Goal: Task Accomplishment & Management: Manage account settings

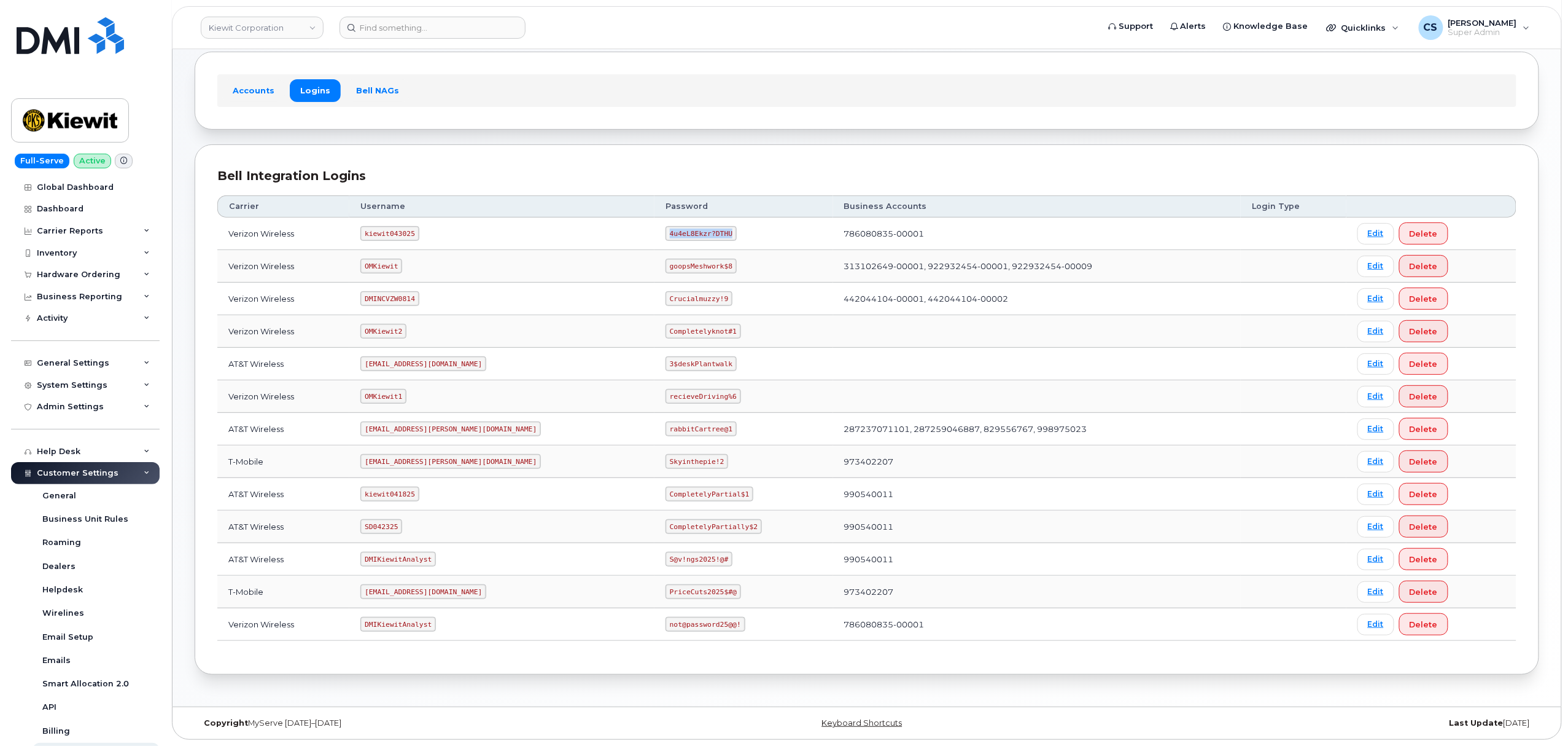
scroll to position [178, 0]
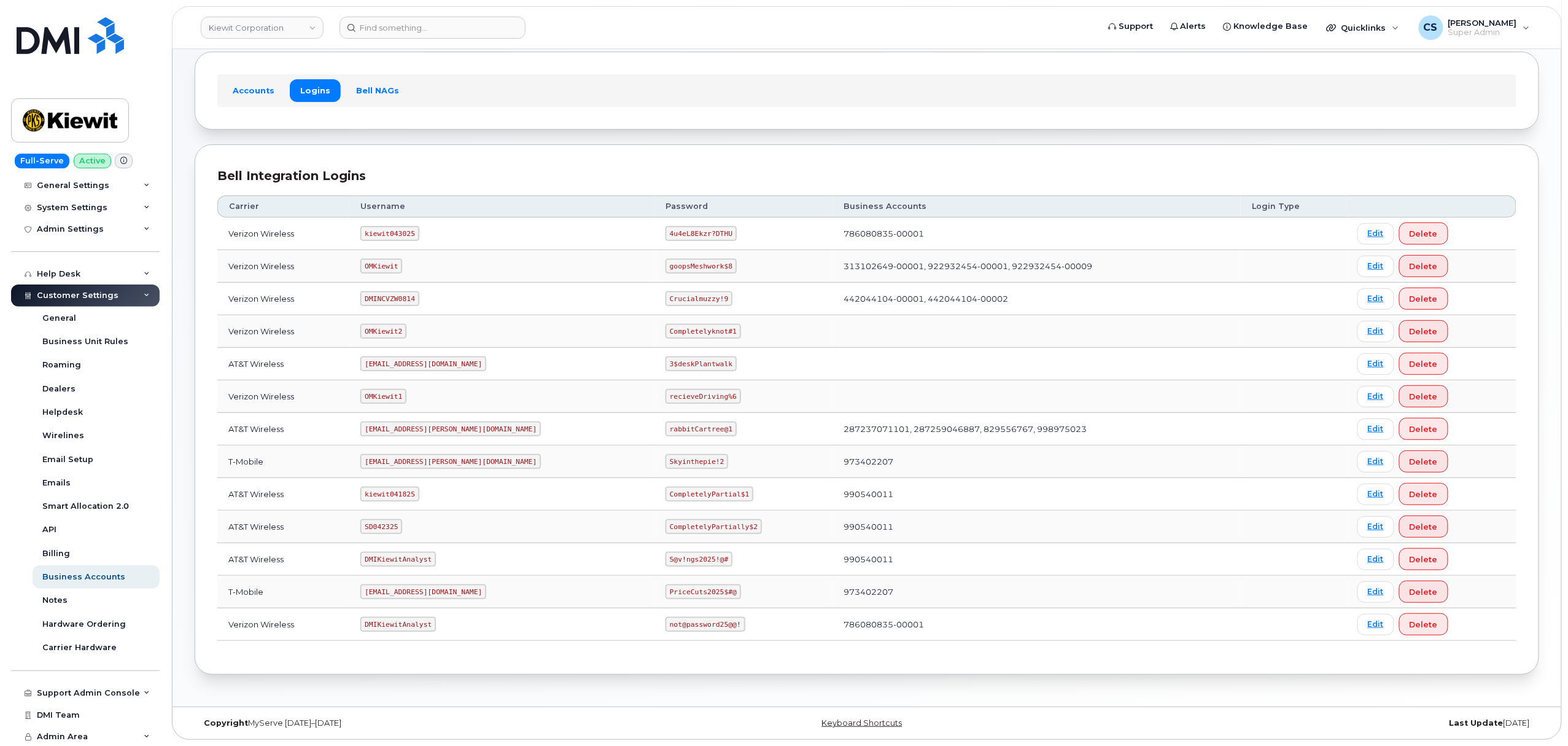
click at [389, 227] on code "kiewit043025" at bounding box center [389, 233] width 58 height 15
copy code "kiewit043025"
drag, startPoint x: 671, startPoint y: 229, endPoint x: 614, endPoint y: 224, distance: 57.2
click at [665, 226] on code "4u4eL8Ekzr?DTHU" at bounding box center [700, 233] width 71 height 15
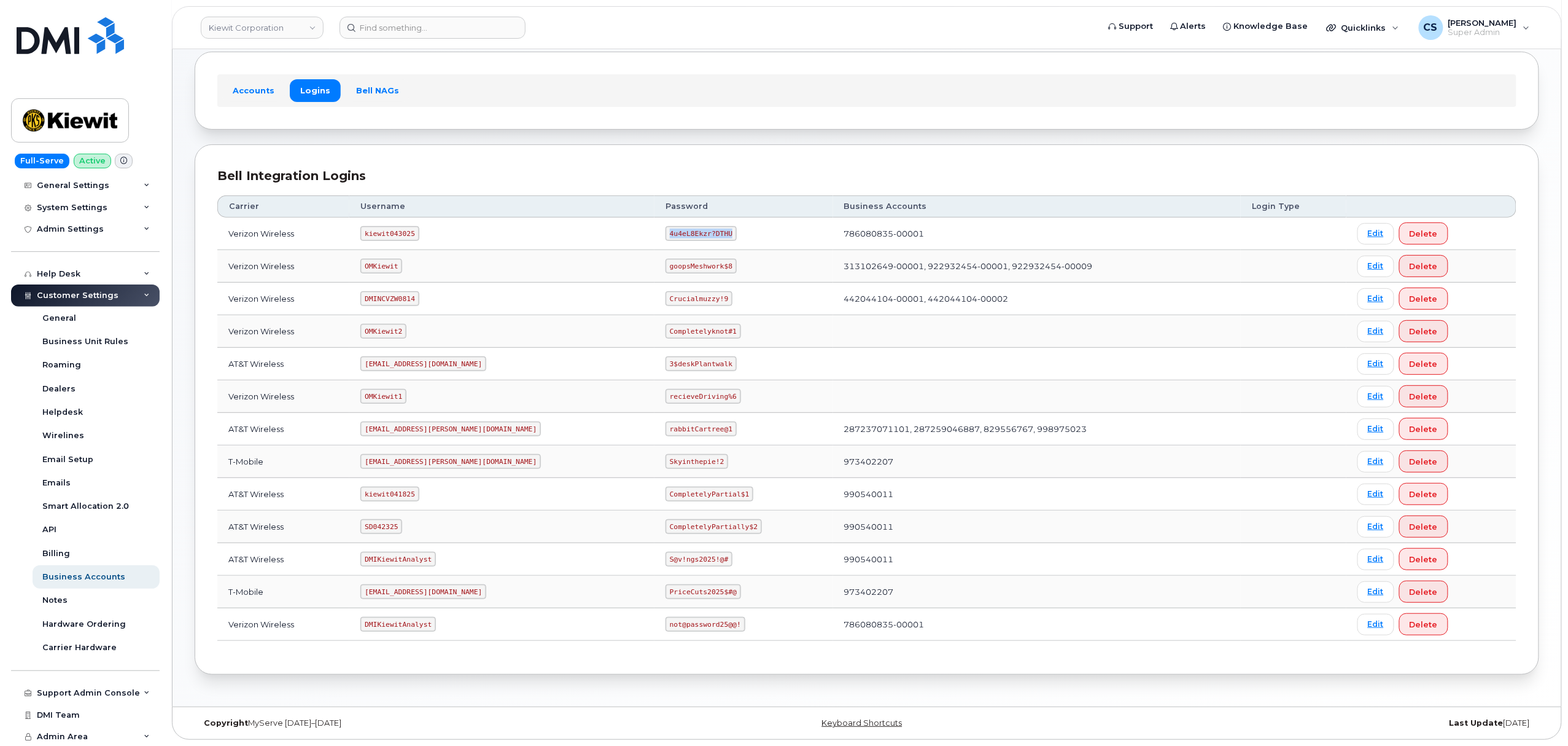
copy code "4u4eL8Ekzr?DTHU"
click at [394, 524] on code "SD042325" at bounding box center [381, 526] width 42 height 15
copy code "SD042325"
drag, startPoint x: 695, startPoint y: 529, endPoint x: 598, endPoint y: 526, distance: 97.0
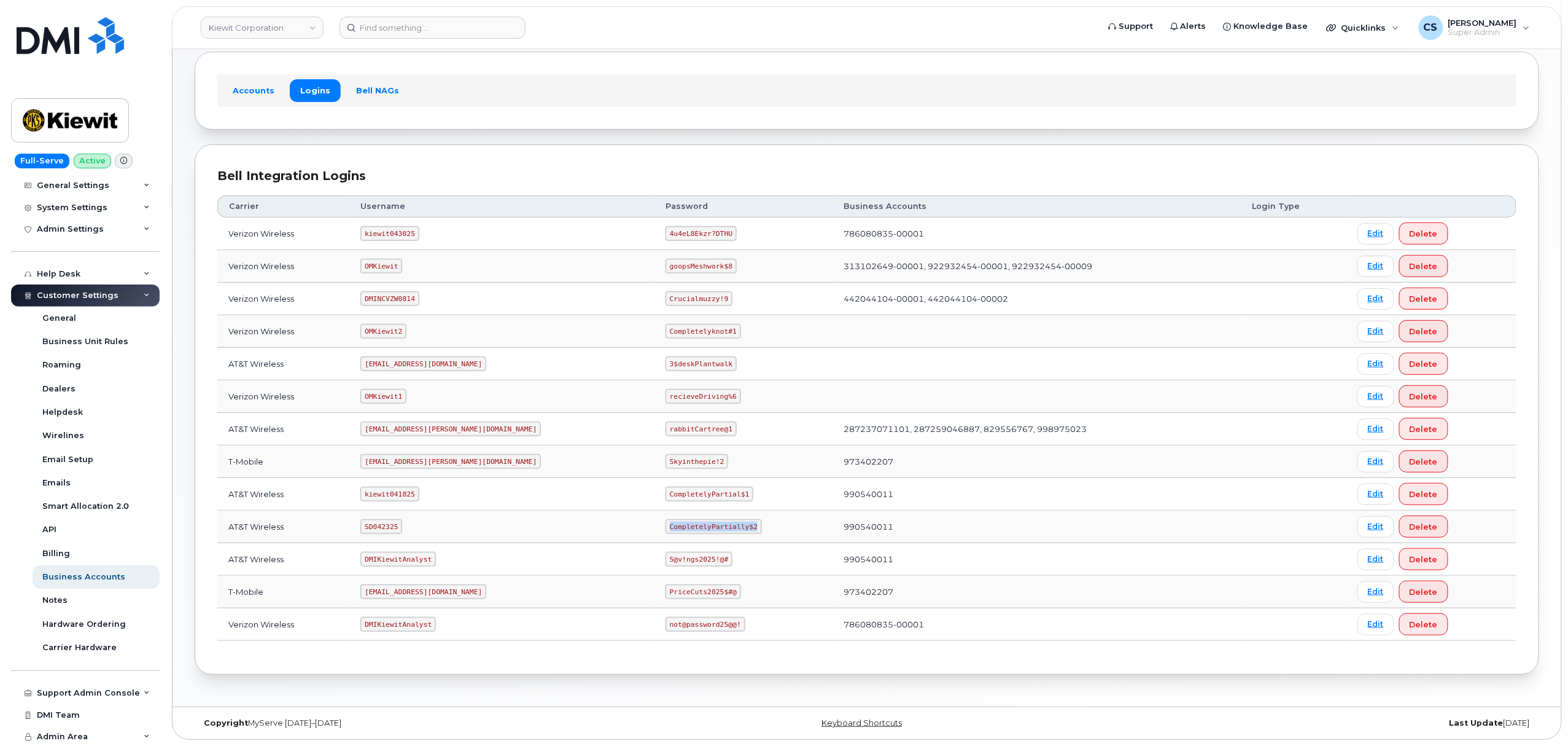
click at [654, 526] on td "CompletelyPartially$2" at bounding box center [743, 527] width 178 height 33
copy code "CompletelyPartially$2"
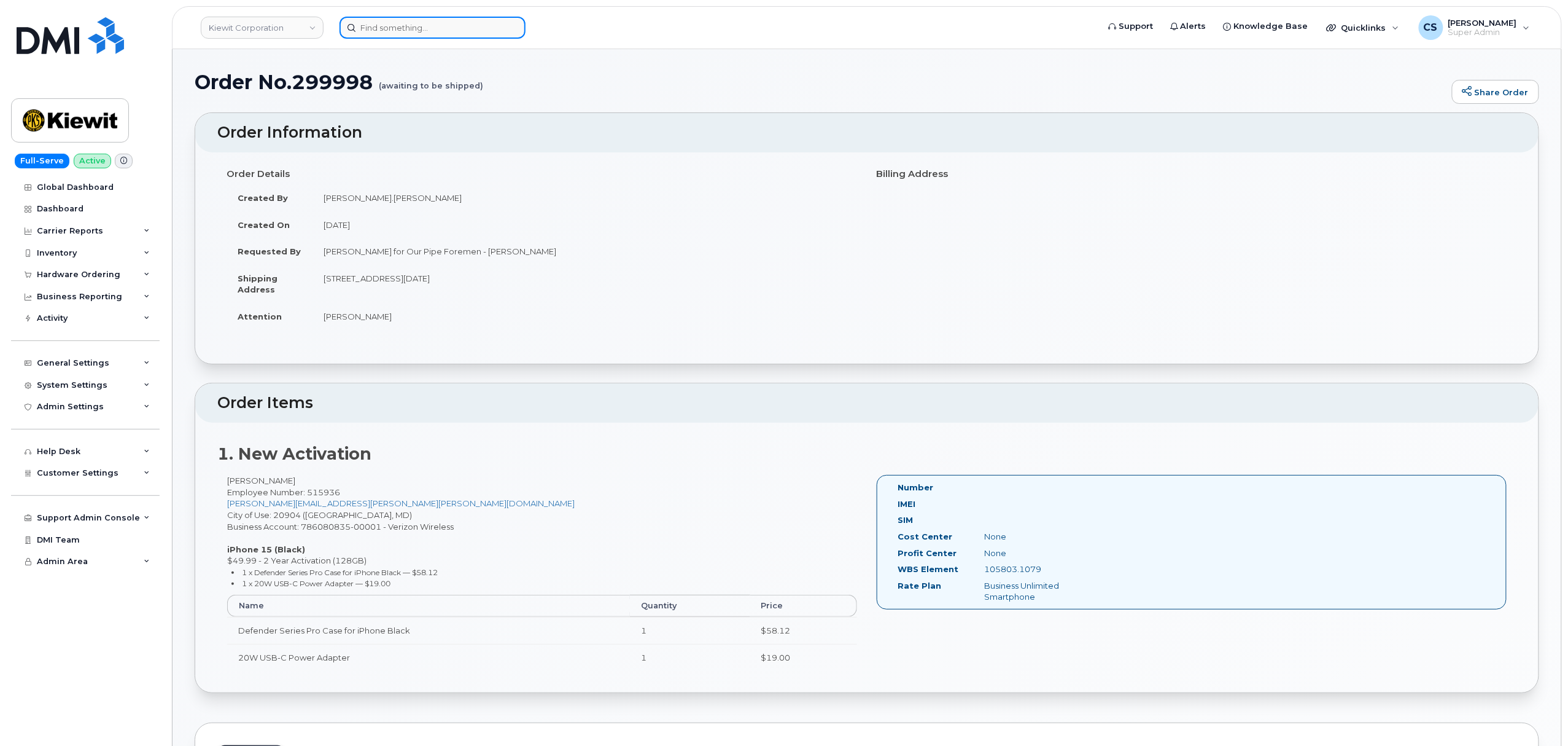
click at [444, 22] on input at bounding box center [433, 28] width 186 height 22
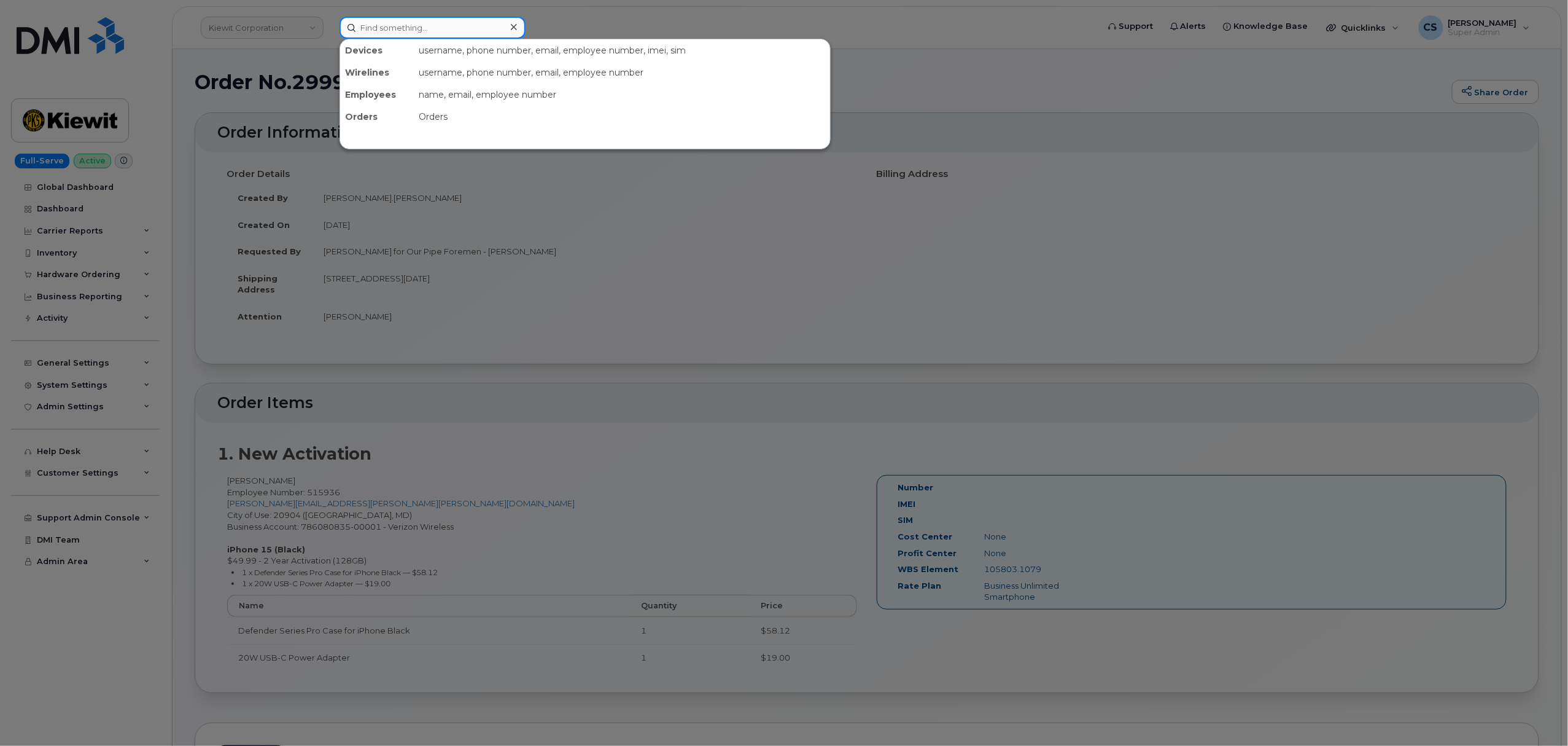
paste input "299878"
type input "299878"
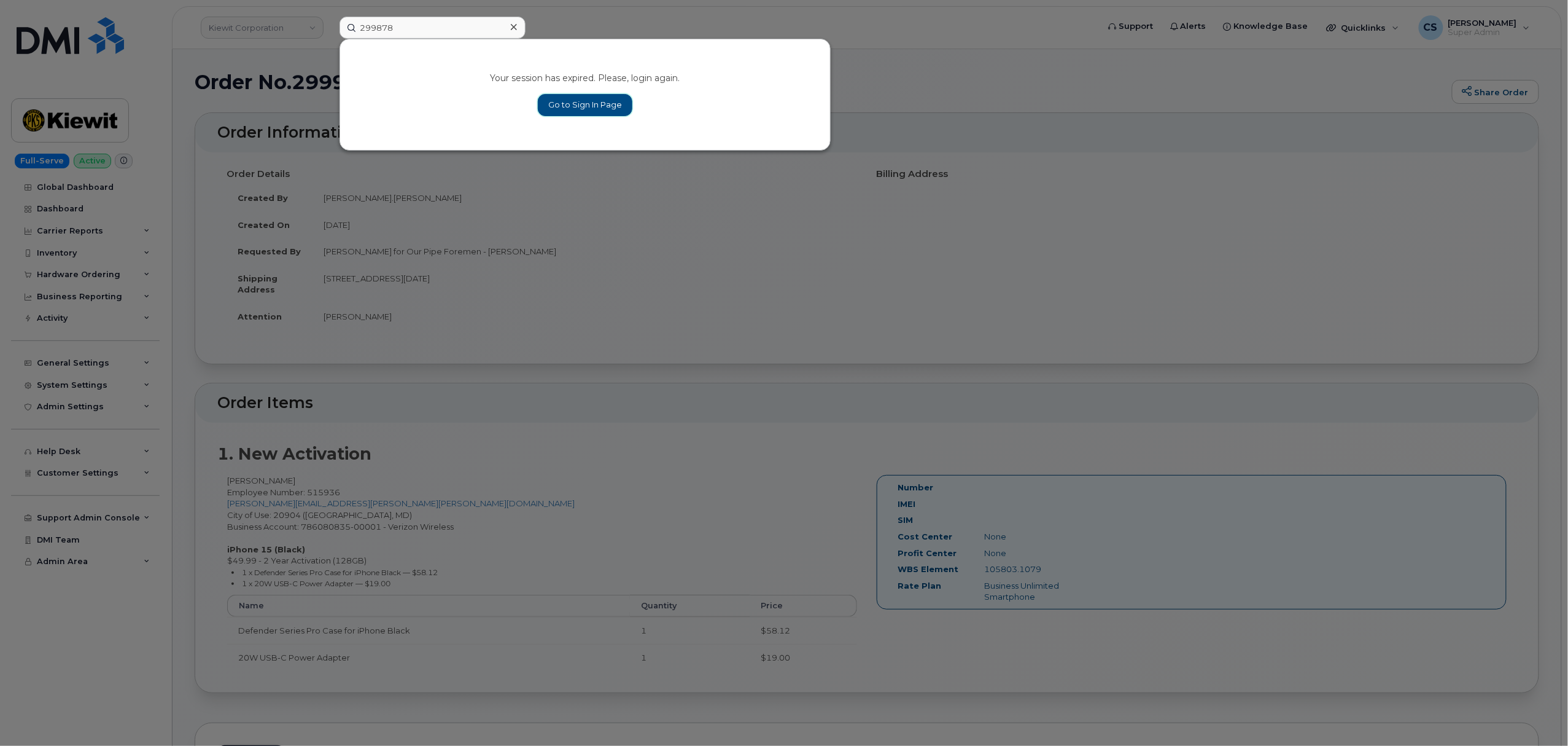
click at [572, 104] on link "Go to Sign In Page" at bounding box center [584, 105] width 95 height 22
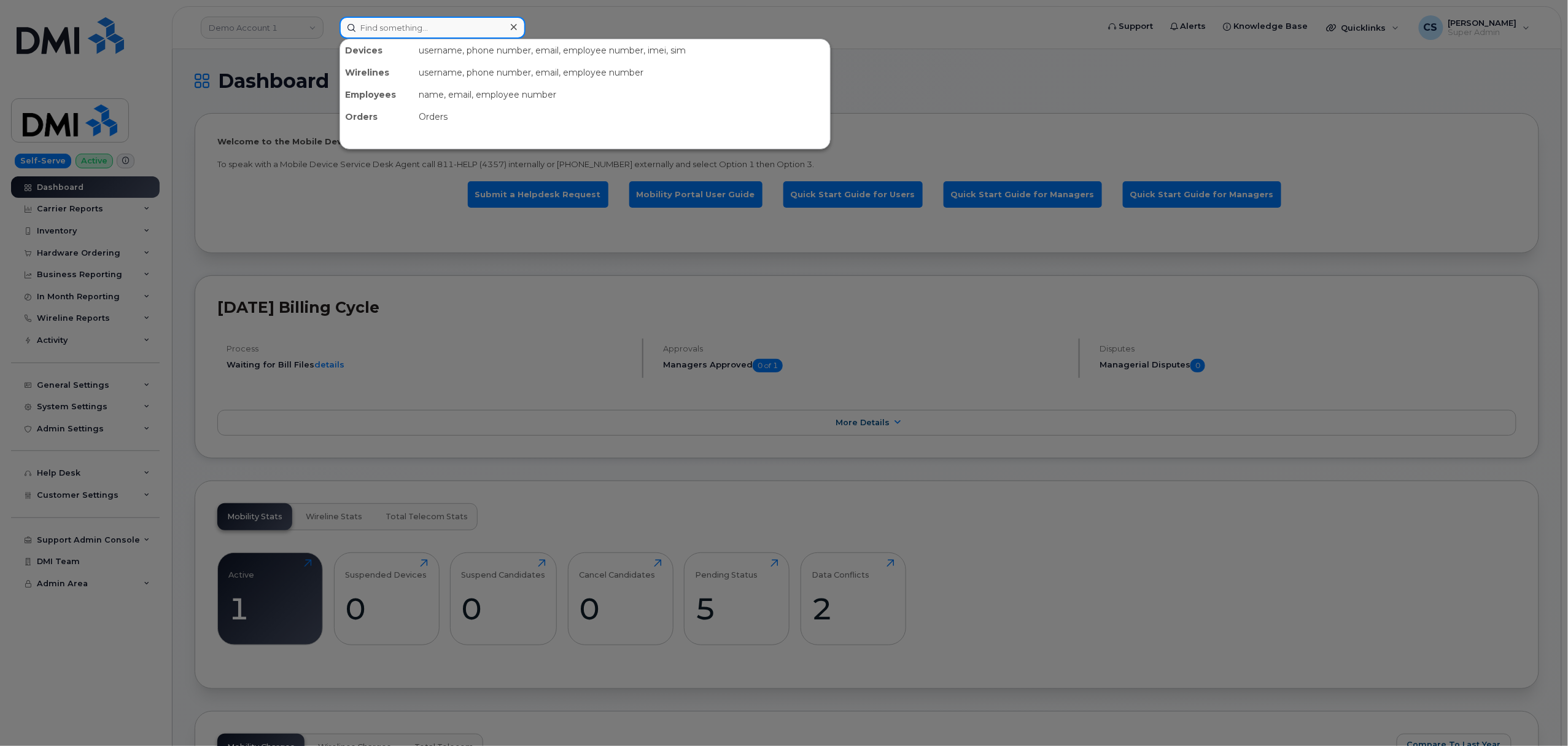
click at [428, 31] on input at bounding box center [433, 28] width 186 height 22
paste input "299878"
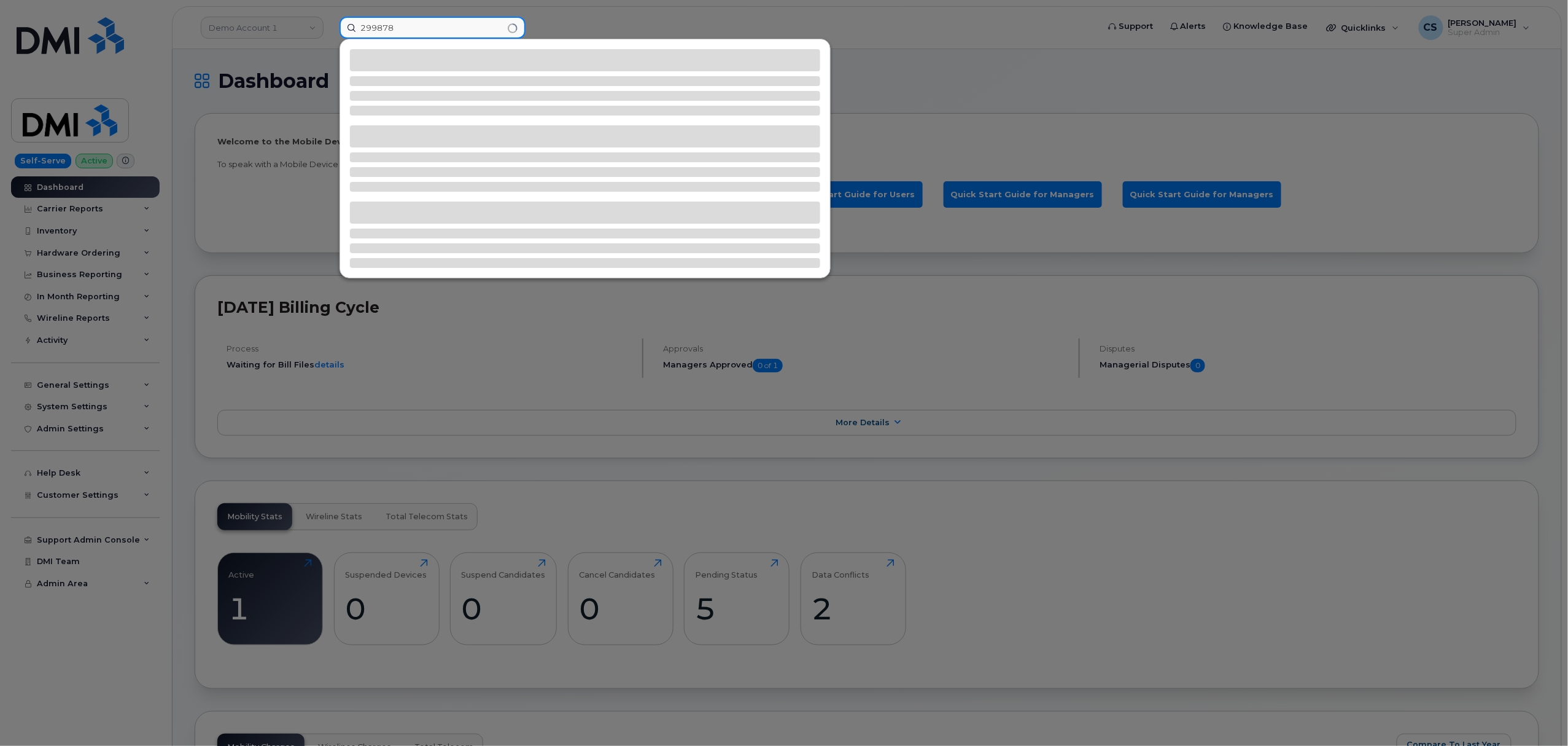
type input "299878"
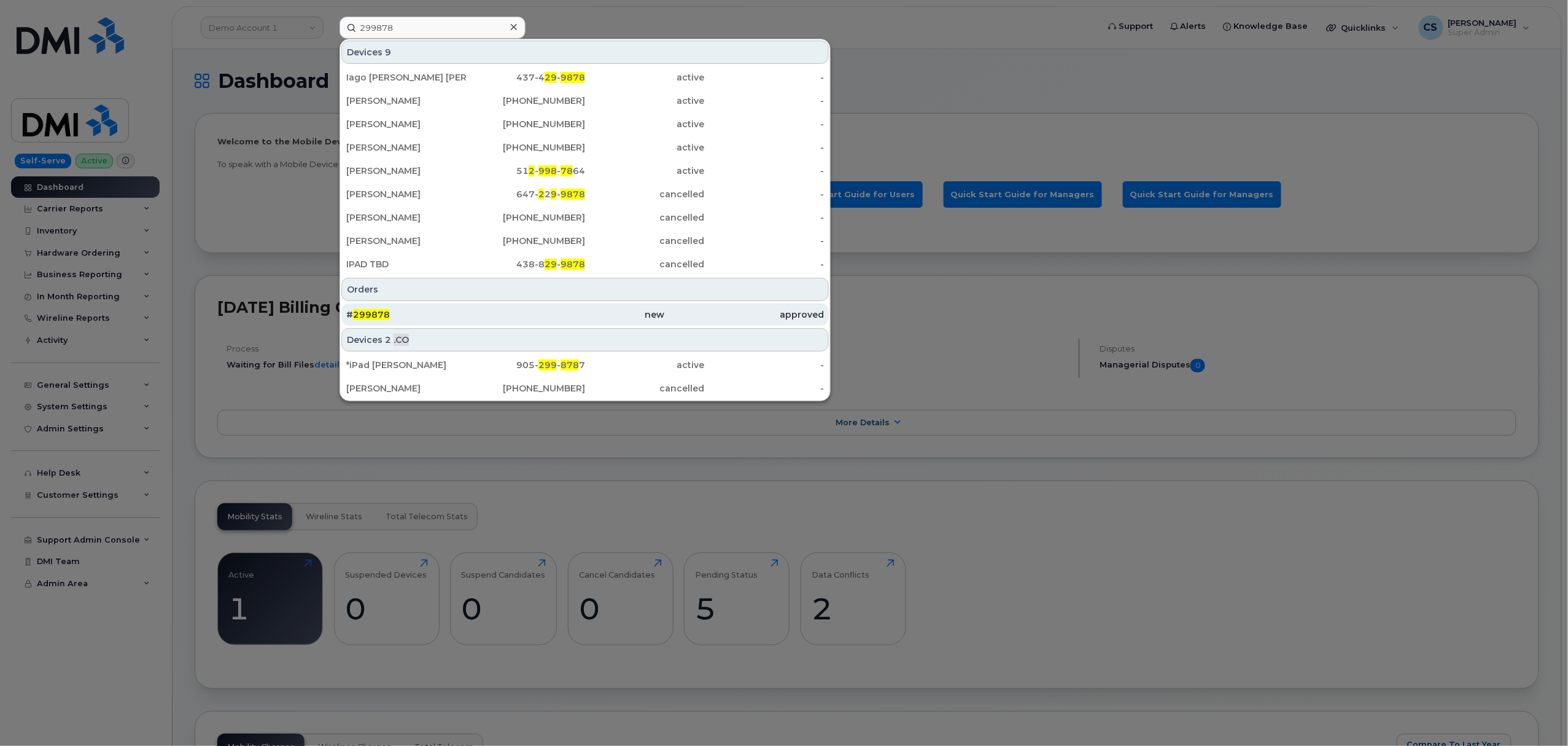
click at [361, 312] on span "299878" at bounding box center [371, 314] width 37 height 11
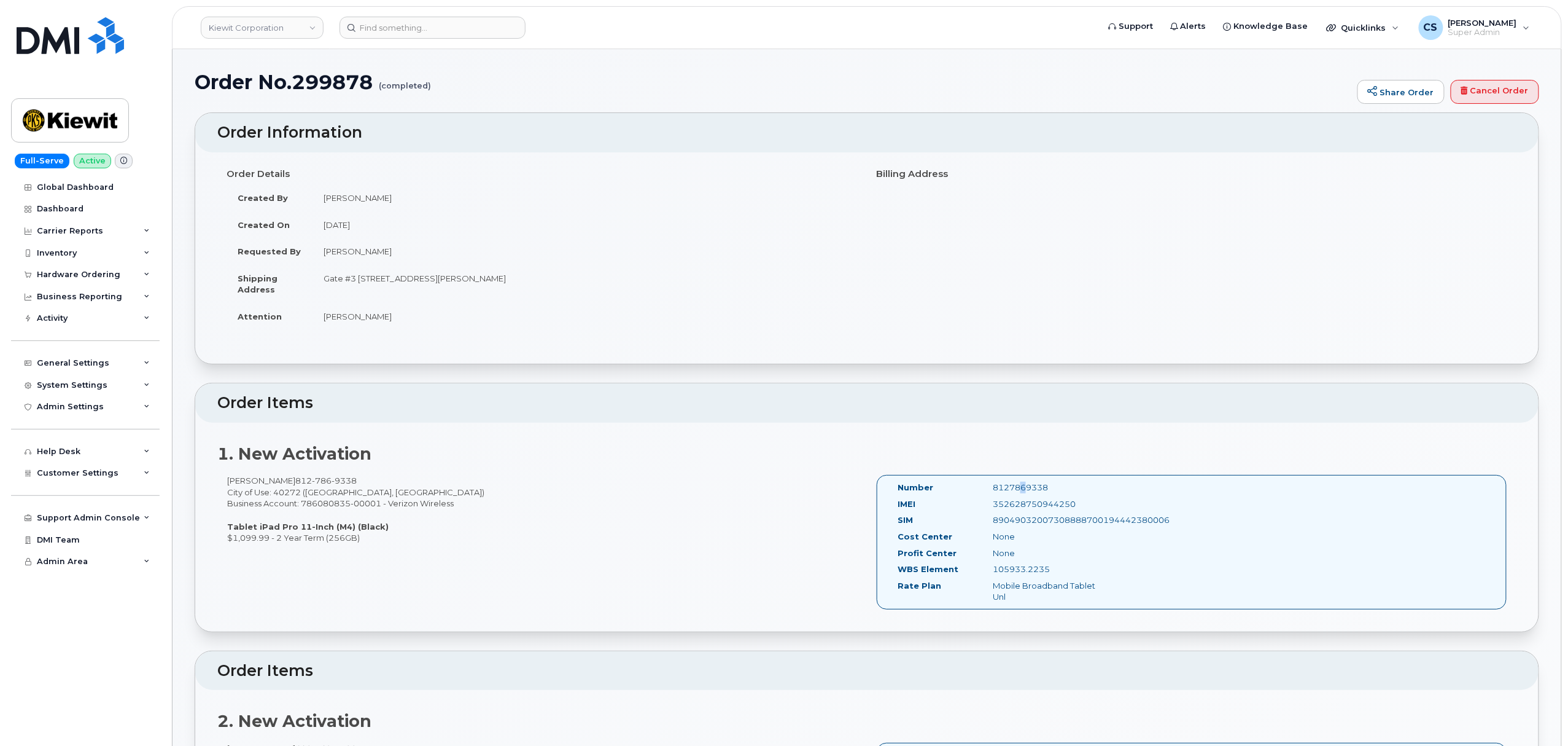
click at [1019, 484] on div "8127869338" at bounding box center [1050, 488] width 134 height 12
click at [1017, 483] on div "8127869338" at bounding box center [1050, 488] width 134 height 12
click at [1017, 482] on div "Number 8127869338 IMEI 352628750944250 SIM 89049032007308888700194442380006 Cos…" at bounding box center [1191, 542] width 630 height 135
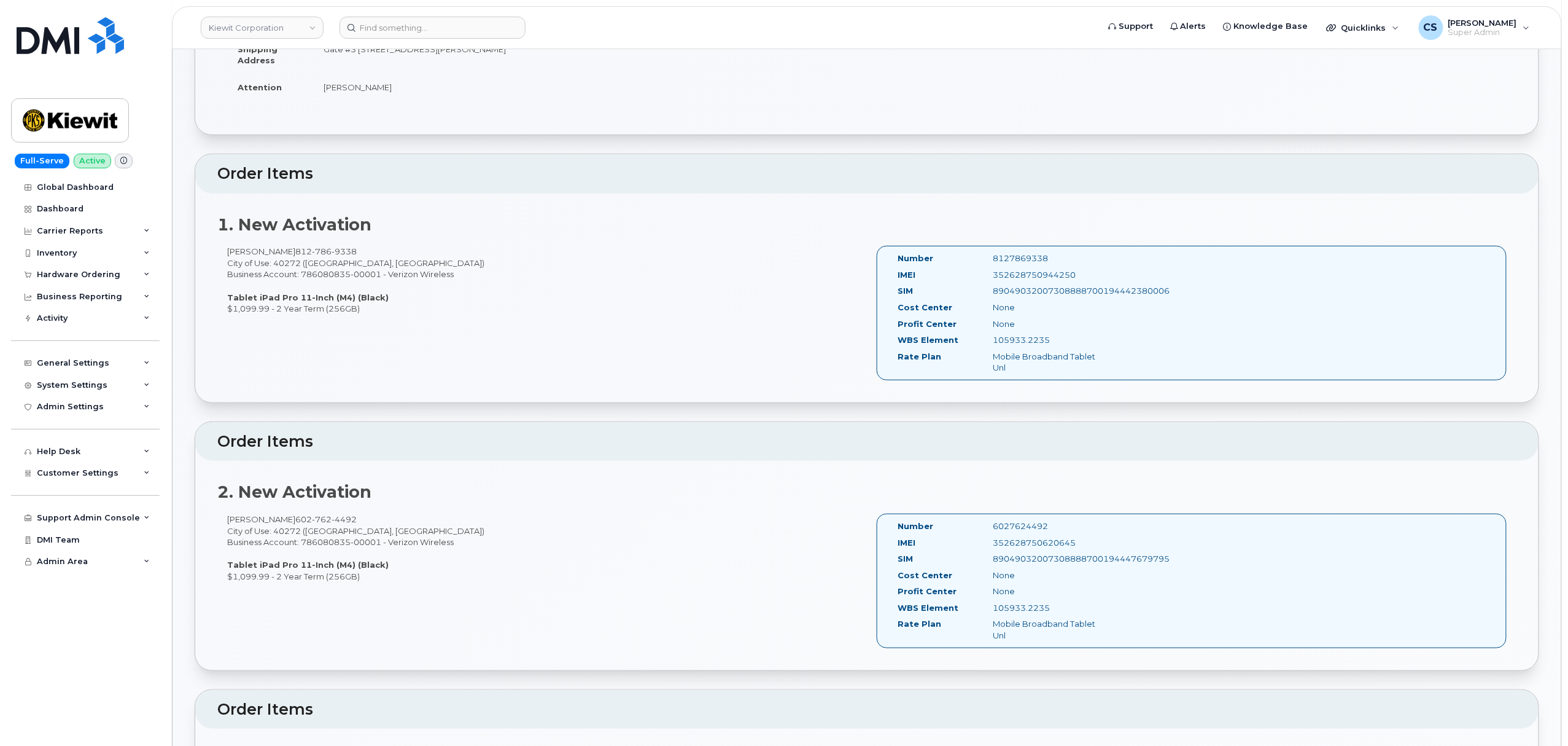
scroll to position [245, 0]
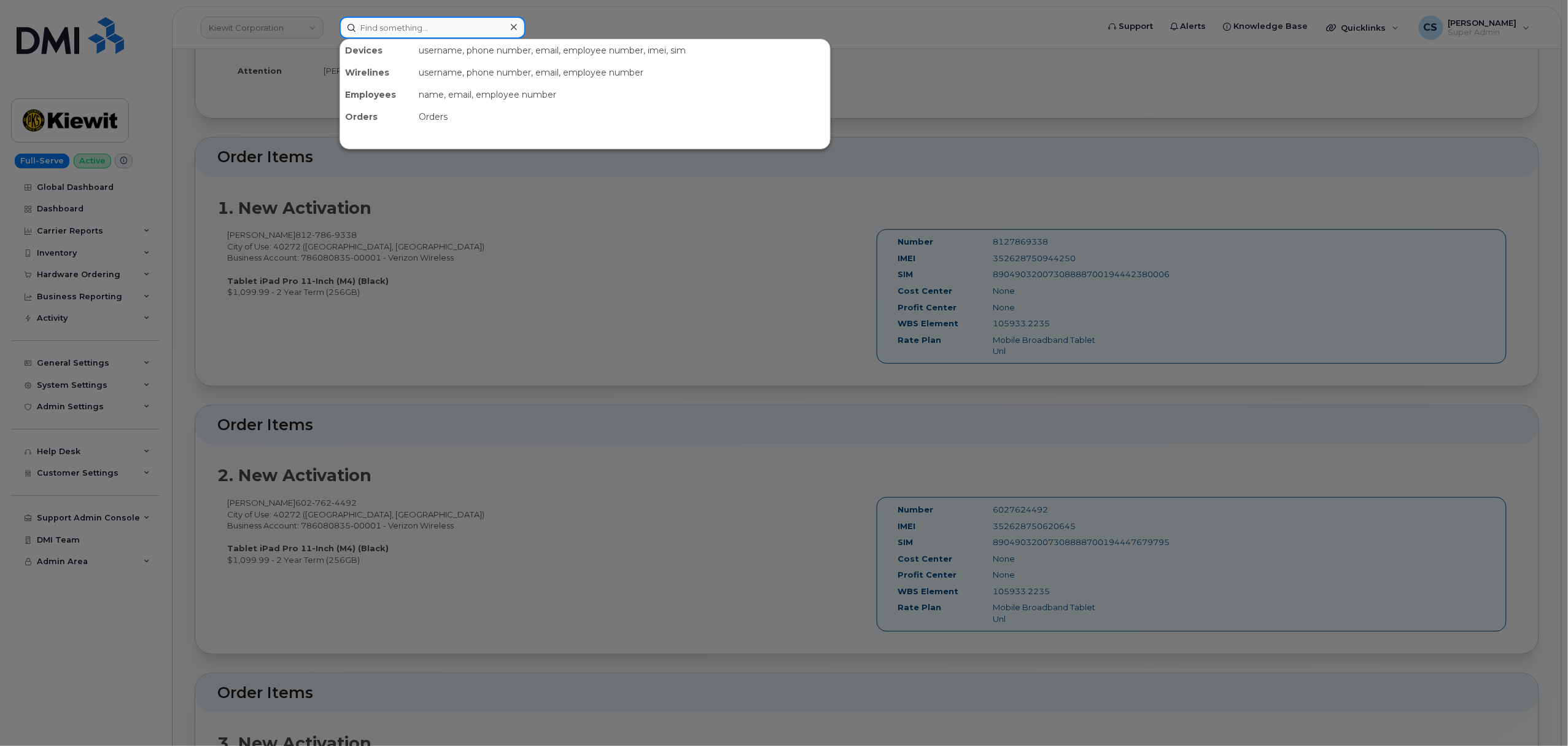
click at [401, 23] on input at bounding box center [433, 28] width 186 height 22
paste input "300506"
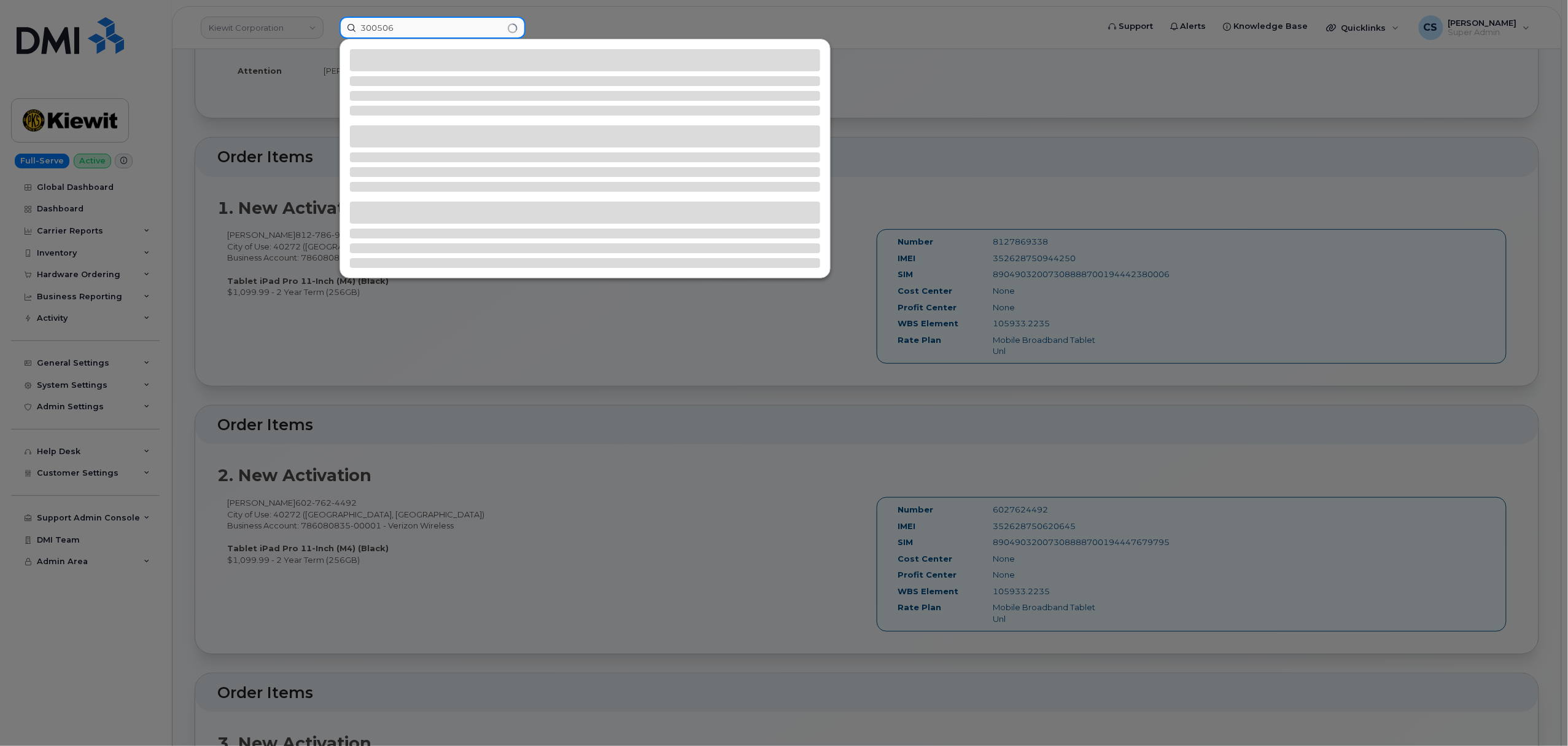
type input "300506"
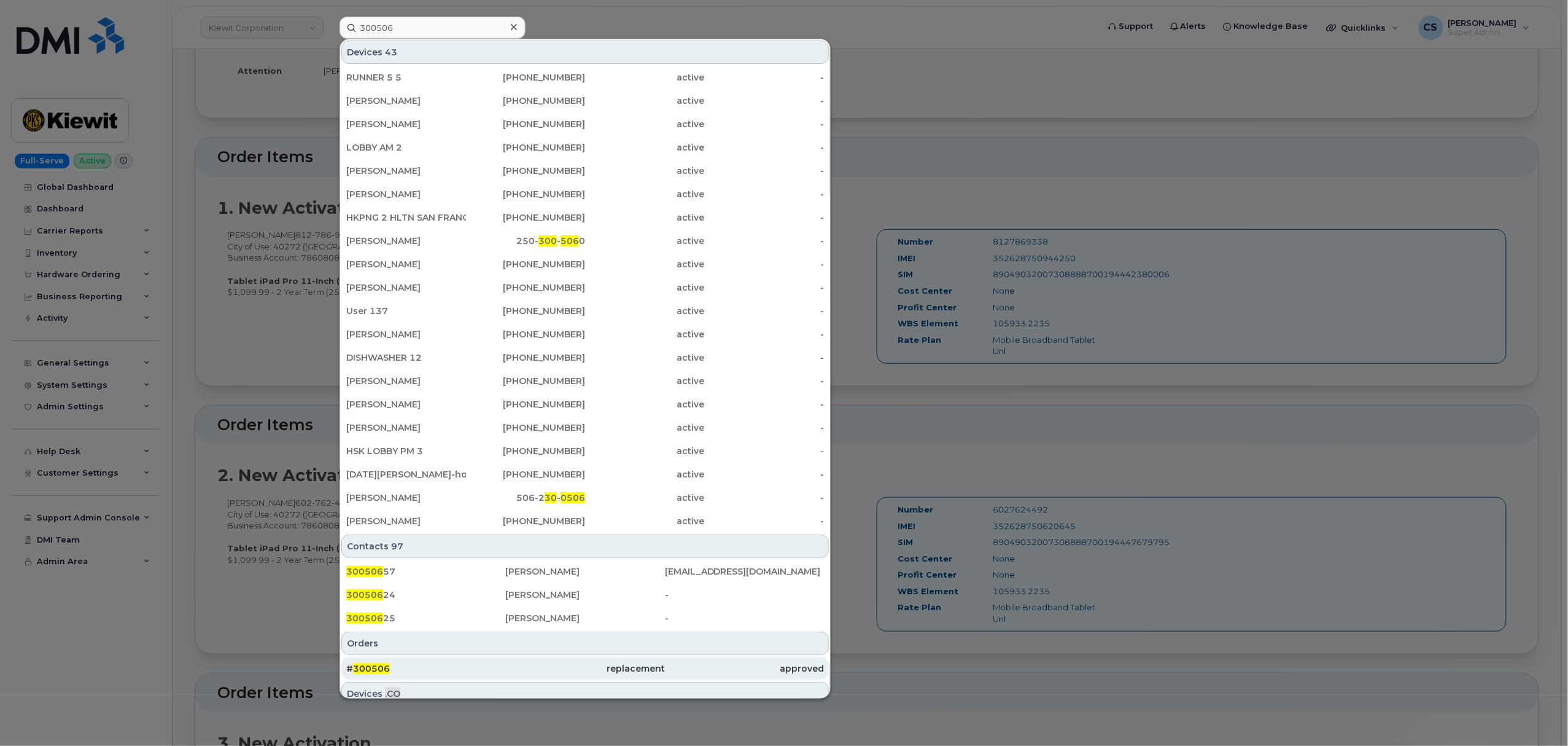
click at [372, 667] on span "300506" at bounding box center [371, 667] width 37 height 11
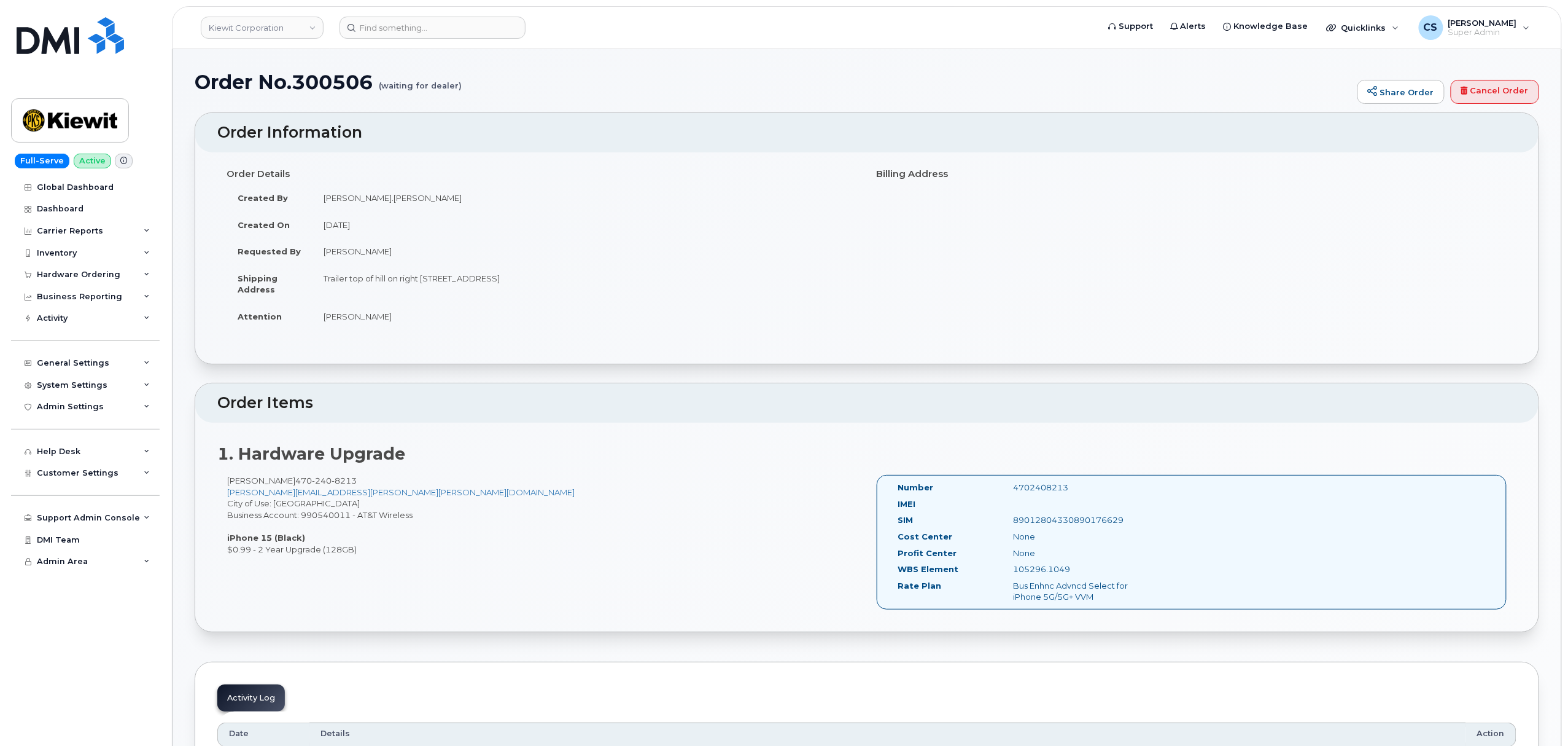
click at [1040, 492] on div "4702408213" at bounding box center [1085, 488] width 162 height 12
copy div "4702408213"
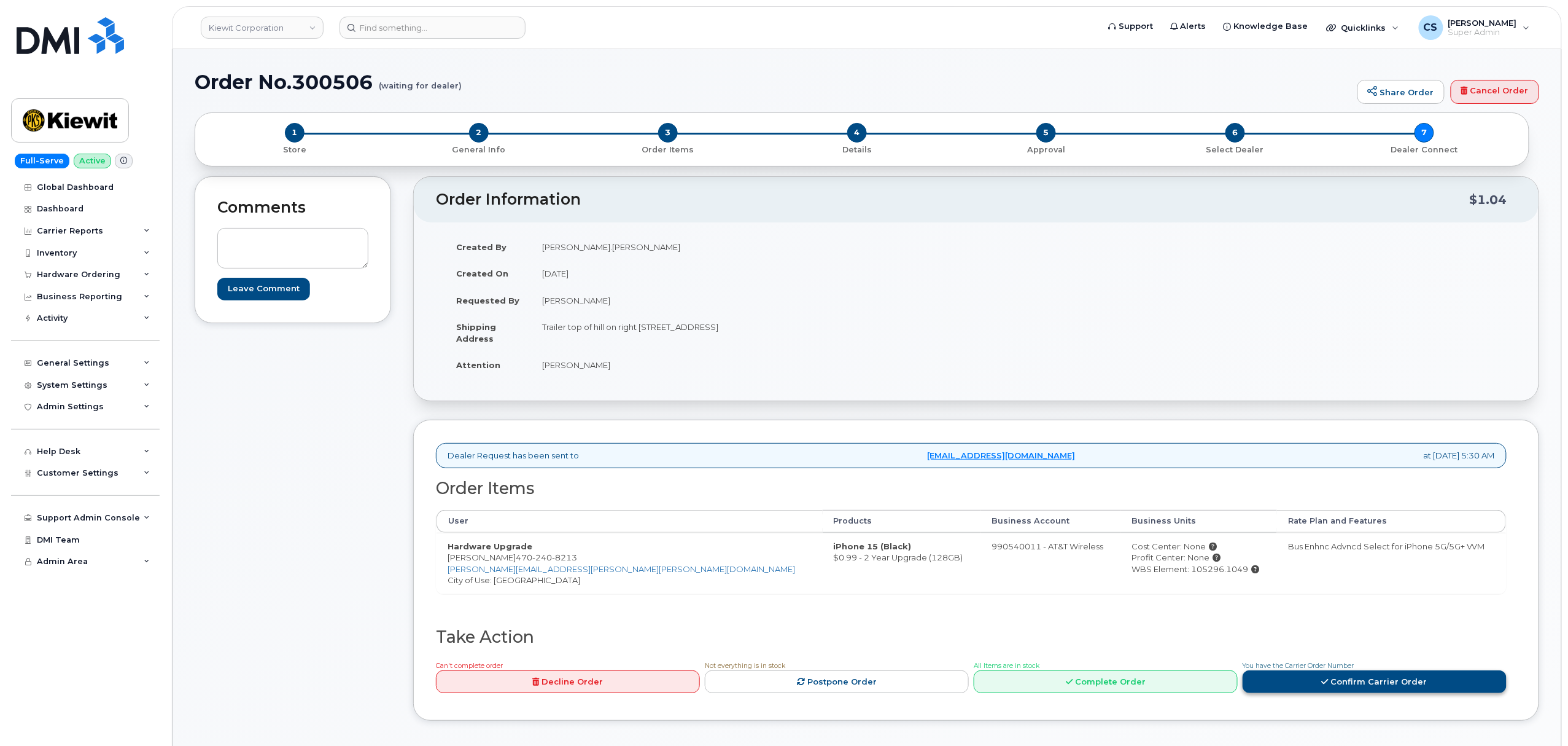
click at [1378, 684] on link "Confirm Carrier Order" at bounding box center [1374, 681] width 264 height 23
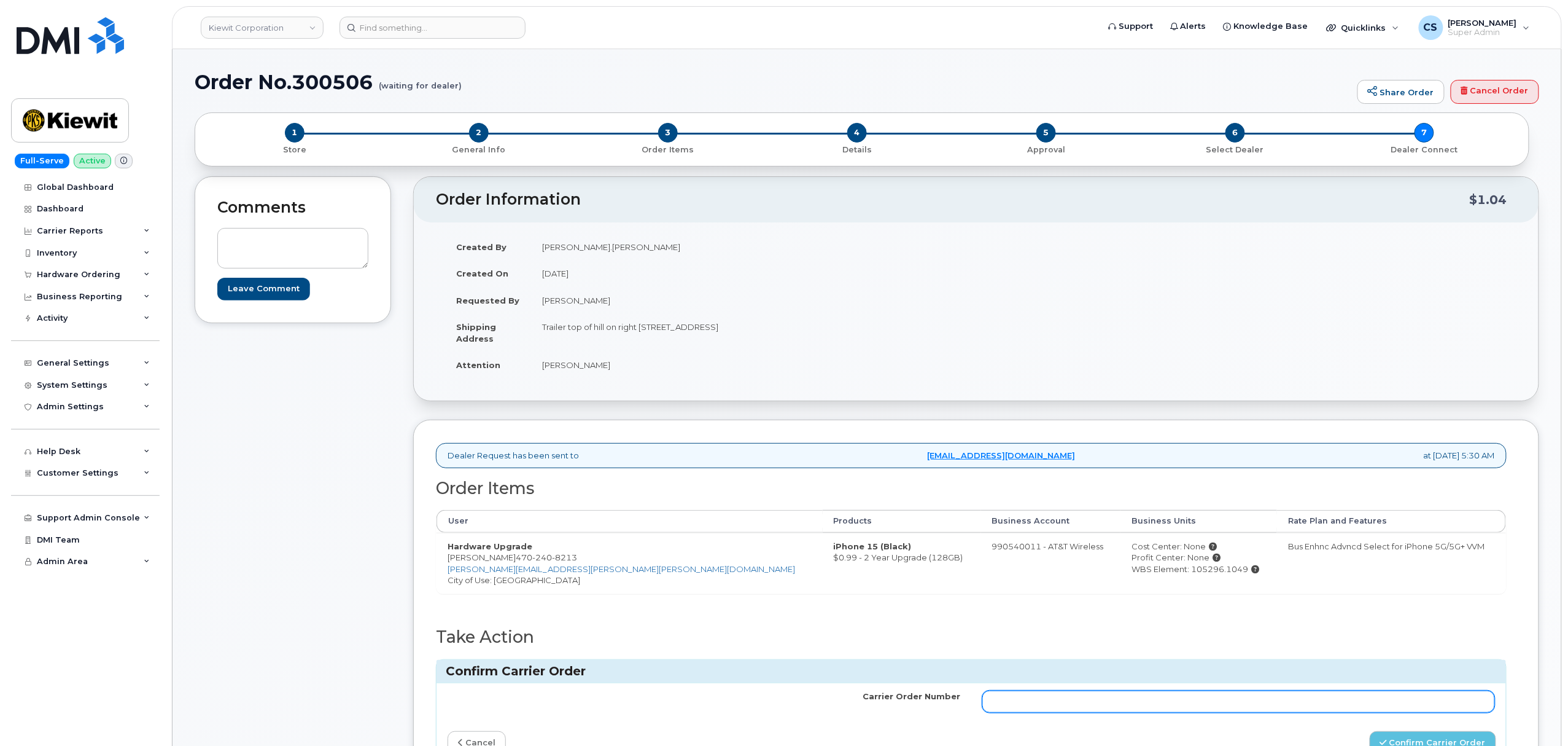
click at [1162, 709] on input "Carrier Order Number" at bounding box center [1238, 701] width 512 height 22
paste input "10-154221256723532"
type input "10-154221256723532"
click at [1389, 736] on button "Confirm Carrier Order" at bounding box center [1432, 742] width 127 height 23
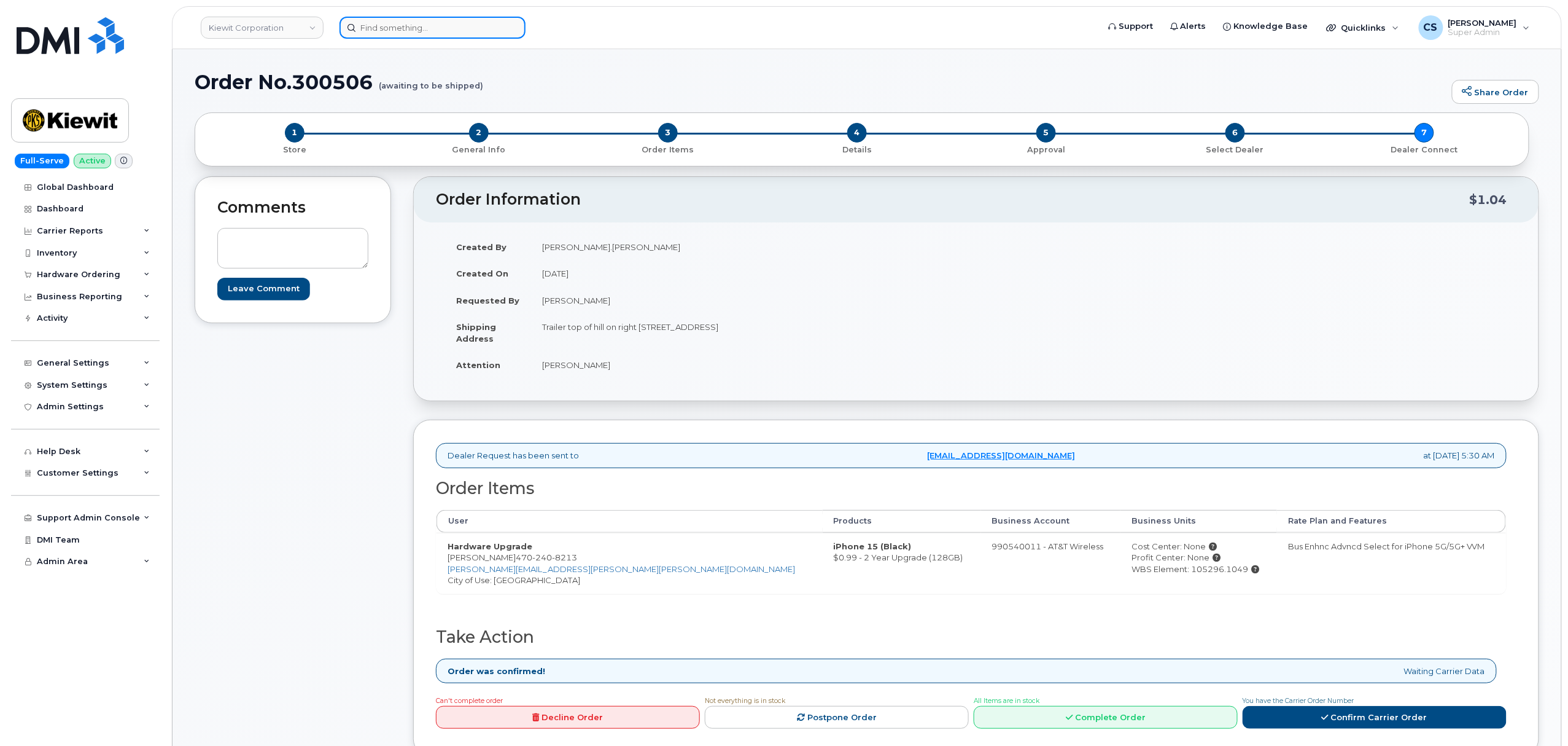
click at [457, 38] on input at bounding box center [433, 28] width 186 height 22
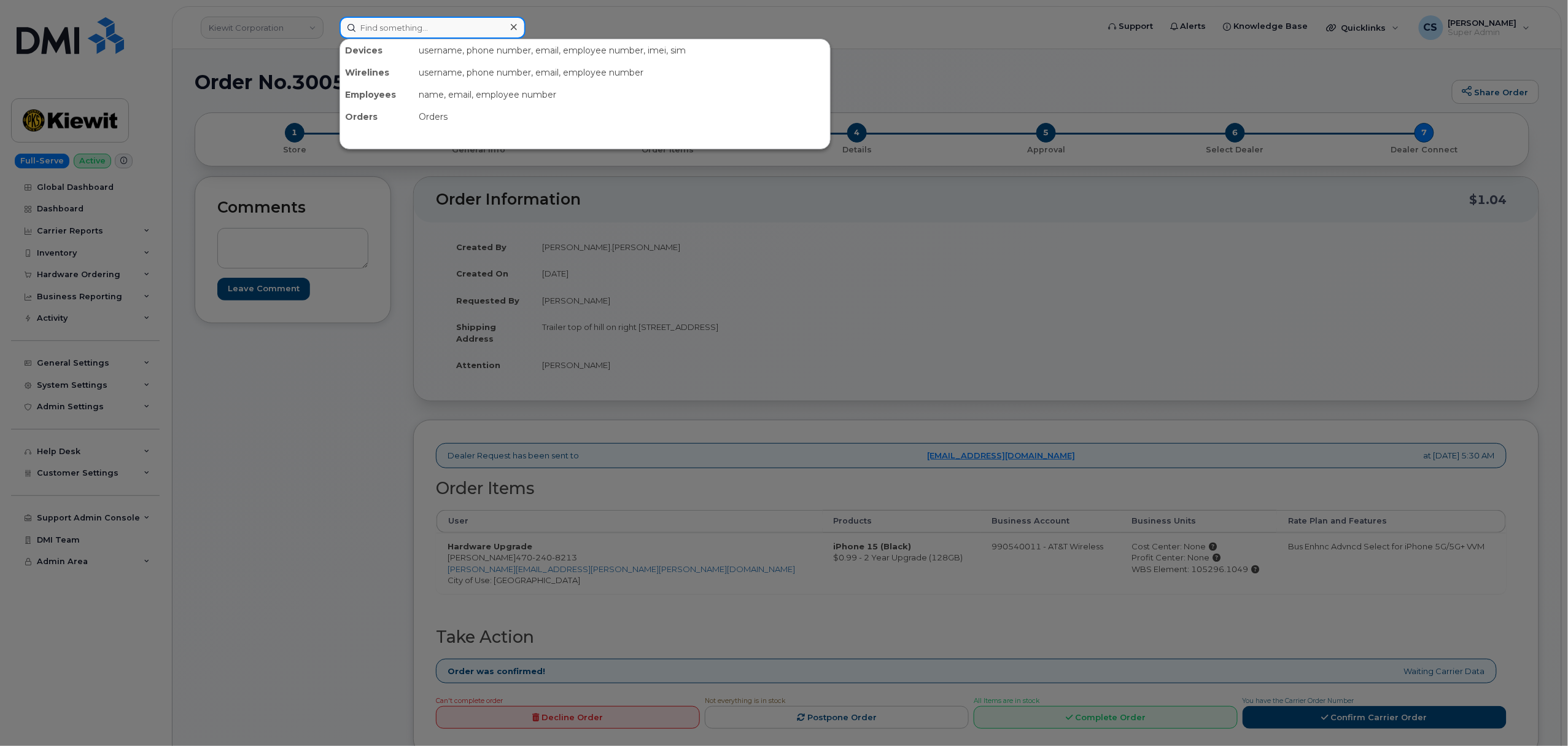
click at [453, 27] on input at bounding box center [433, 28] width 186 height 22
paste input "300488"
type input "300488"
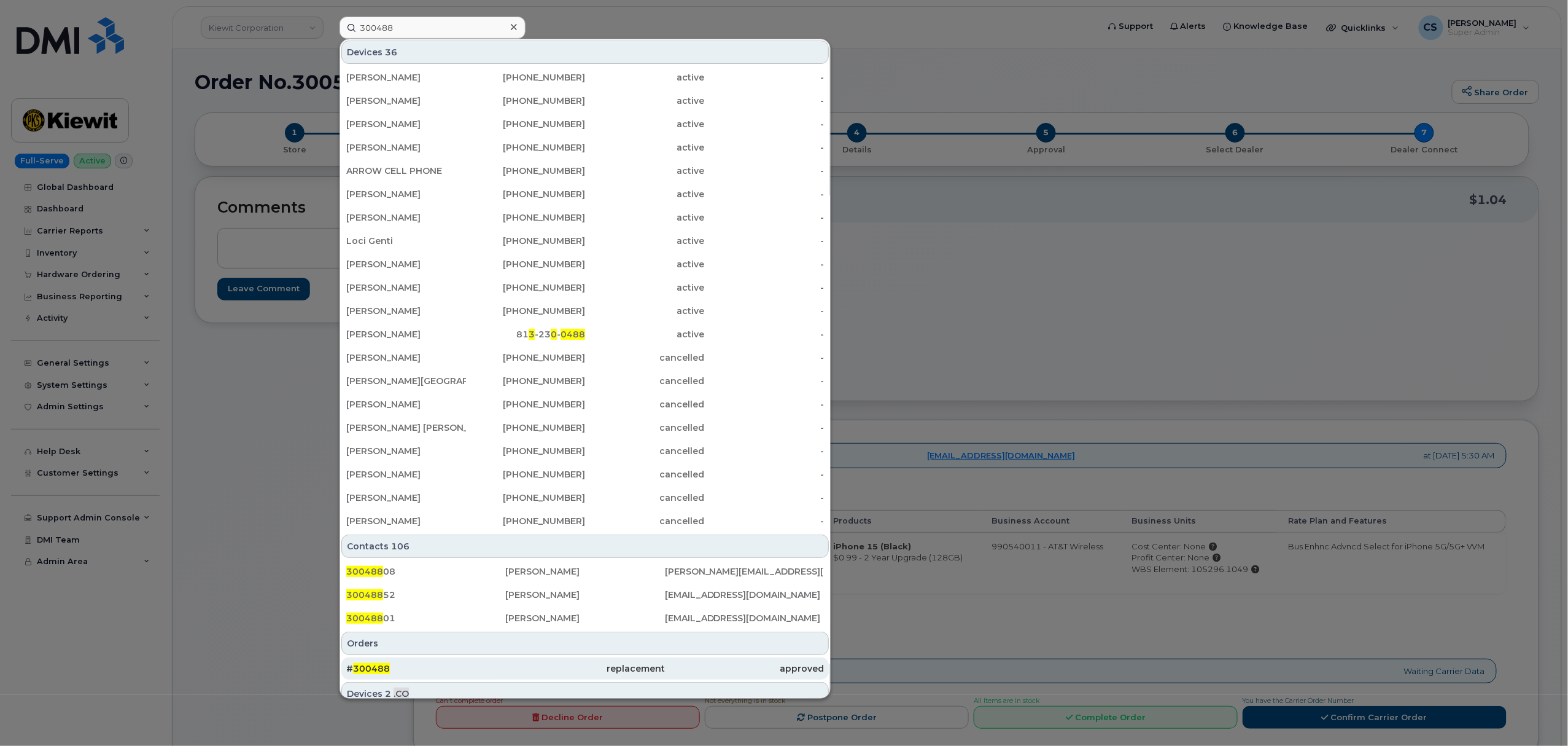
click at [376, 666] on span "300488" at bounding box center [371, 667] width 37 height 11
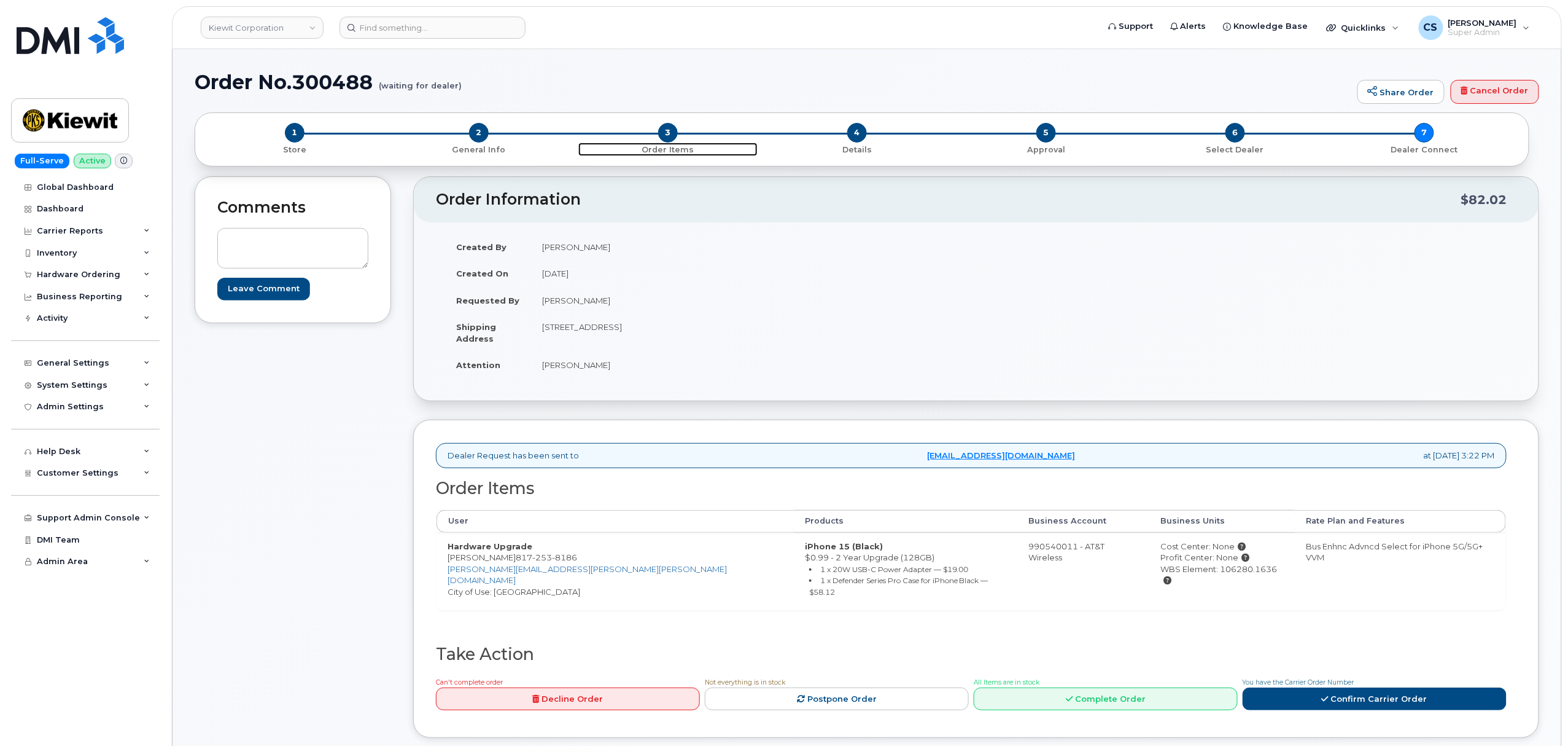
click at [668, 131] on span "3" at bounding box center [668, 133] width 20 height 20
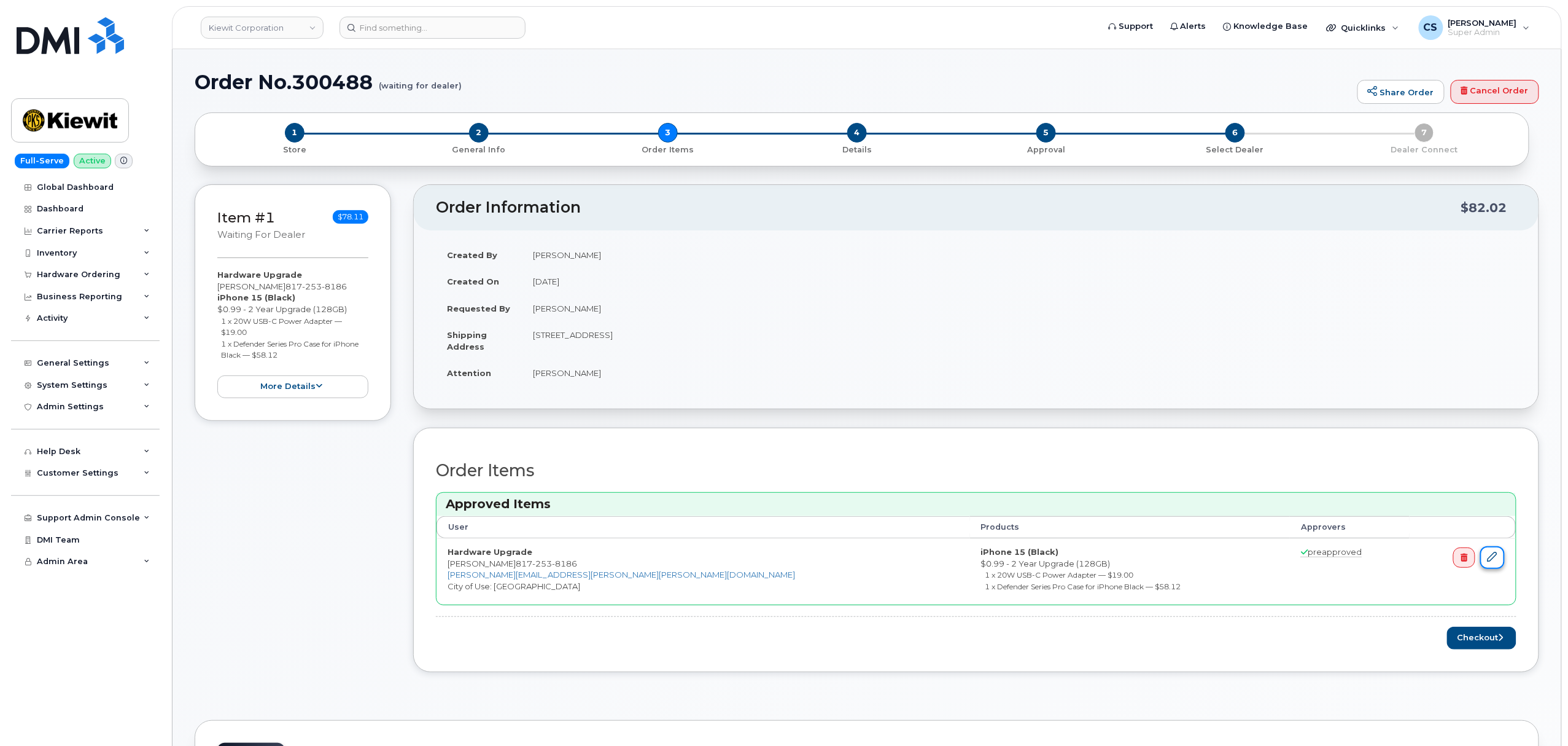
click at [1490, 559] on icon at bounding box center [1492, 557] width 10 height 10
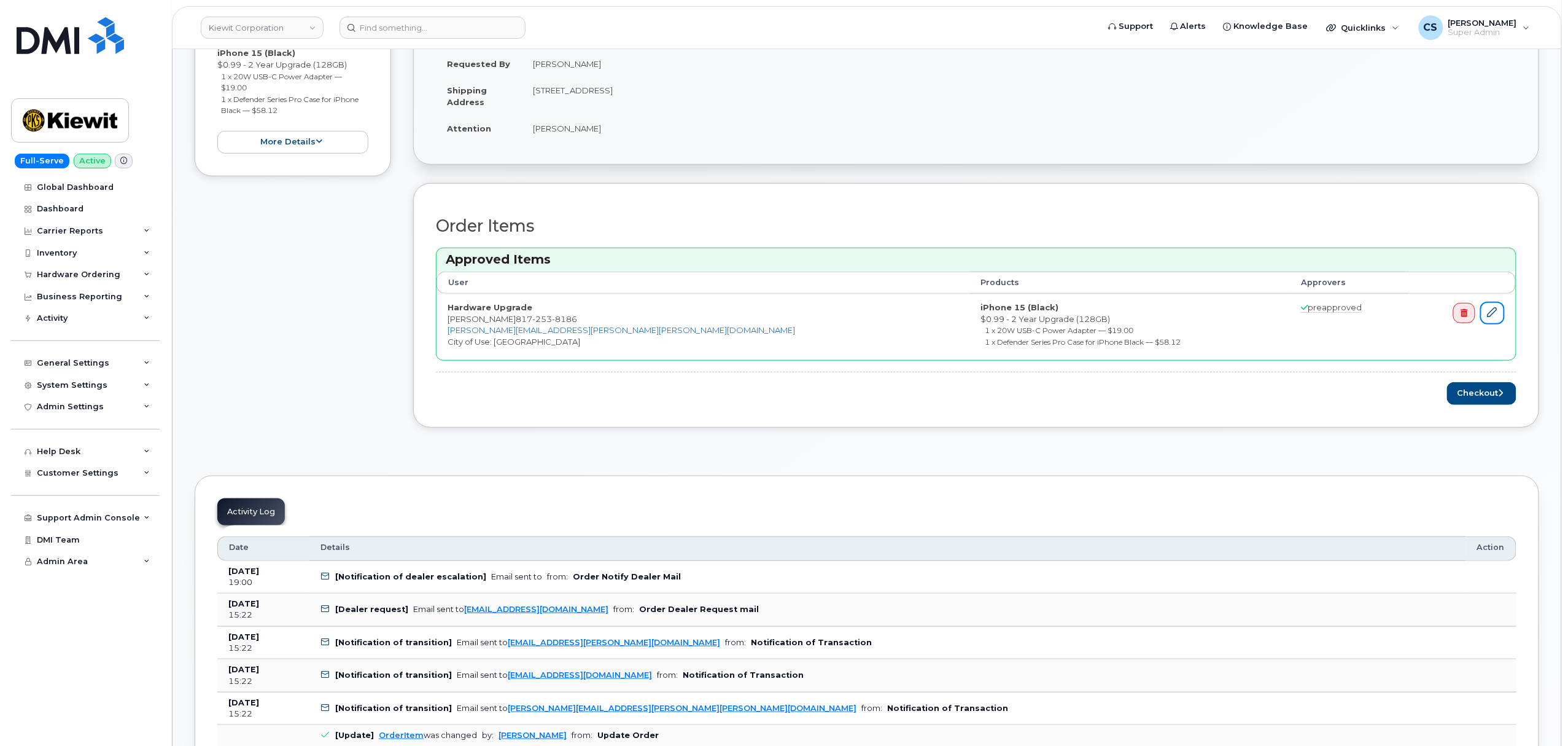
scroll to position [245, 0]
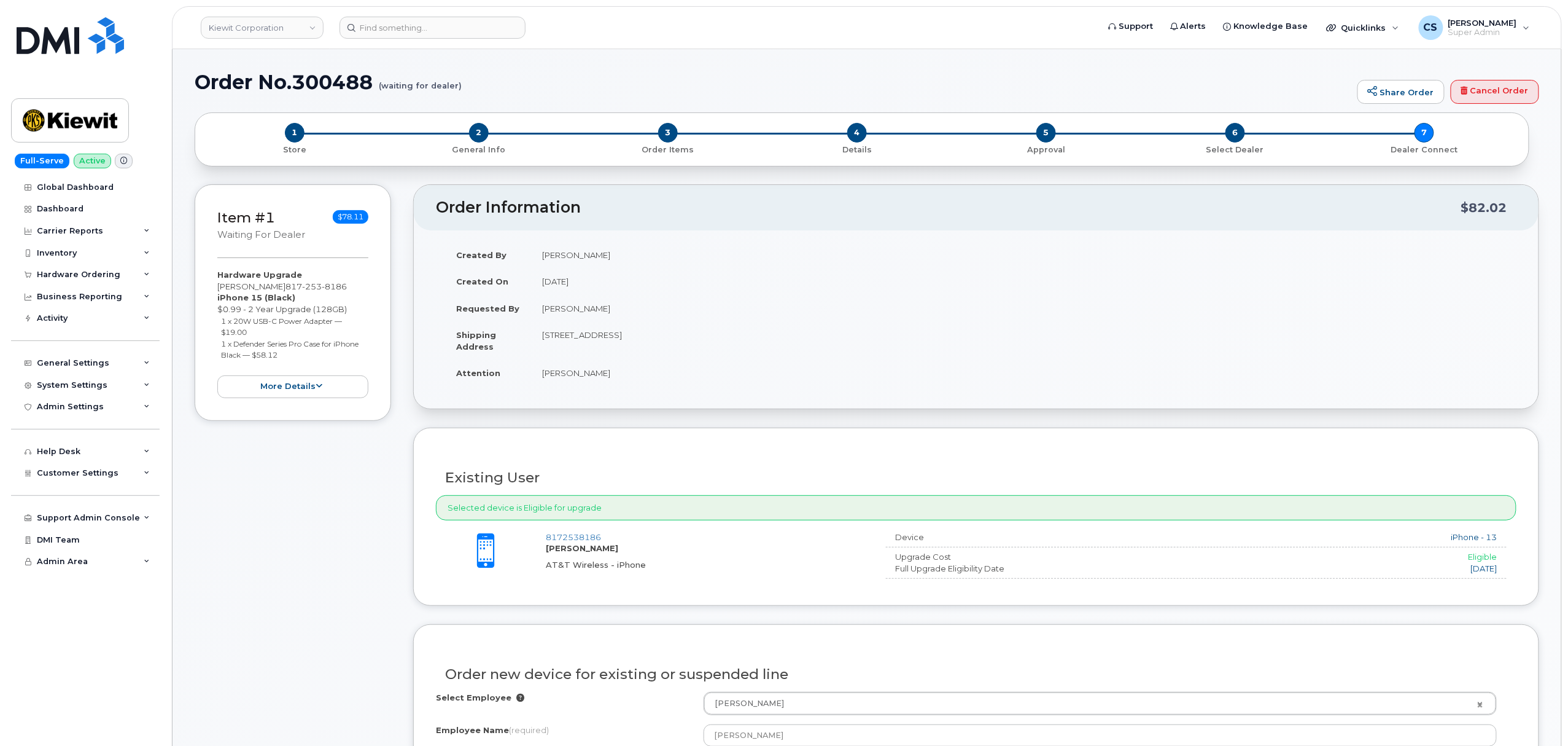
click at [1422, 133] on div "1 Store 2 General Info 3 Order Items 4 Details 5 Approval 6 Select Dealer 7 Dea…" at bounding box center [862, 139] width 1314 height 33
click at [1235, 128] on span "6" at bounding box center [1235, 133] width 20 height 20
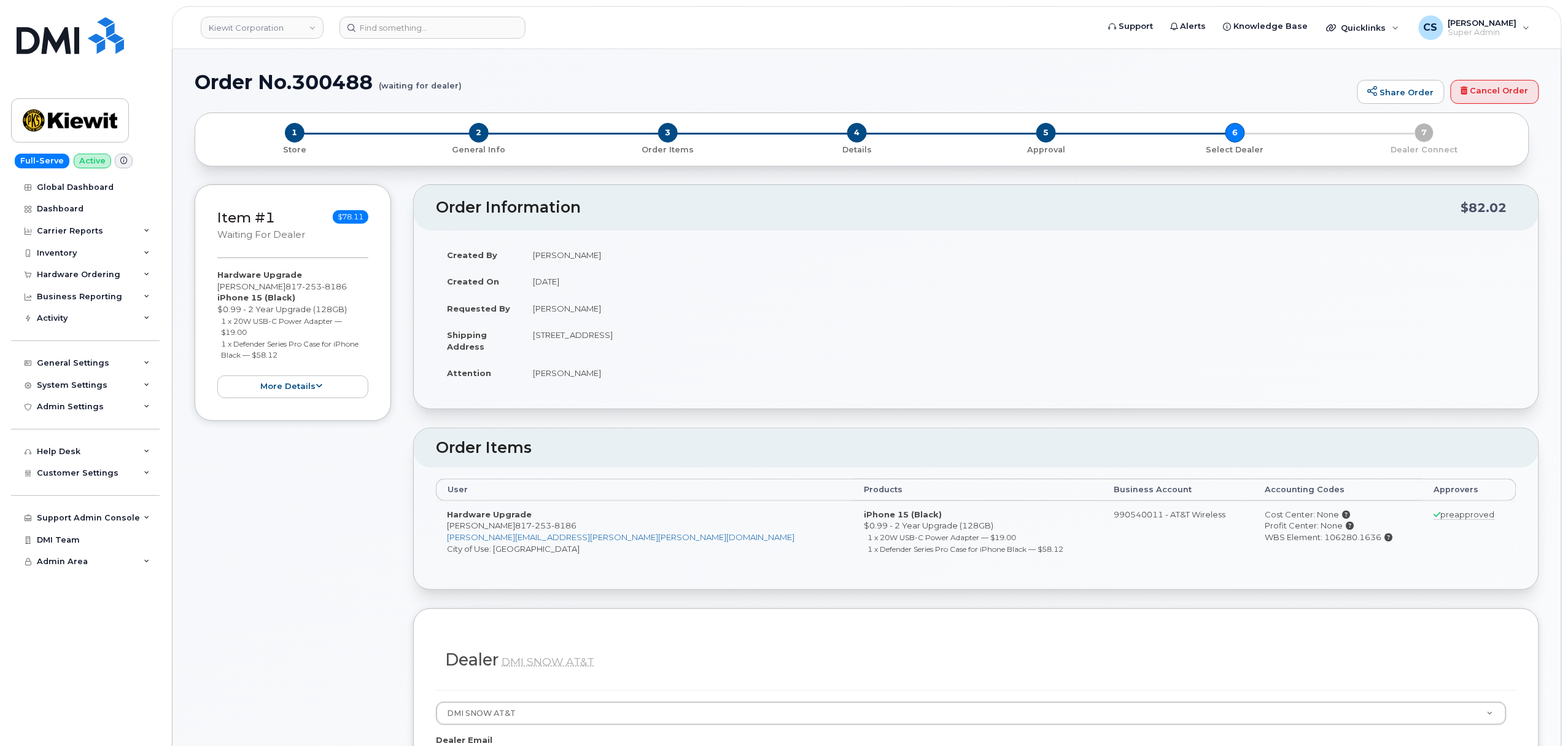
click at [1422, 133] on div "1 Store 2 General Info 3 Order Items 4 Details 5 Approval 6 Select Dealer 7 Dea…" at bounding box center [862, 139] width 1314 height 33
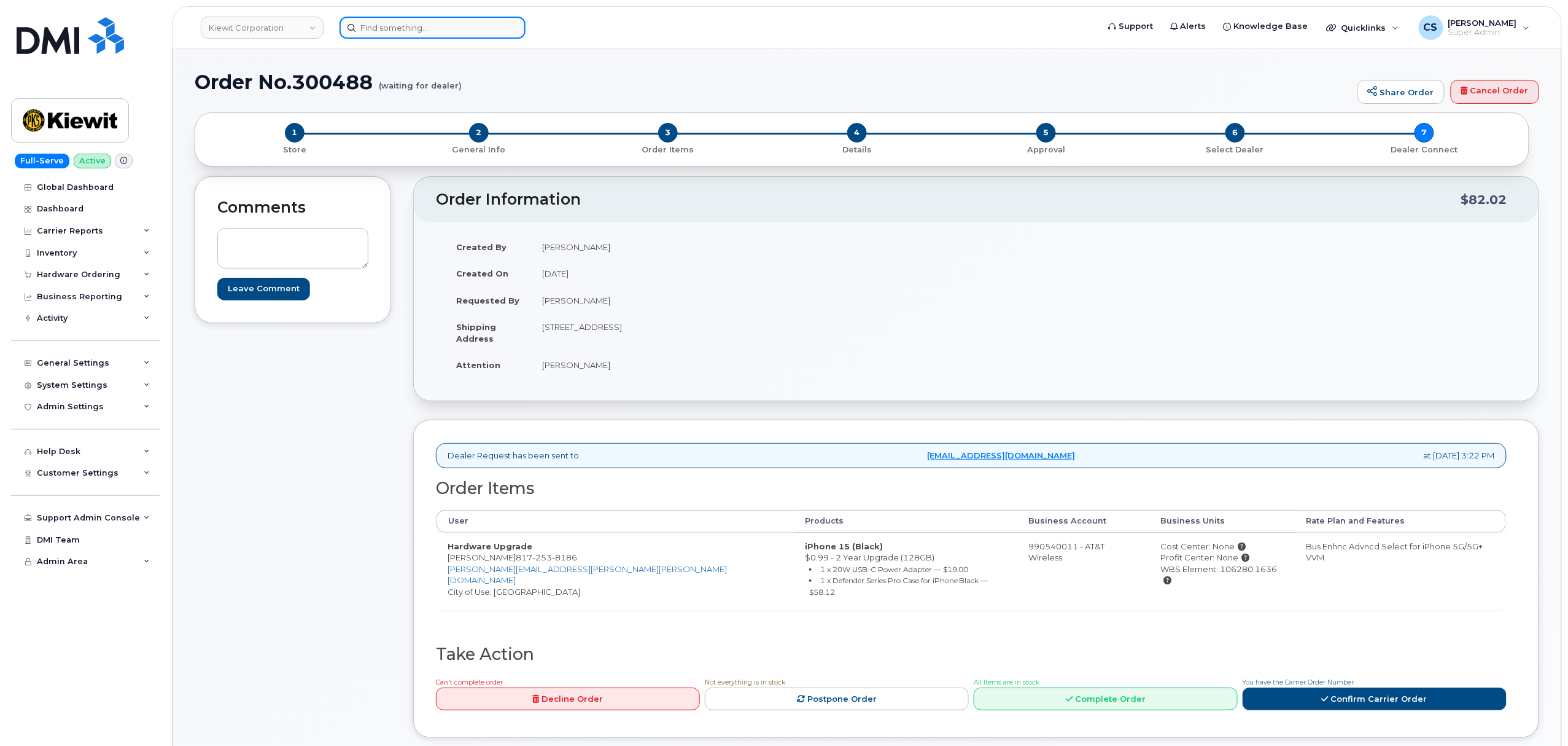
click at [440, 25] on input at bounding box center [433, 28] width 186 height 22
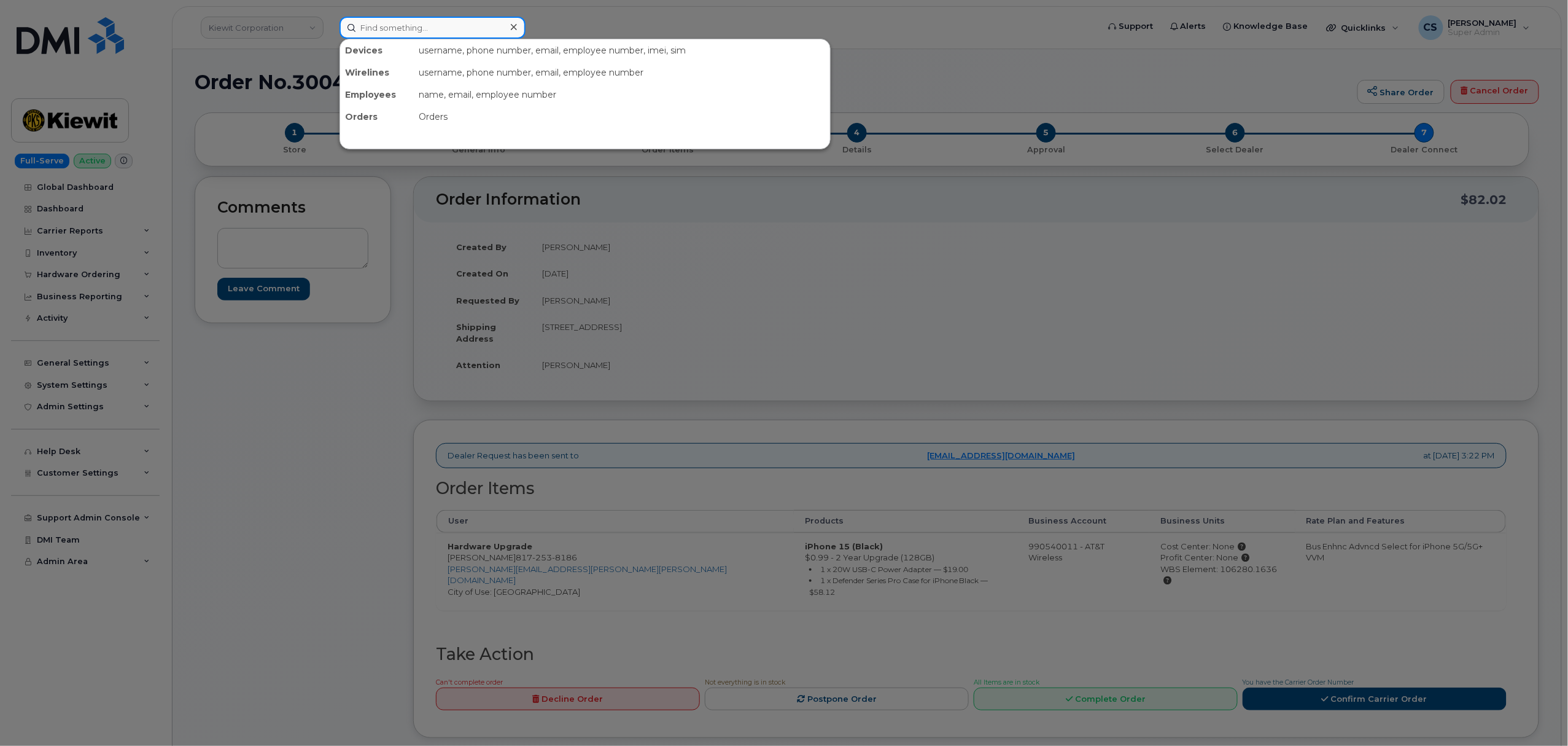
paste input "300488"
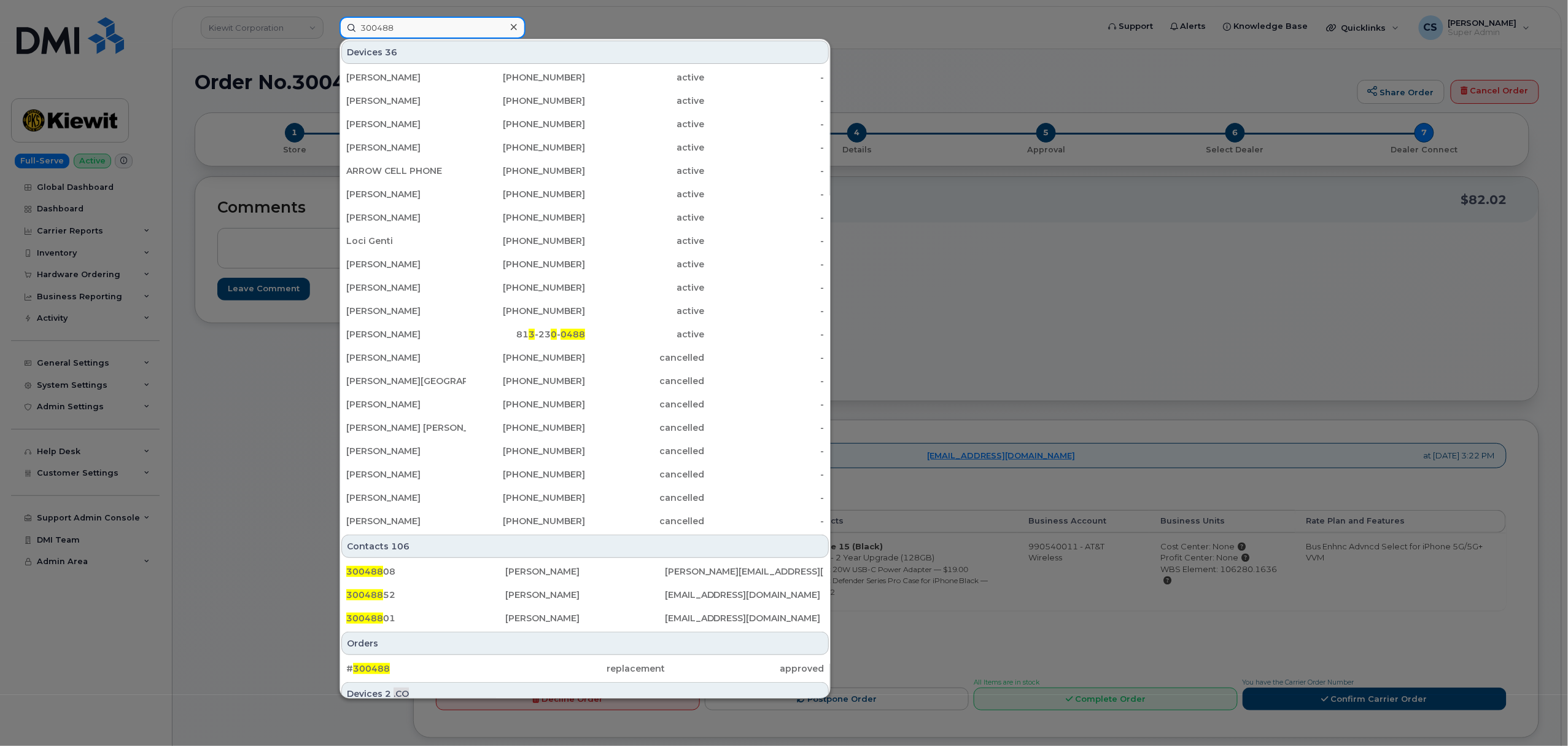
type input "300488"
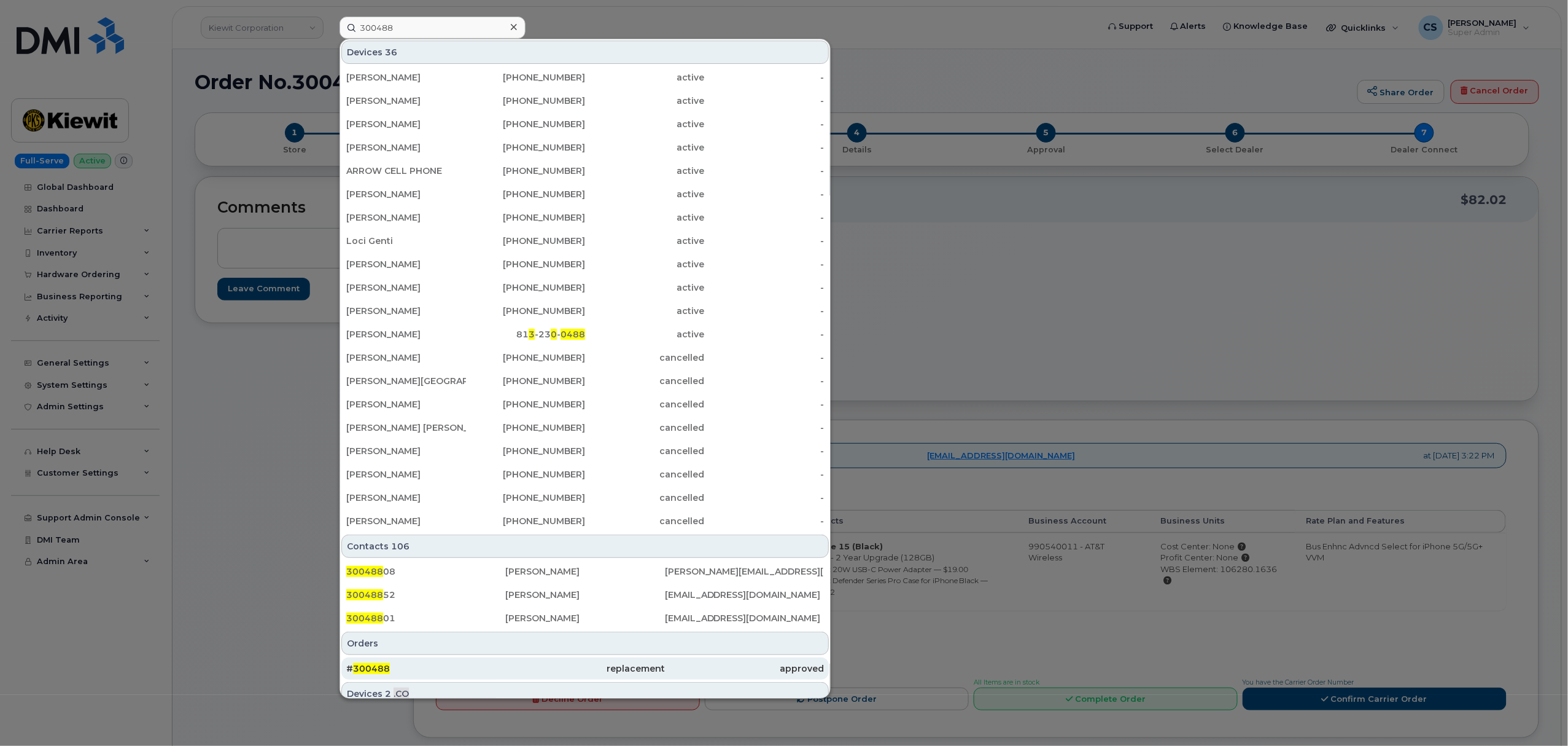
click at [364, 671] on span "300488" at bounding box center [371, 667] width 37 height 11
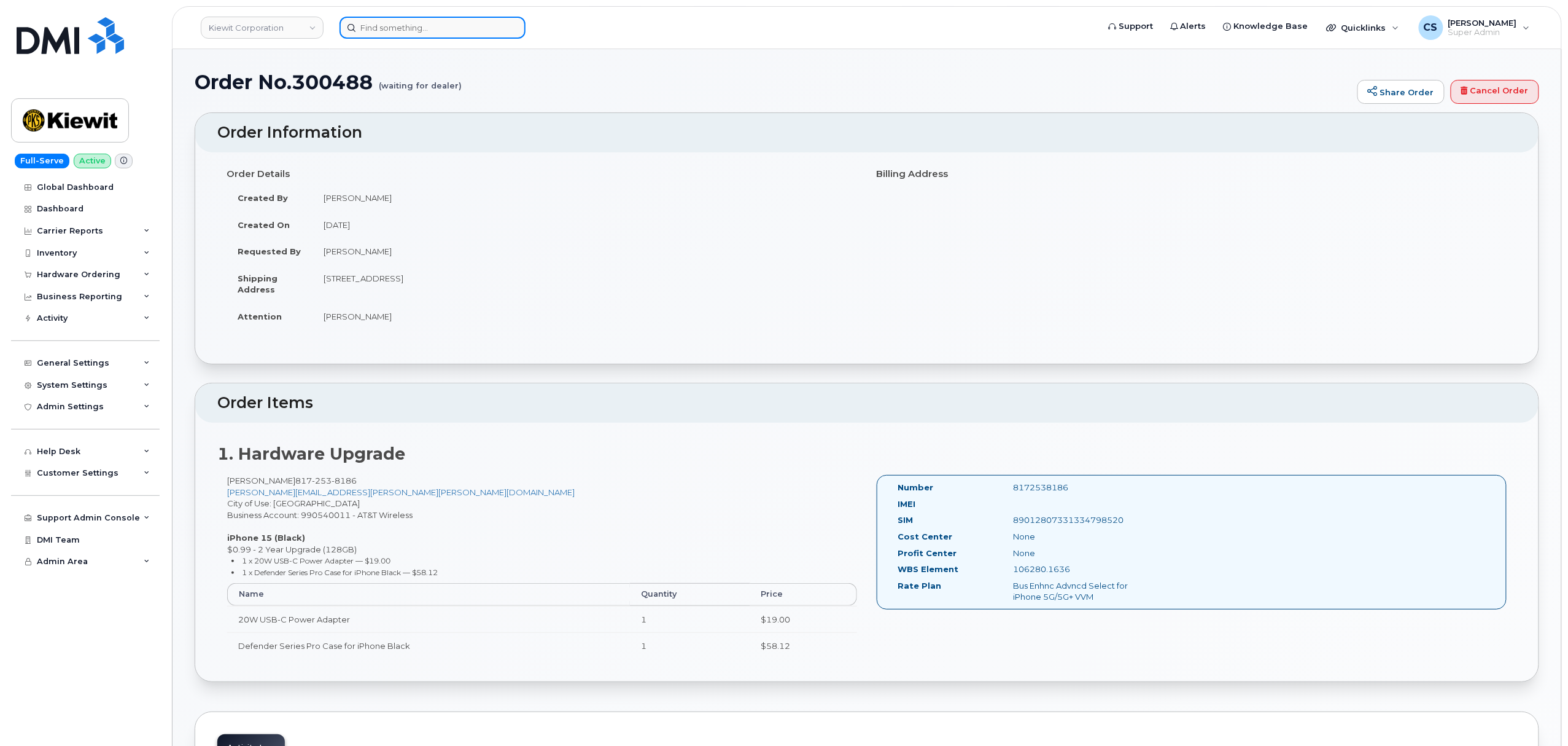
click at [399, 25] on input at bounding box center [433, 28] width 186 height 22
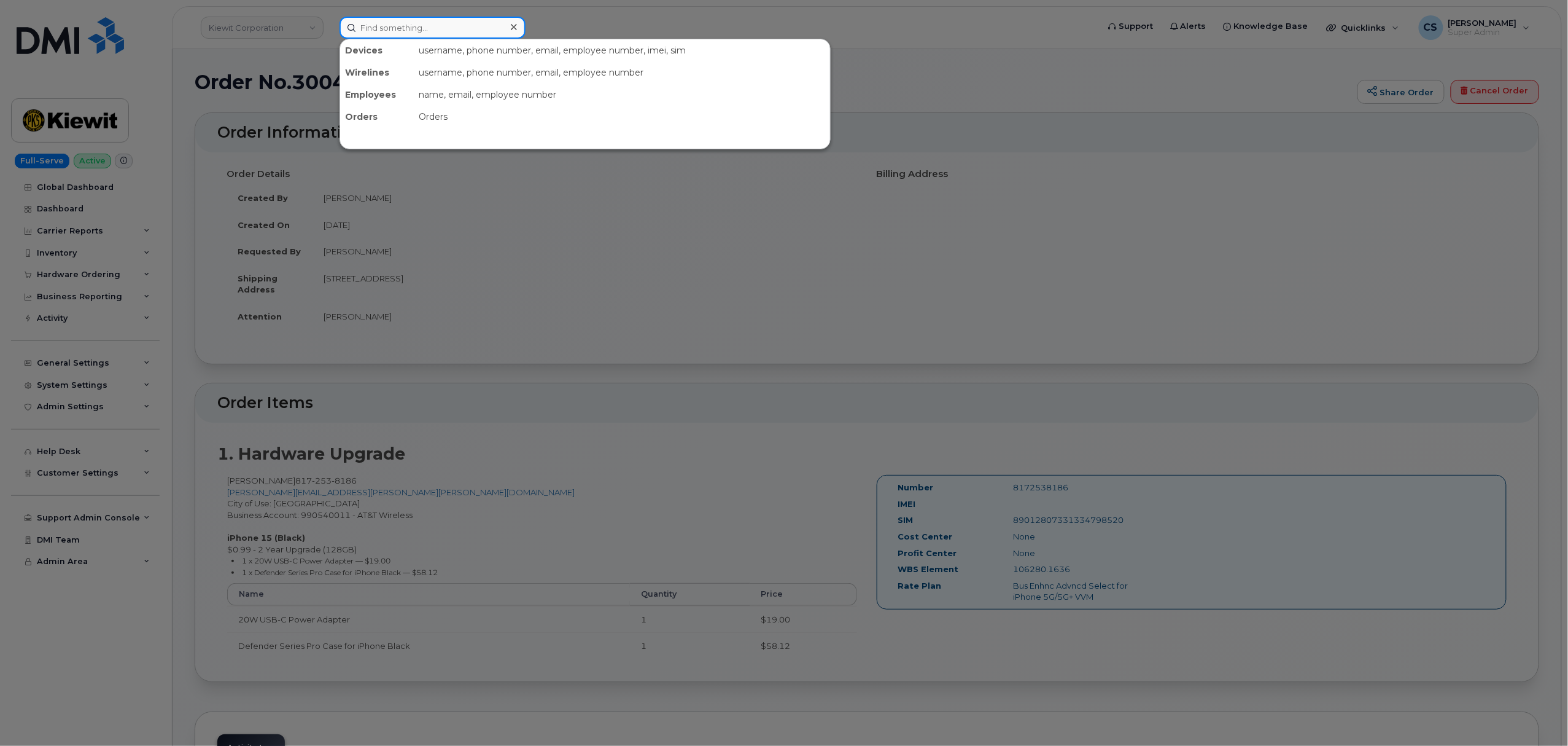
paste input "300463"
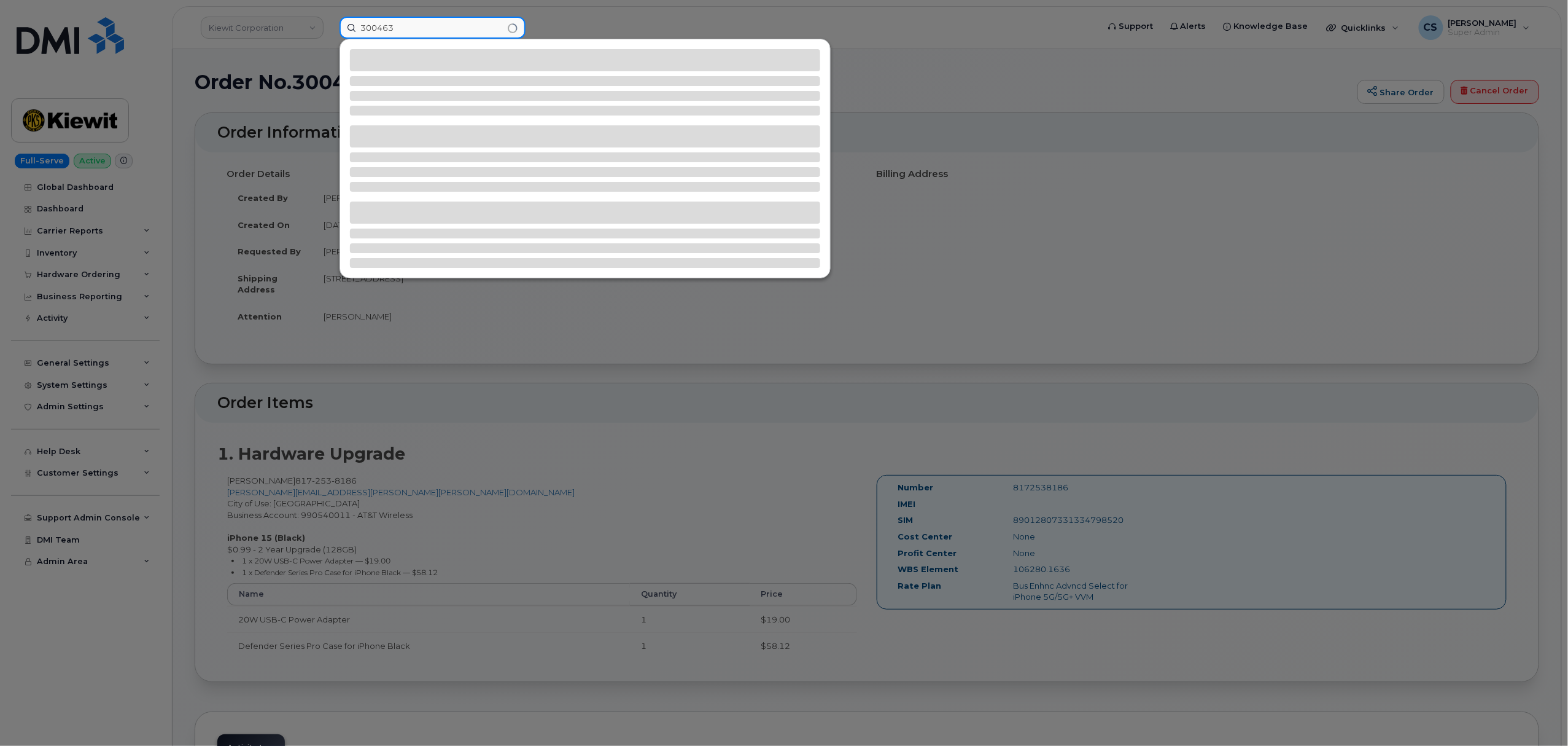
type input "300463"
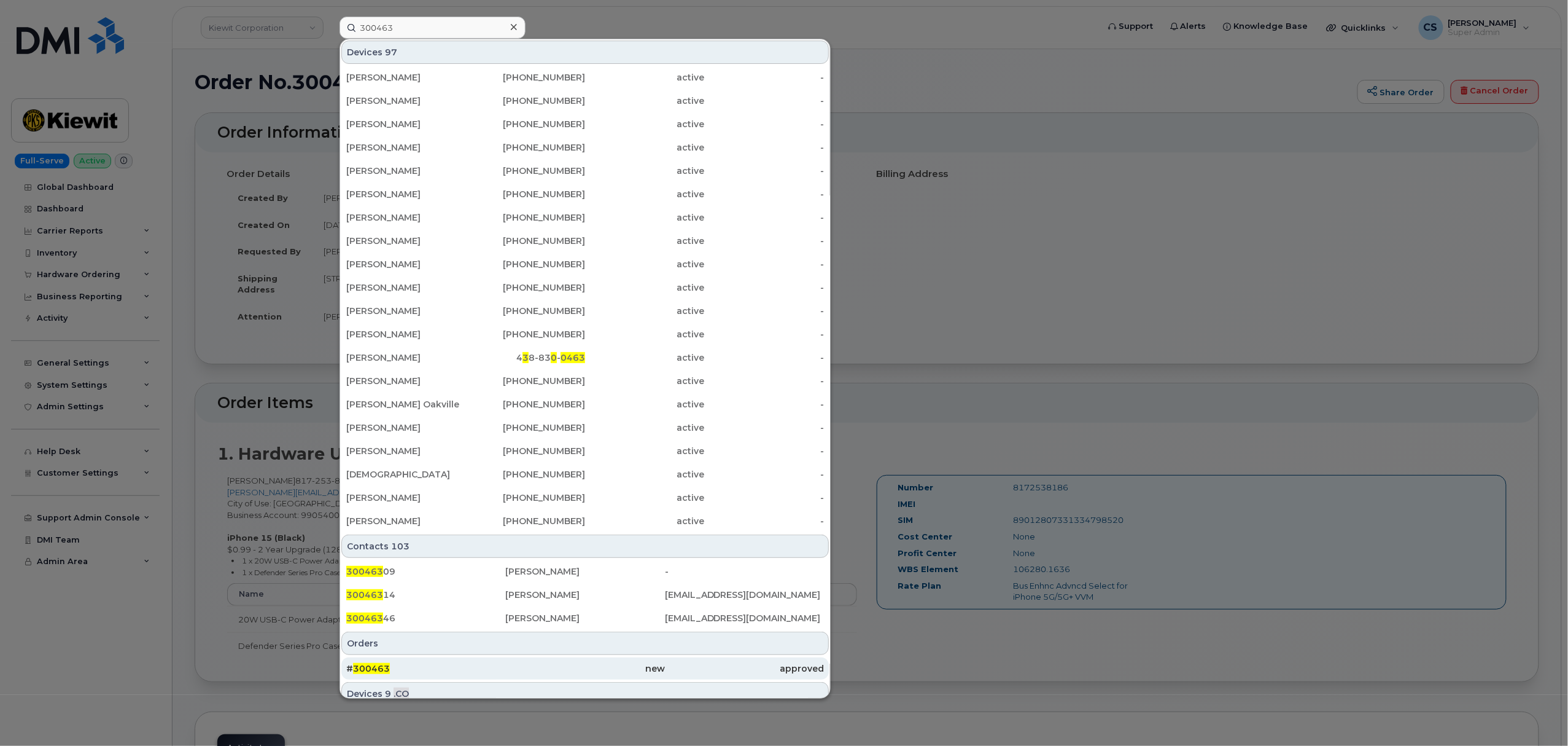
click at [374, 667] on span "300463" at bounding box center [371, 667] width 37 height 11
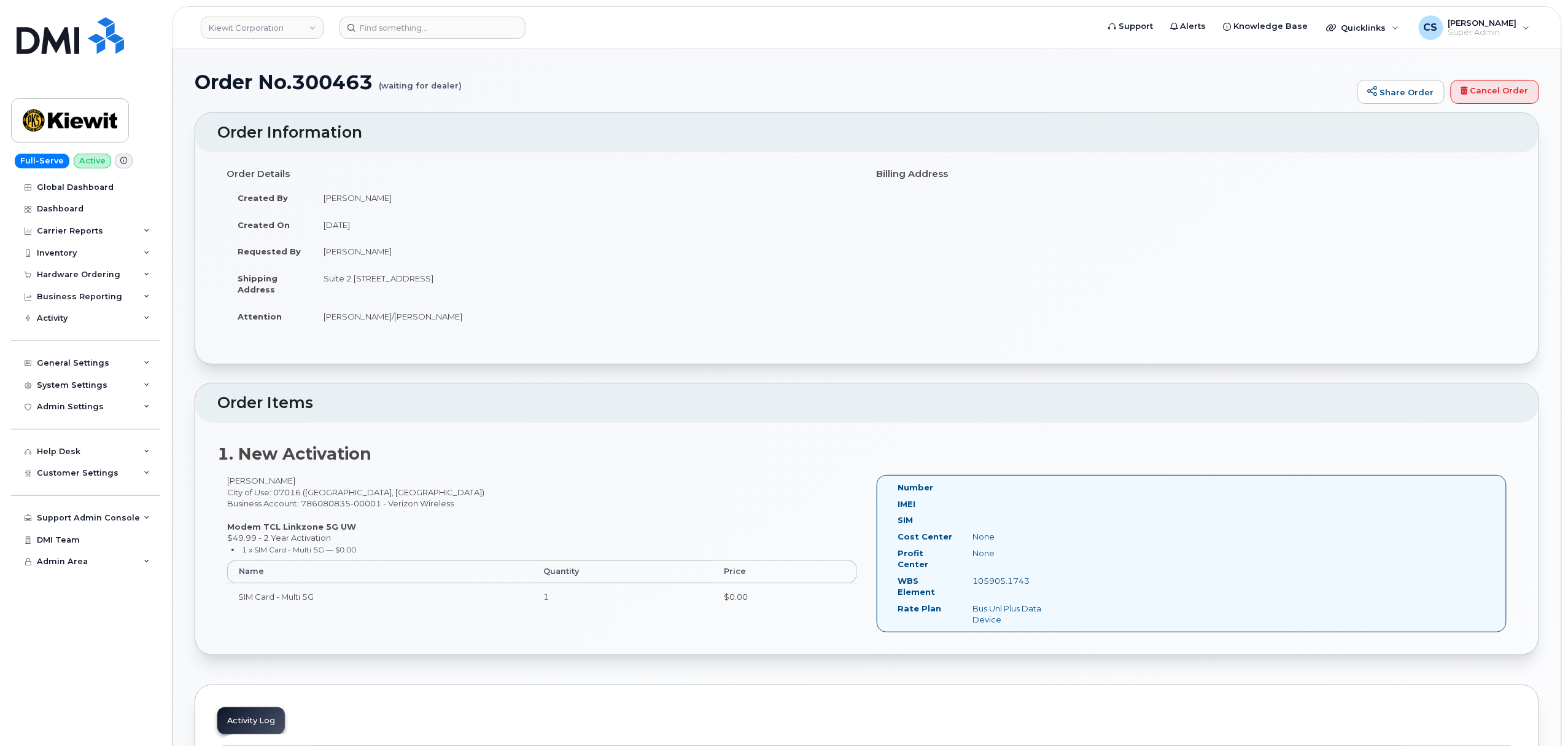
click at [999, 574] on div "105905.1743" at bounding box center [1015, 580] width 105 height 12
copy div "105905.1743"
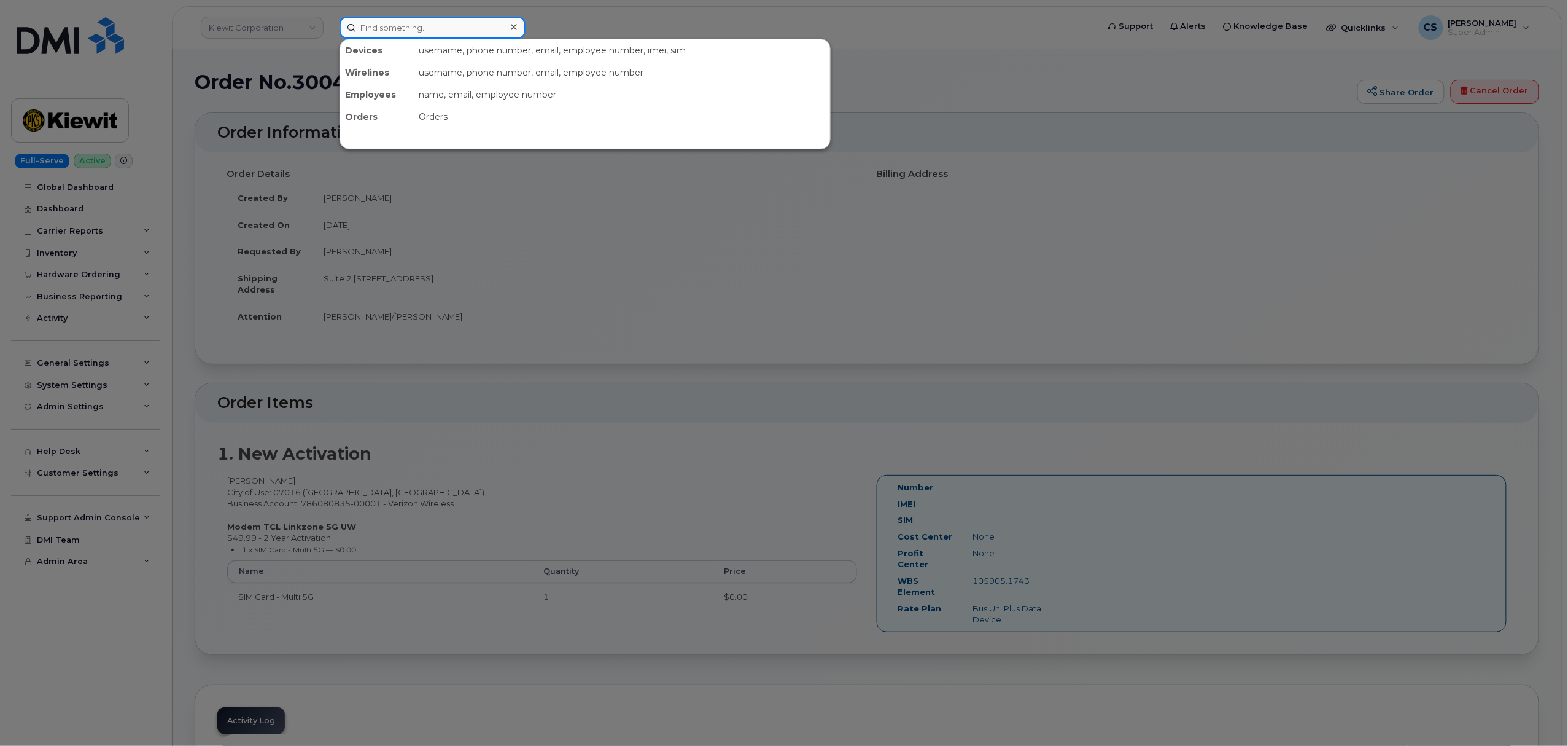
click at [431, 23] on input at bounding box center [433, 28] width 186 height 22
paste input "300456"
type input "300456"
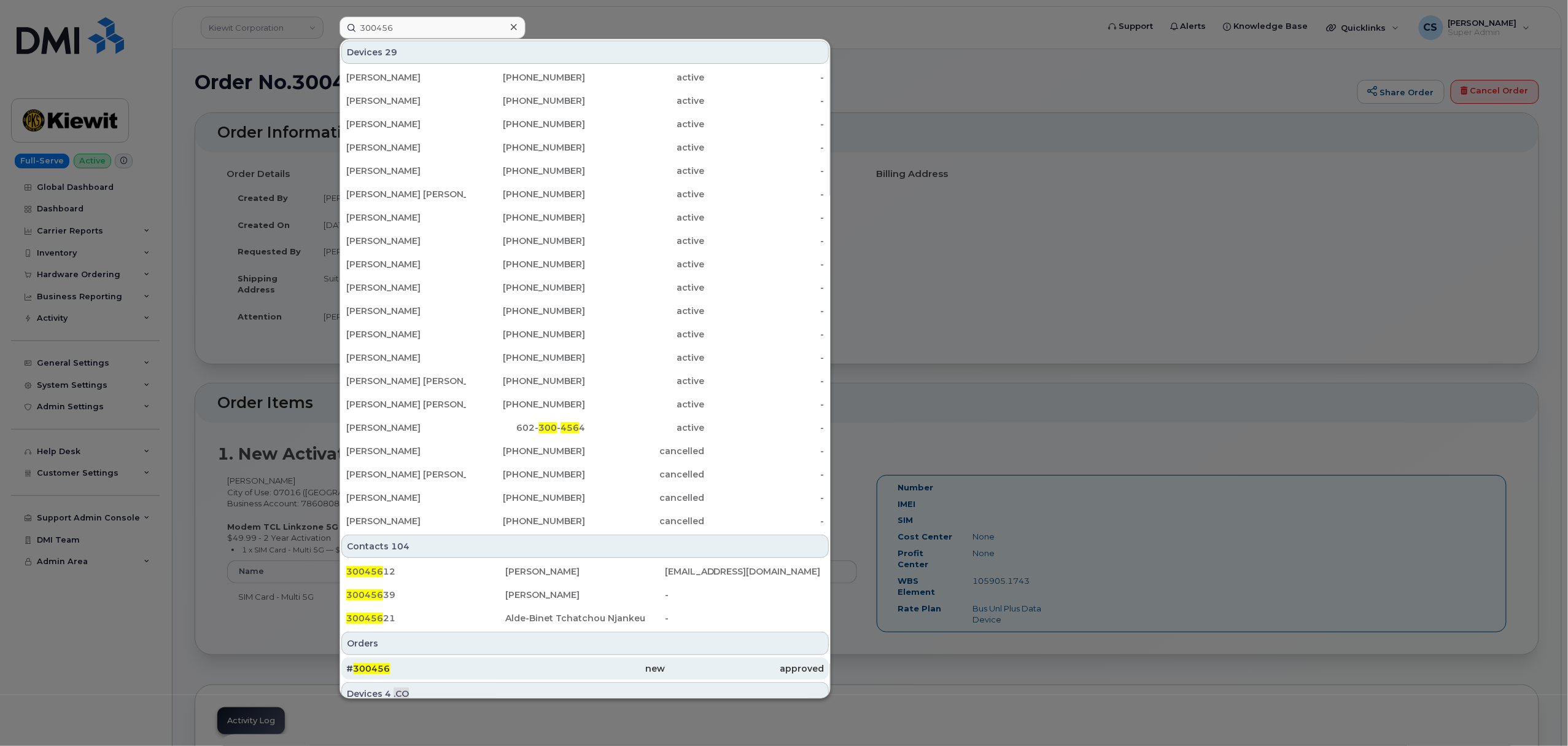
click at [376, 664] on span "300456" at bounding box center [371, 667] width 37 height 11
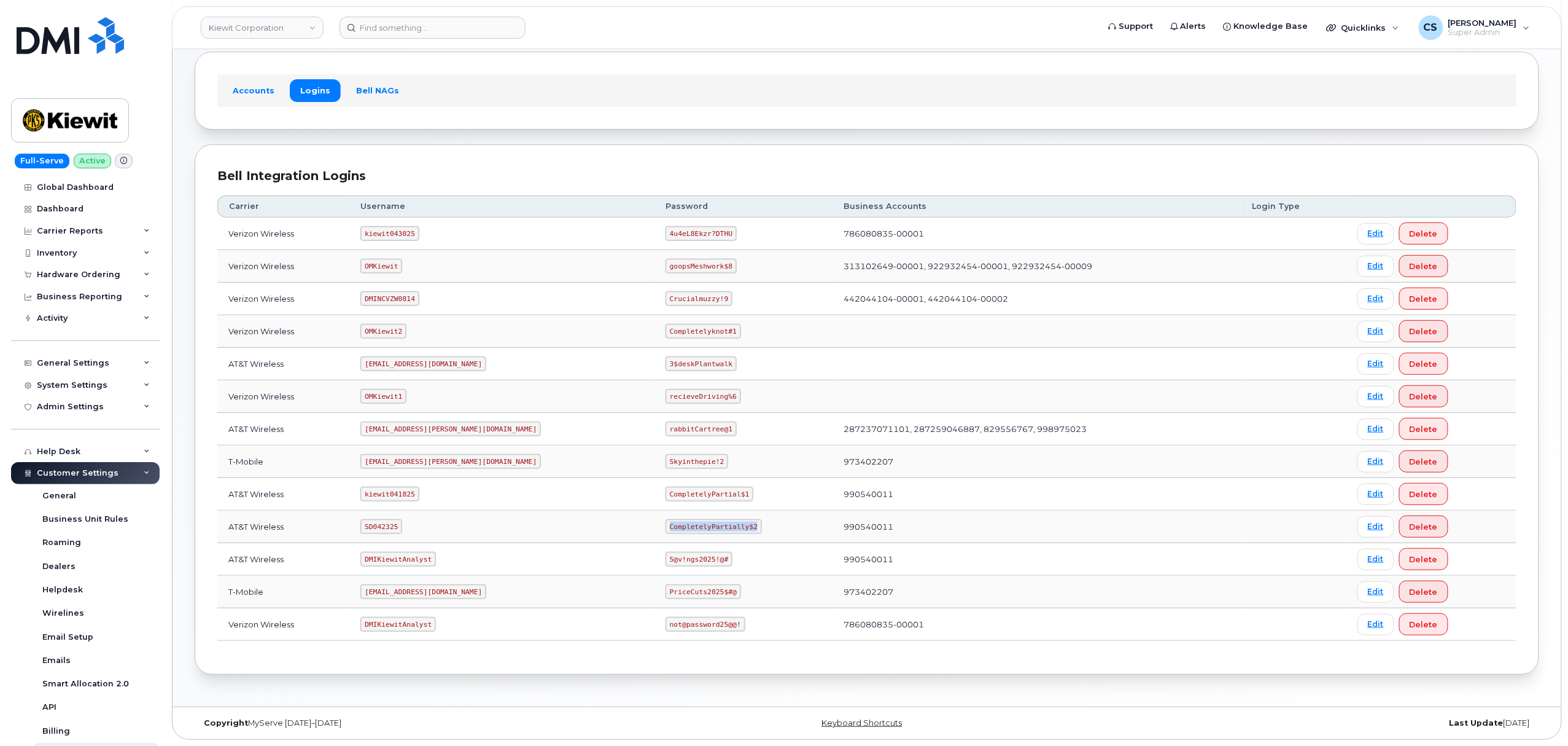
scroll to position [178, 0]
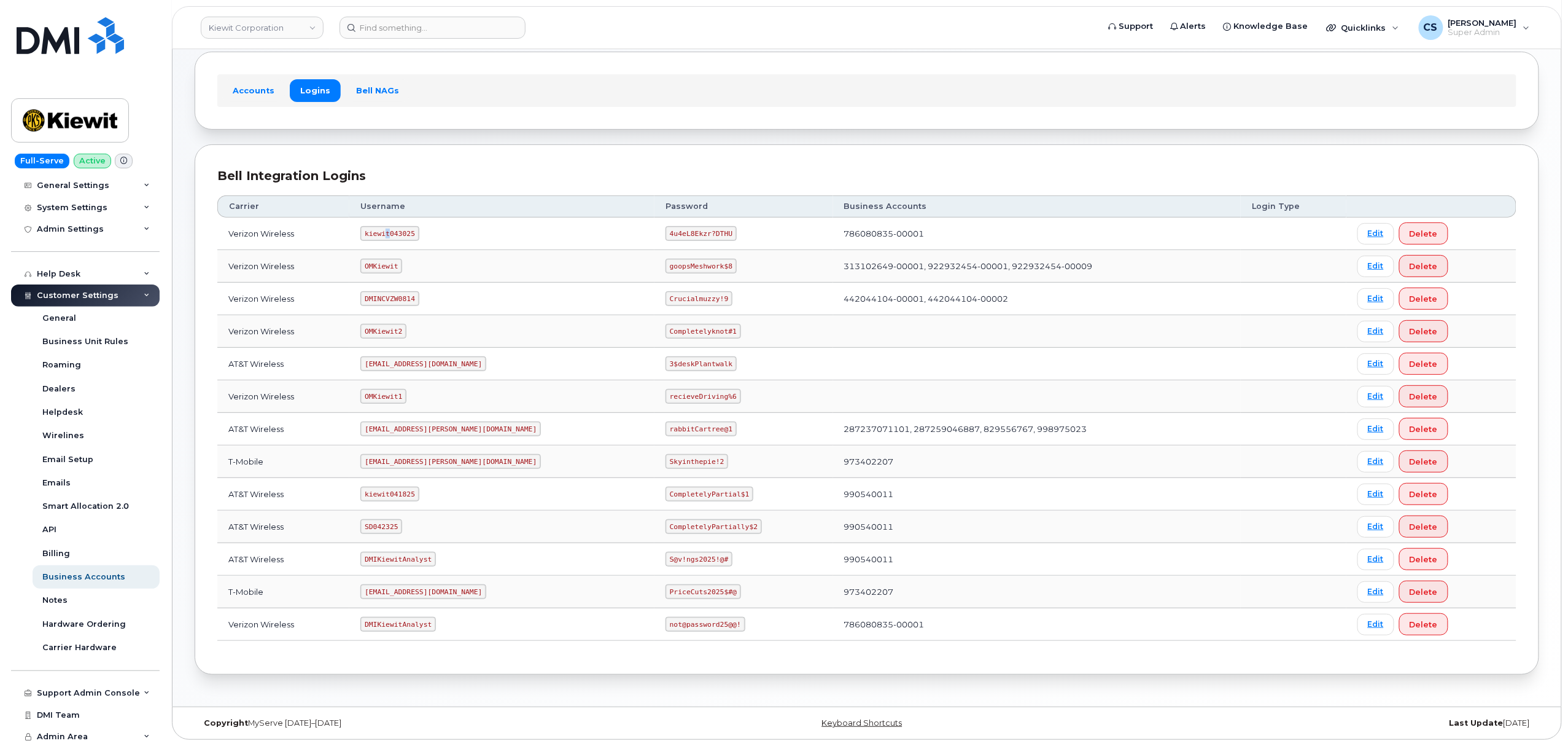
click at [396, 227] on code "kiewit043025" at bounding box center [389, 233] width 58 height 15
drag, startPoint x: 669, startPoint y: 227, endPoint x: 613, endPoint y: 228, distance: 56.0
click at [665, 228] on code "4u4eL8Ekzr?DTHU" at bounding box center [700, 233] width 71 height 15
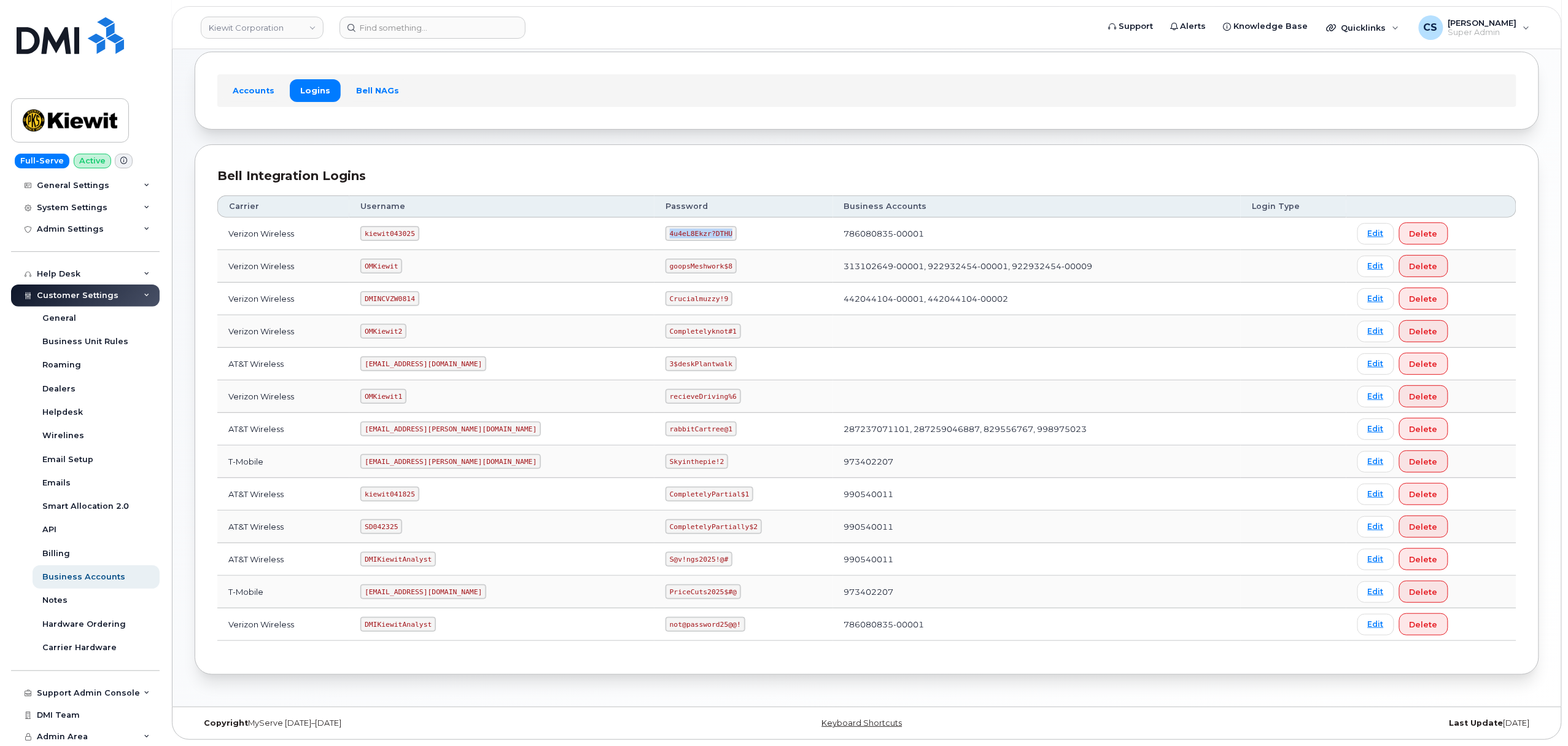
copy code "4u4eL8Ekzr?DTHU"
click at [396, 221] on td "kiewit043025" at bounding box center [501, 233] width 305 height 33
click at [394, 227] on code "kiewit043025" at bounding box center [389, 233] width 58 height 15
copy code "kiewit043025"
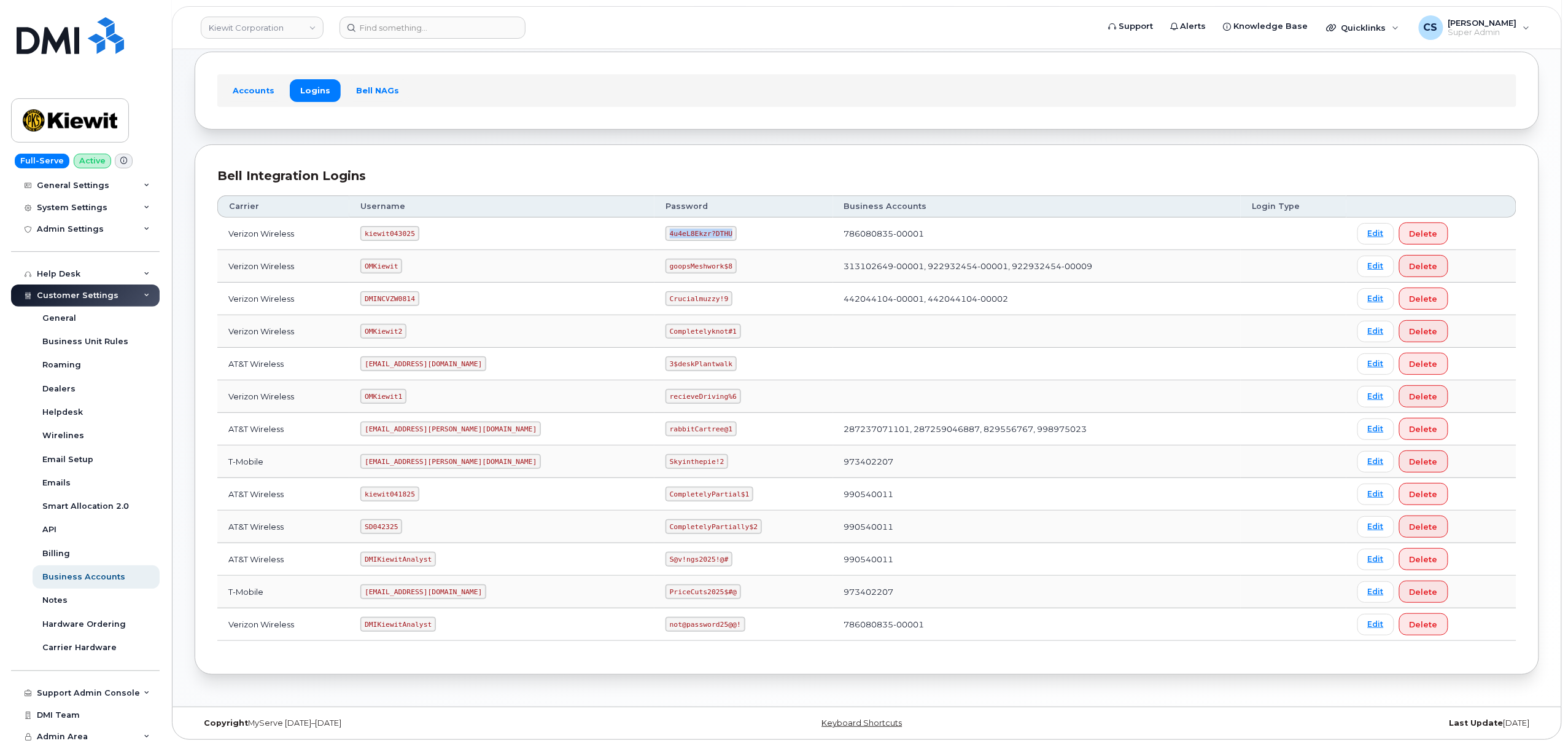
drag, startPoint x: 671, startPoint y: 228, endPoint x: 615, endPoint y: 229, distance: 56.0
click at [665, 229] on code "4u4eL8Ekzr?DTHU" at bounding box center [700, 233] width 71 height 15
copy code "4u4eL8Ekzr?DTHU"
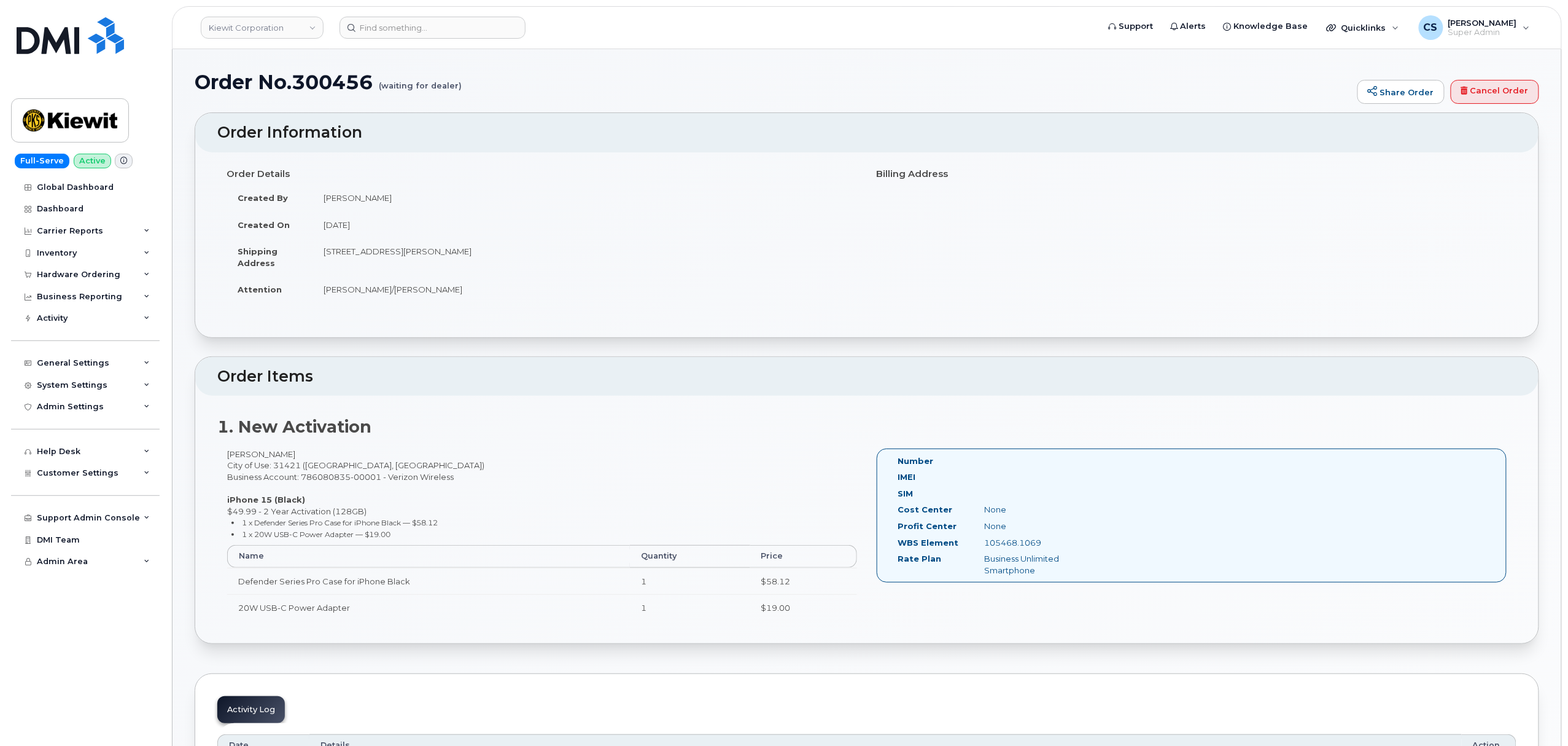
click at [1015, 544] on div "105468.1069" at bounding box center [1036, 543] width 122 height 12
copy div "105468.1069"
click at [1003, 542] on div "105468.1069" at bounding box center [1036, 543] width 122 height 12
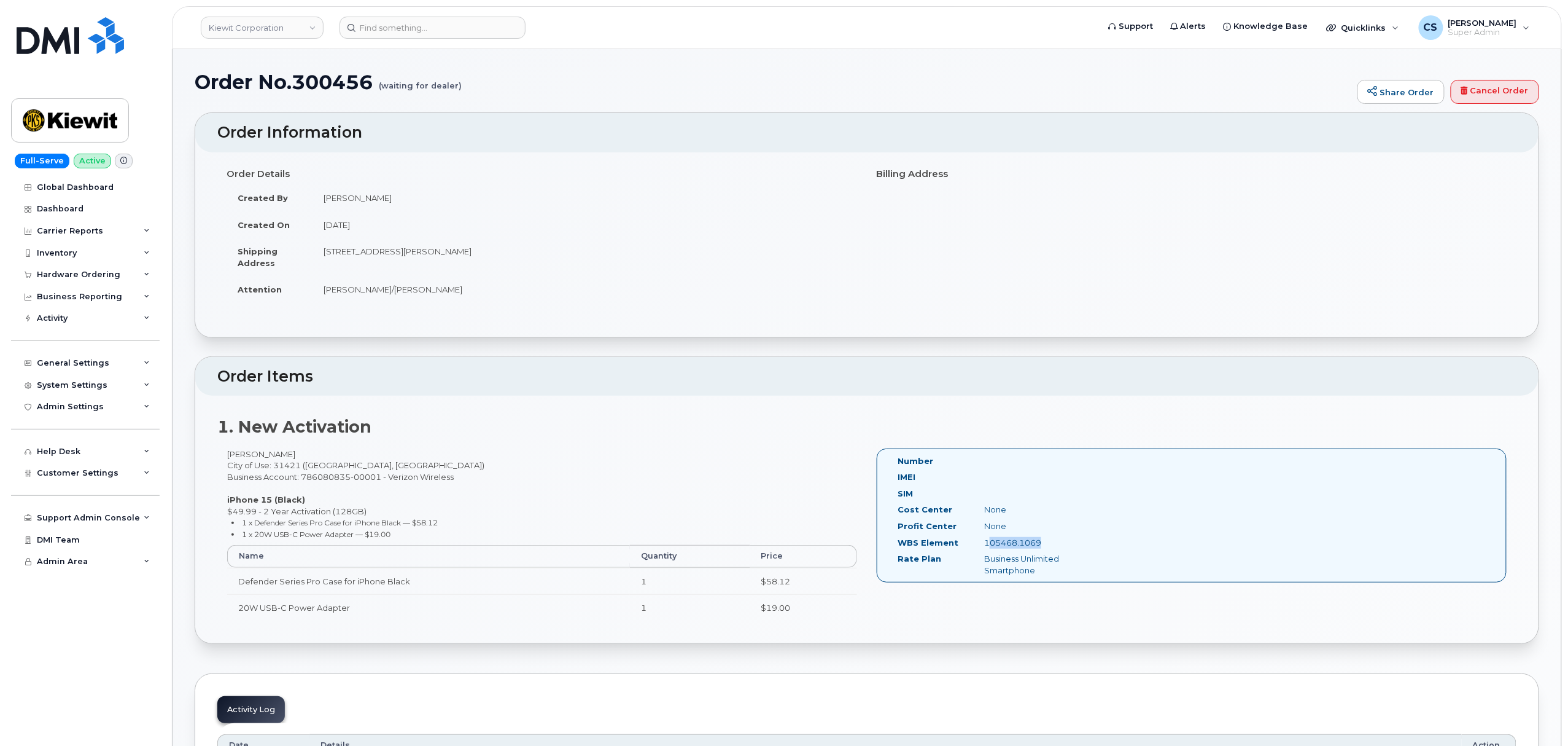
click at [1003, 542] on div "105468.1069" at bounding box center [1036, 543] width 122 height 12
click at [995, 543] on div "105468.1069" at bounding box center [1036, 543] width 122 height 12
click at [1103, 481] on div "Number IMEI SIM Cost Center None Profit Center None WBS Element 105468.1069 Rat…" at bounding box center [1191, 516] width 630 height 135
drag, startPoint x: 1018, startPoint y: 544, endPoint x: 975, endPoint y: 538, distance: 43.4
click at [975, 538] on div "105468.1069" at bounding box center [1036, 543] width 122 height 12
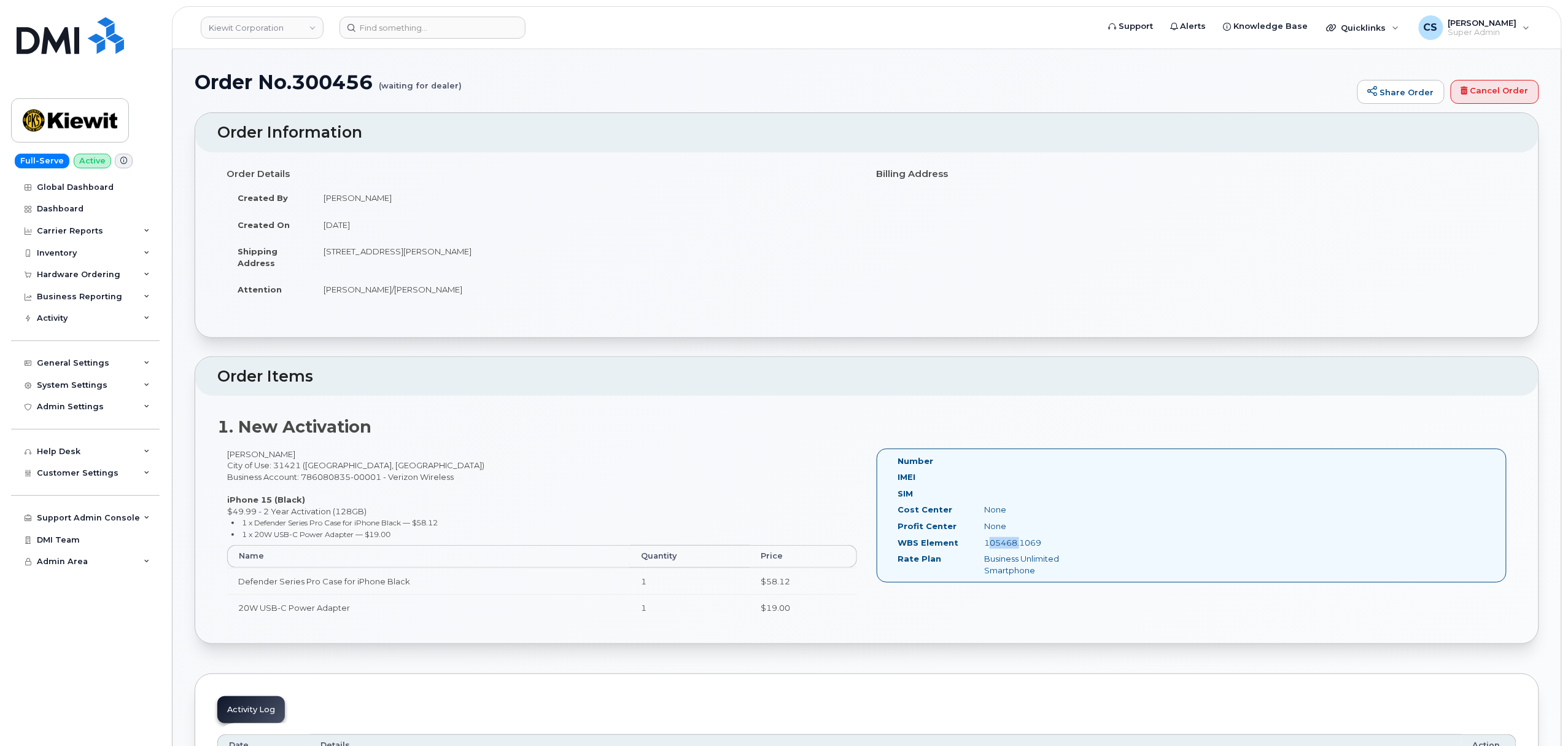
copy div "105468"
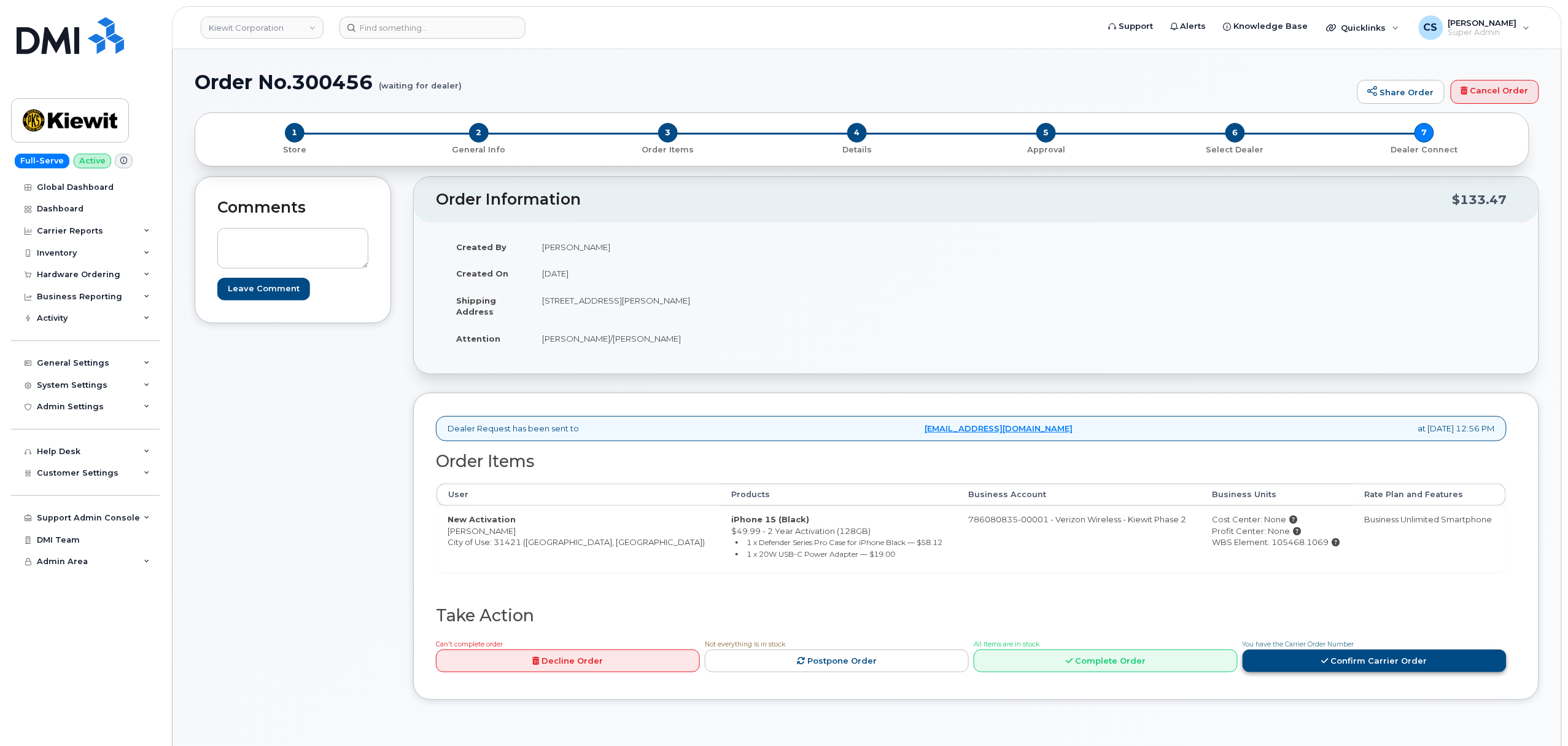
click at [1352, 656] on link "Confirm Carrier Order" at bounding box center [1374, 660] width 264 height 23
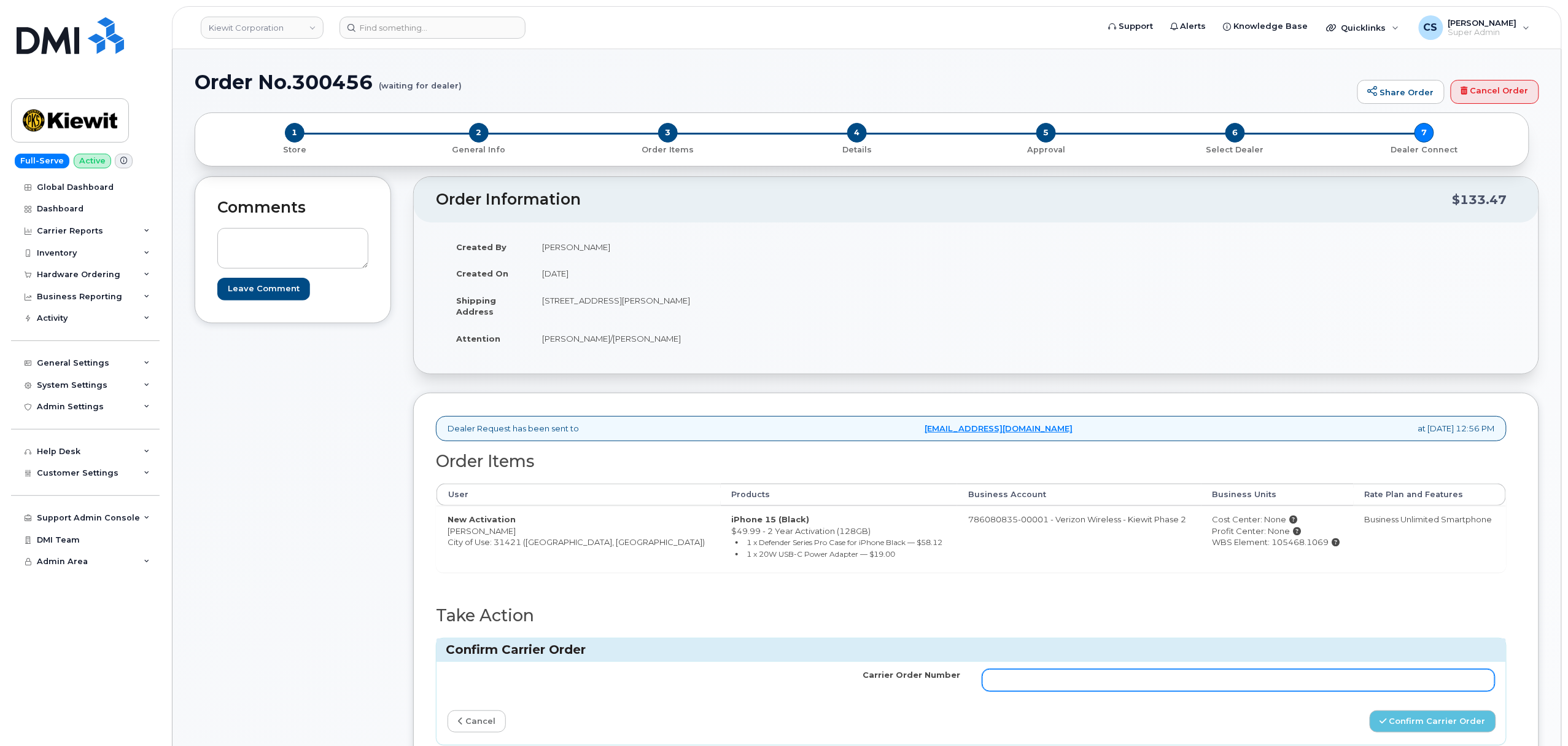
click at [1212, 684] on input "Carrier Order Number" at bounding box center [1238, 680] width 512 height 22
paste input "MB1000501040574"
type input "MB1000501040574"
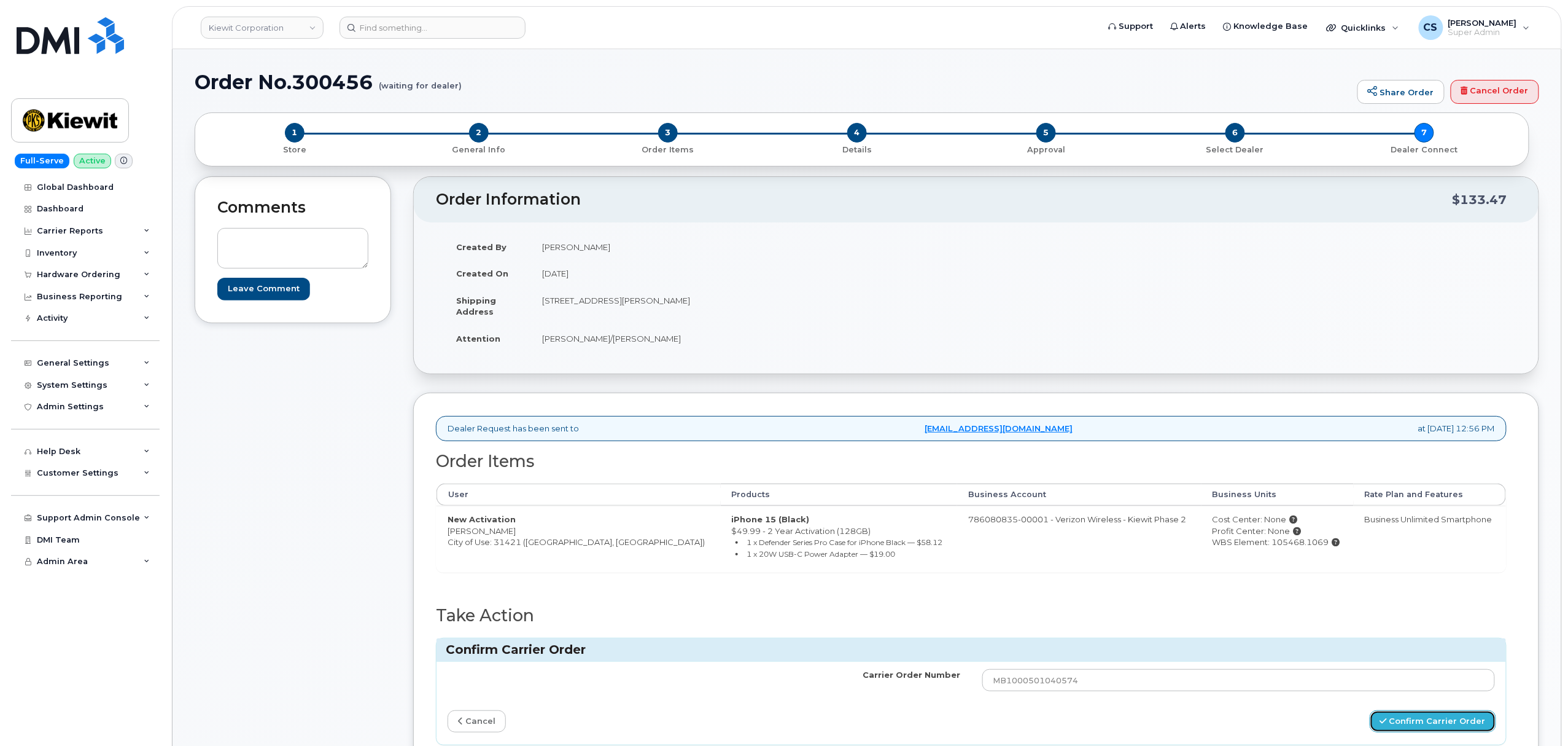
click at [1411, 723] on button "Confirm Carrier Order" at bounding box center [1432, 721] width 127 height 23
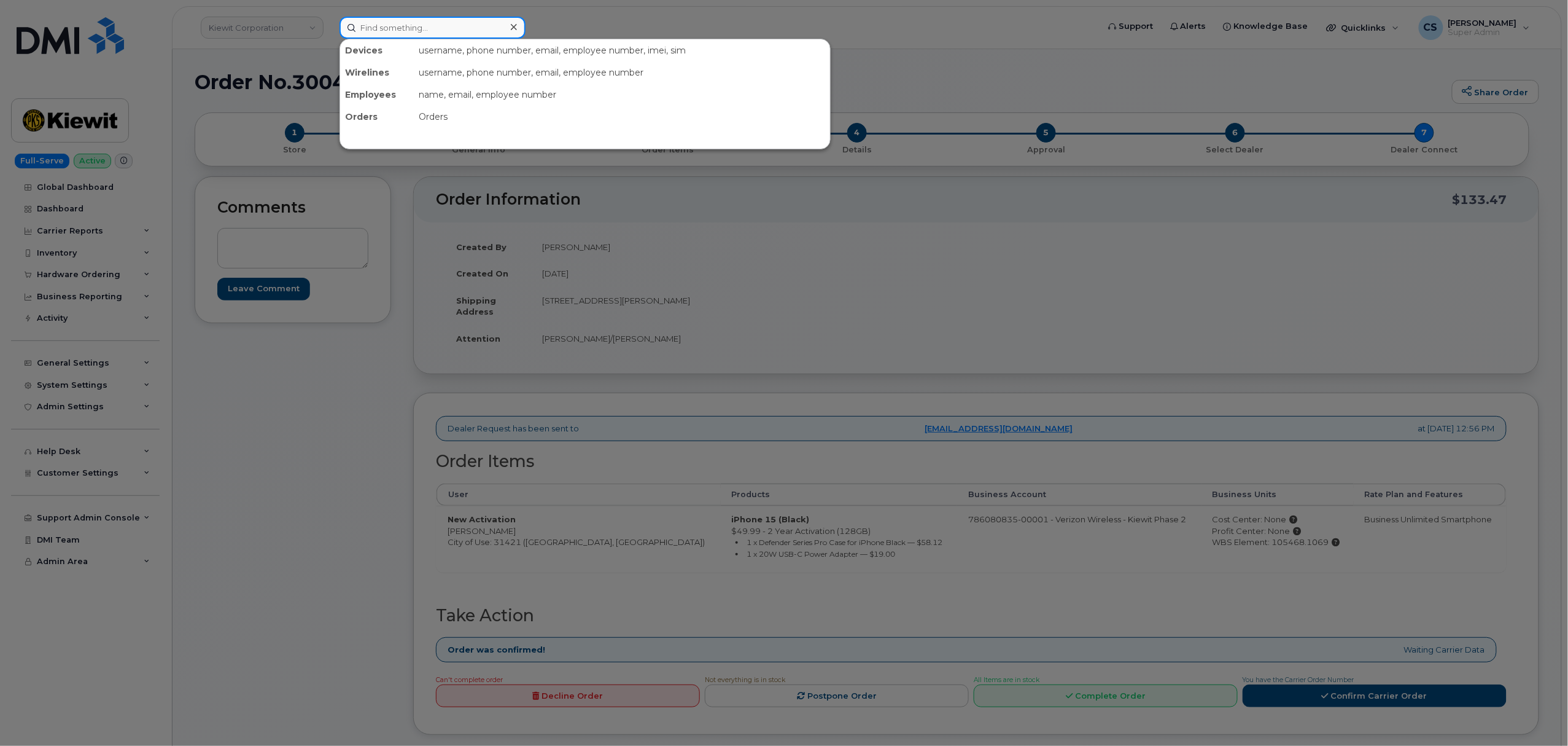
click at [409, 31] on input at bounding box center [433, 28] width 186 height 22
paste input "300460"
type input "300460"
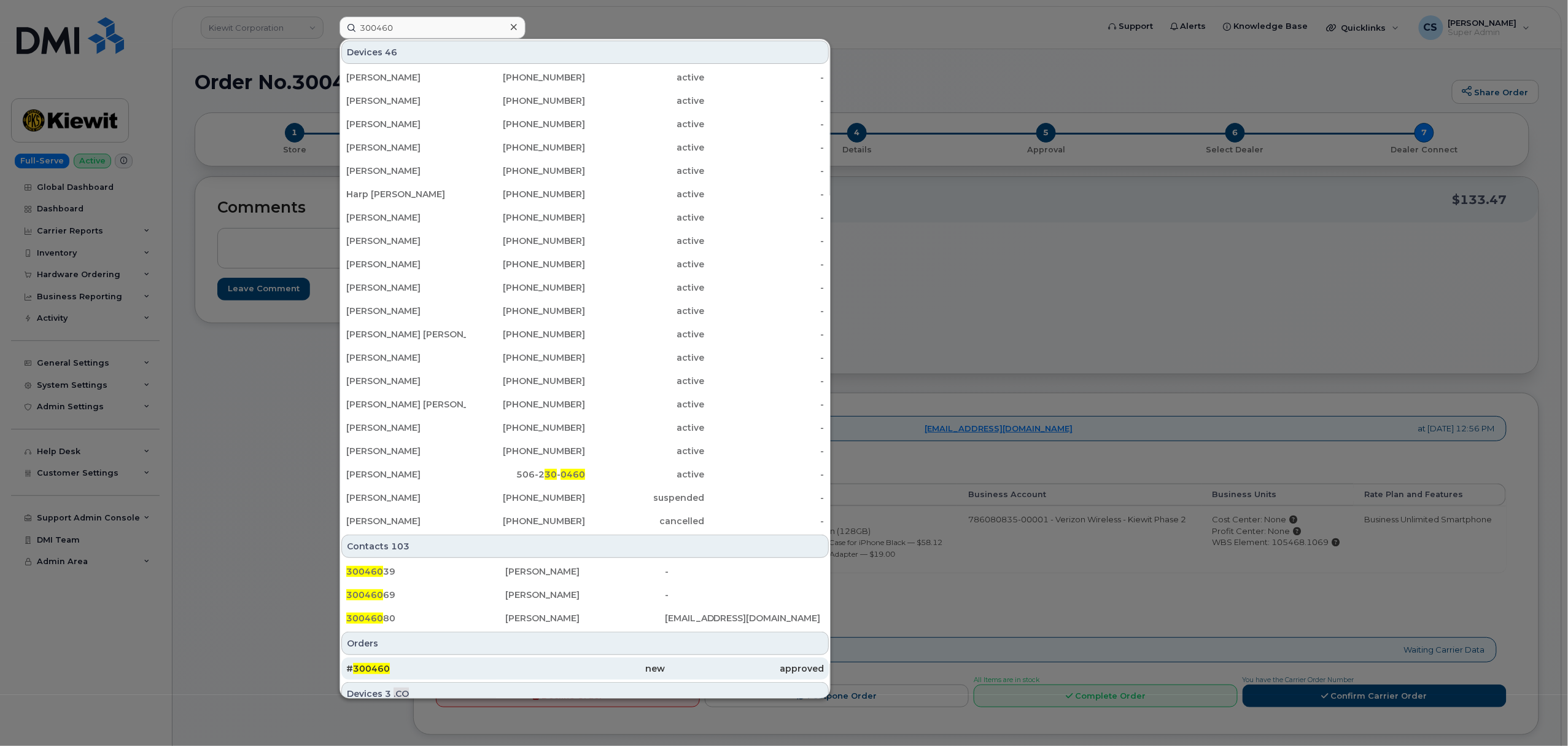
click at [377, 669] on span "300460" at bounding box center [371, 667] width 37 height 11
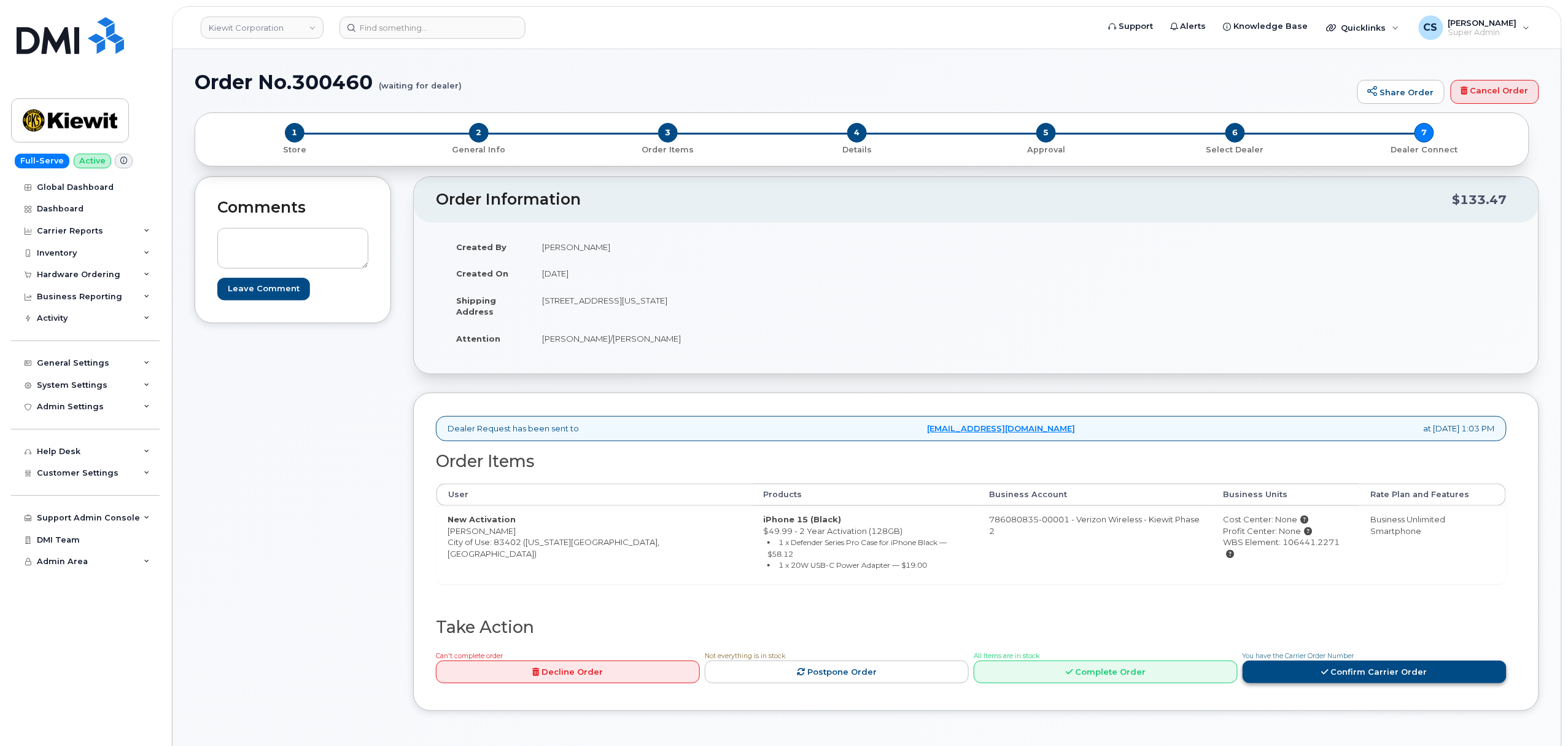
click at [1371, 660] on link "Confirm Carrier Order" at bounding box center [1374, 671] width 264 height 23
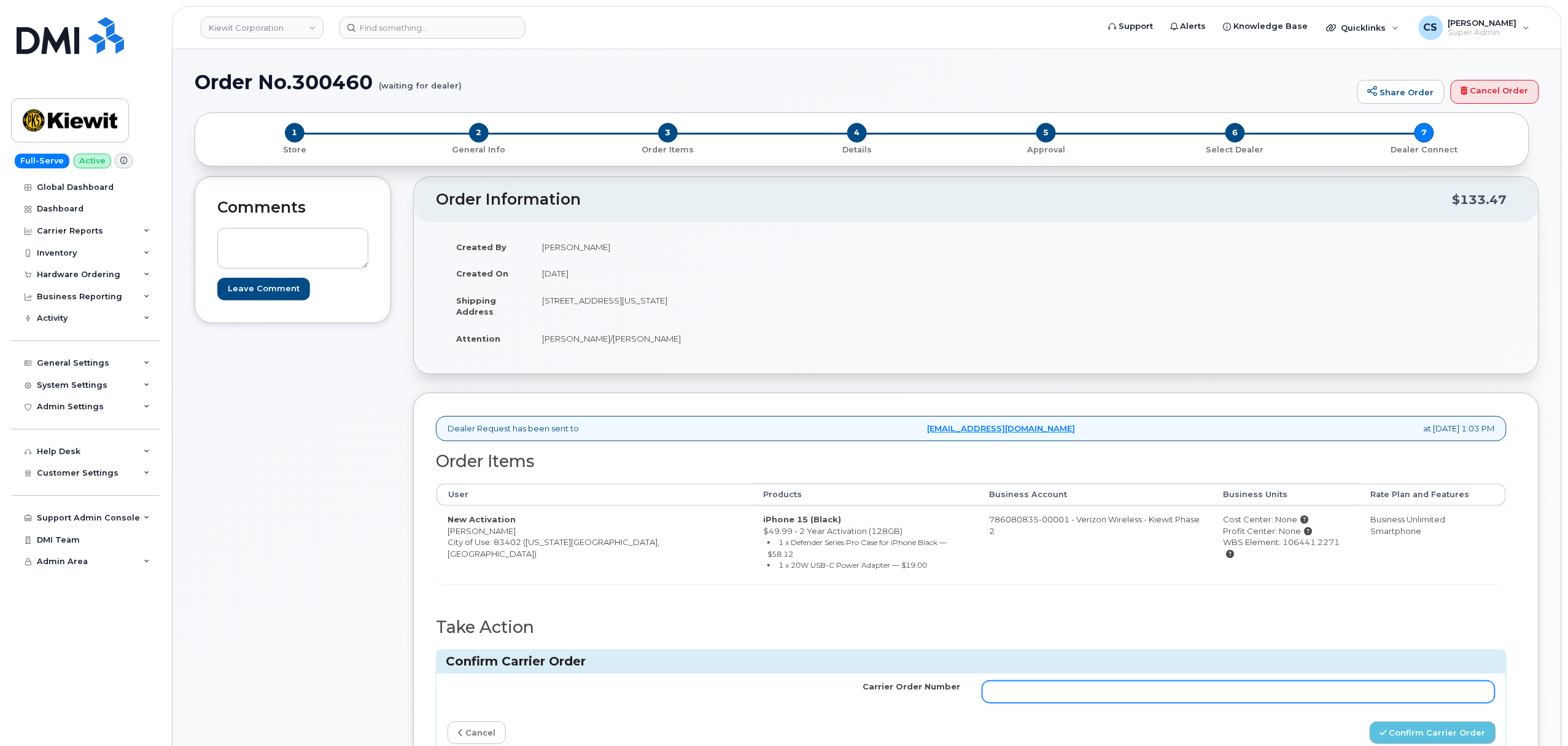
click at [1210, 680] on input "Carrier Order Number" at bounding box center [1238, 691] width 512 height 22
paste input "MB1000501043023"
type input "MB1000501043023"
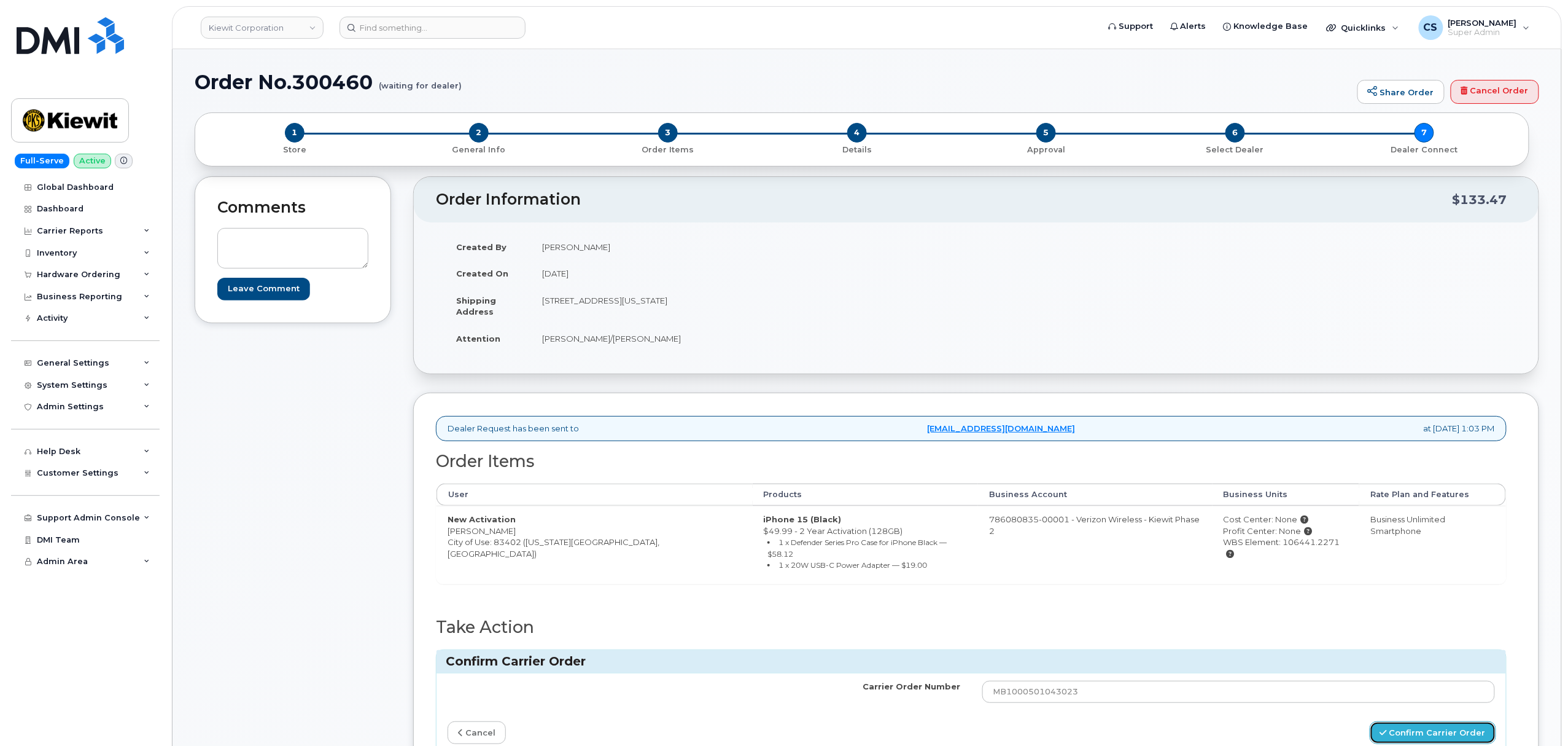
click at [1416, 723] on button "Confirm Carrier Order" at bounding box center [1432, 732] width 127 height 23
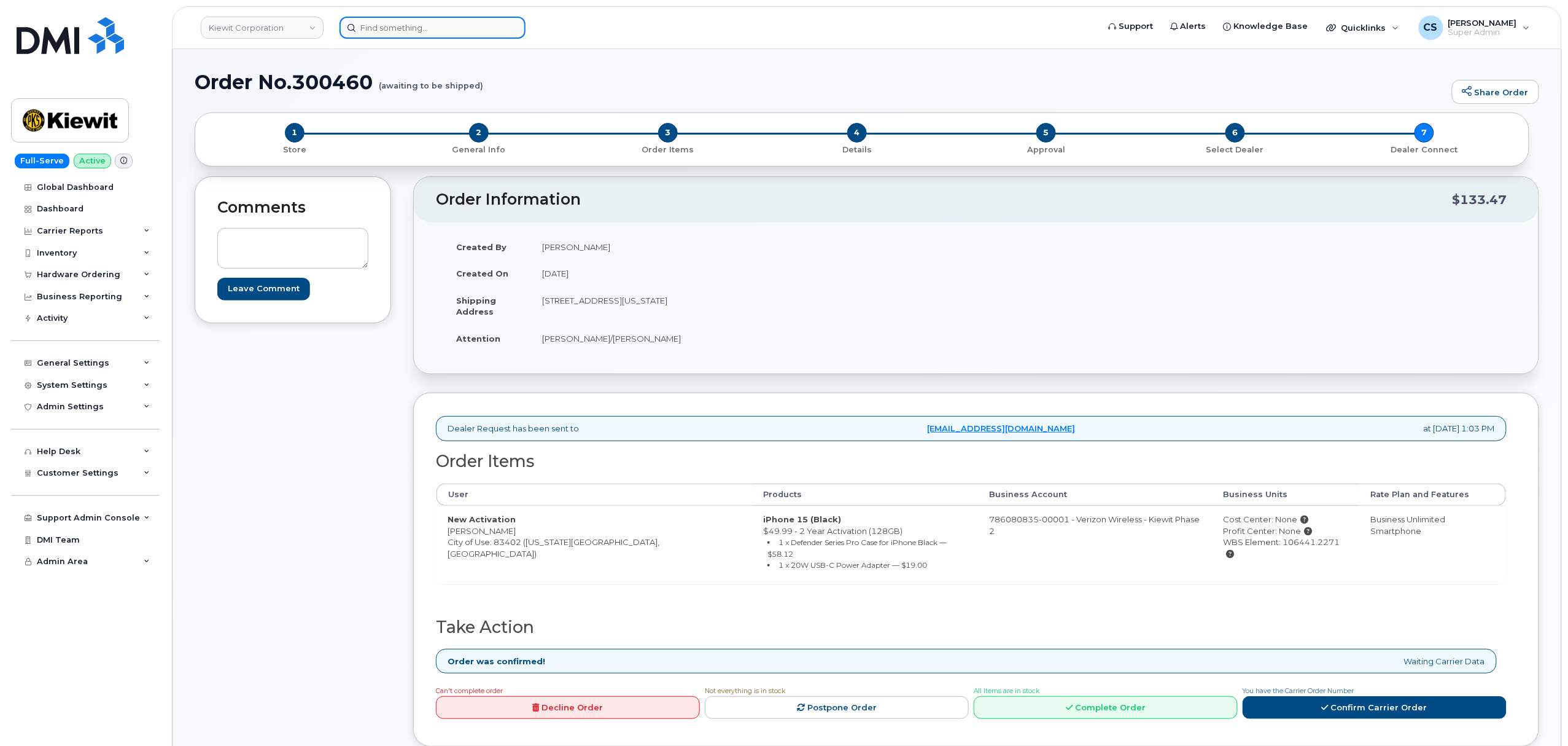
click at [434, 32] on input at bounding box center [433, 28] width 186 height 22
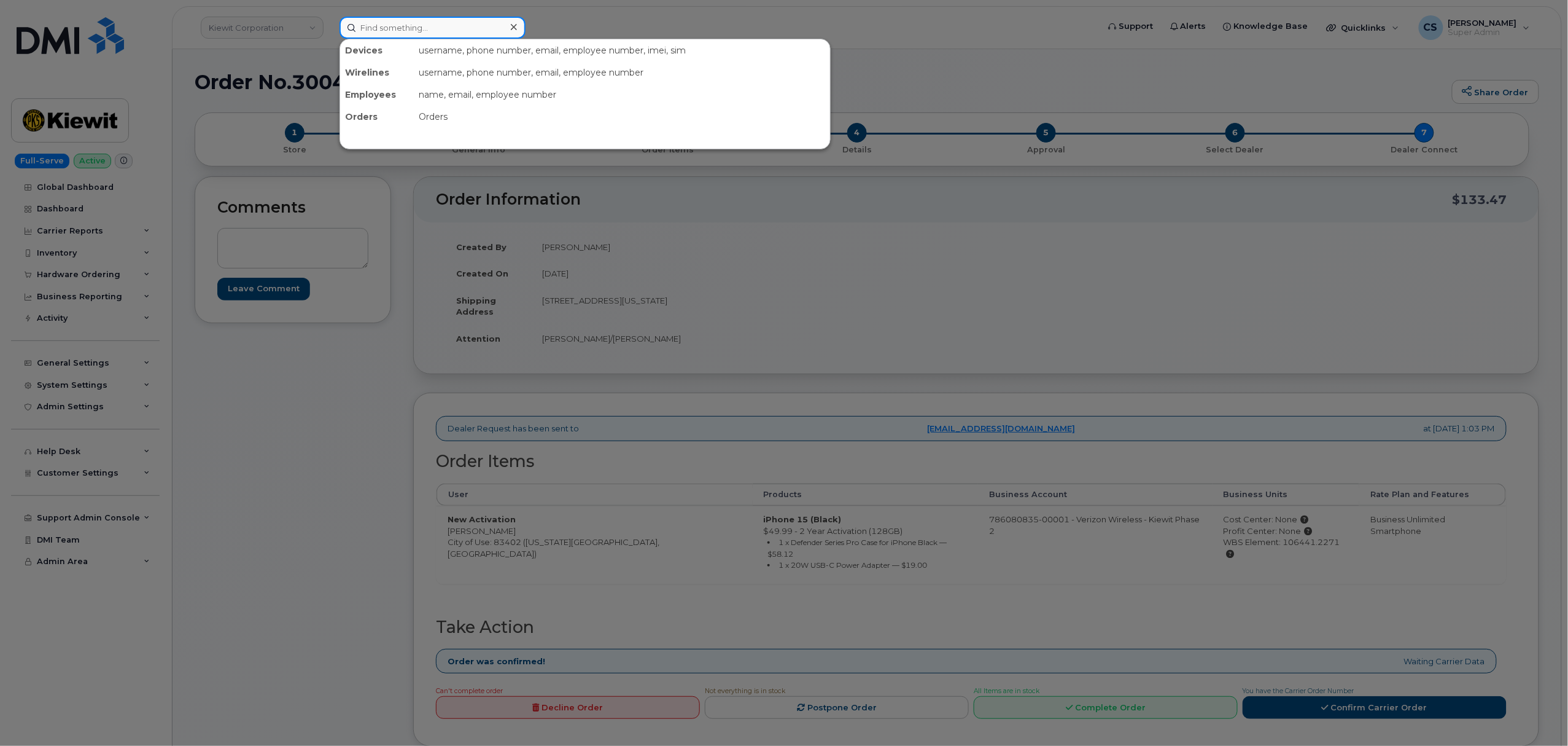
paste input "300452"
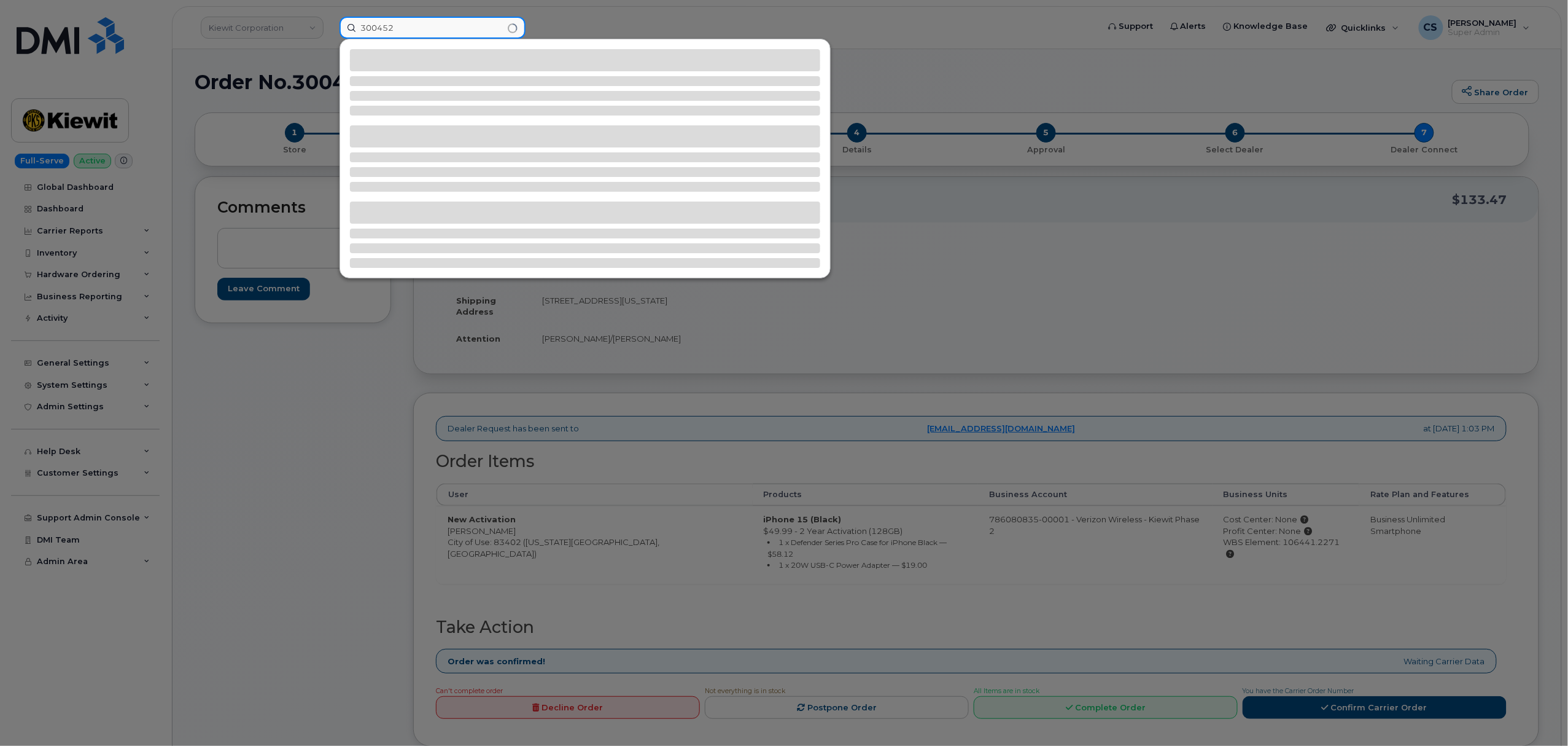
type input "300452"
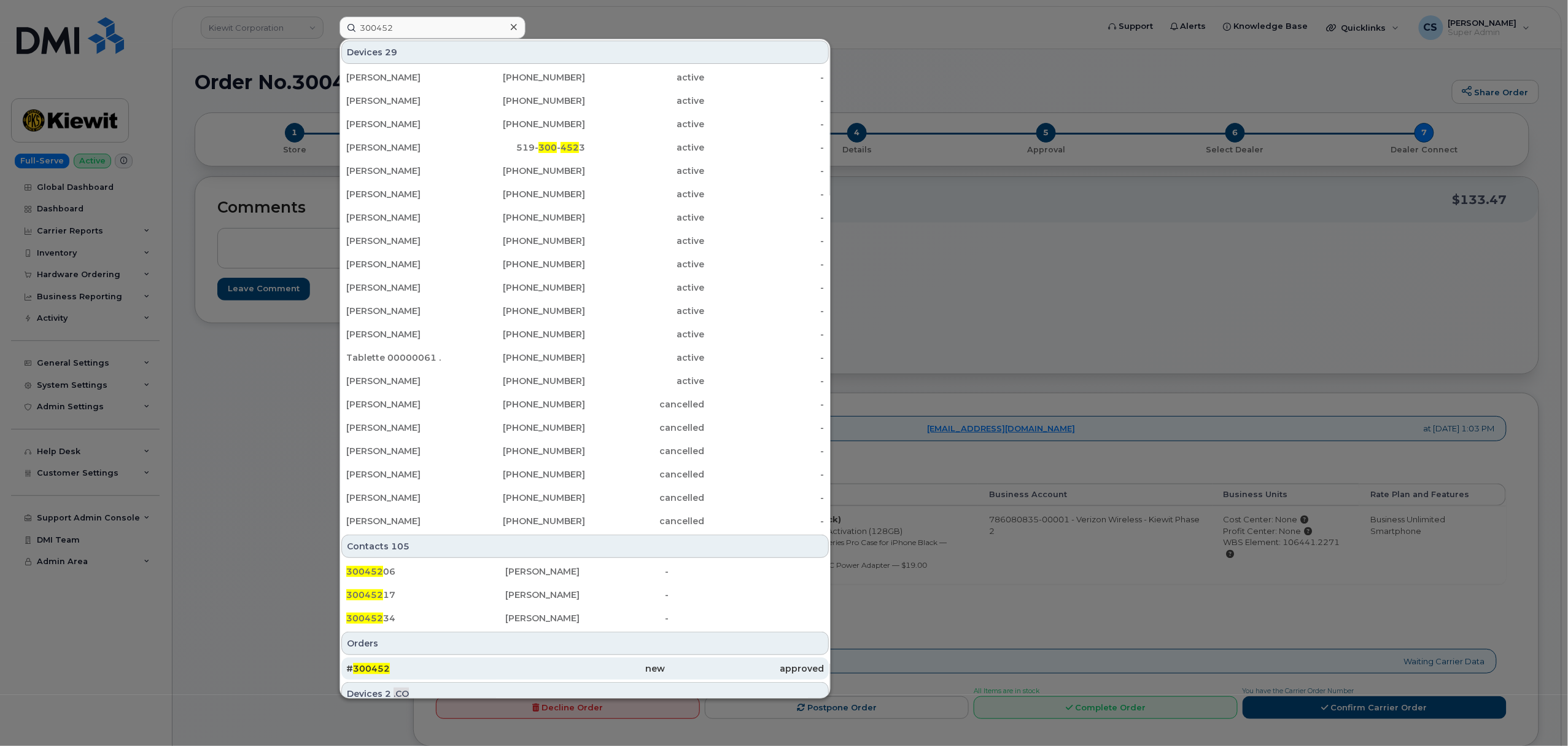
click at [367, 665] on span "300452" at bounding box center [371, 667] width 37 height 11
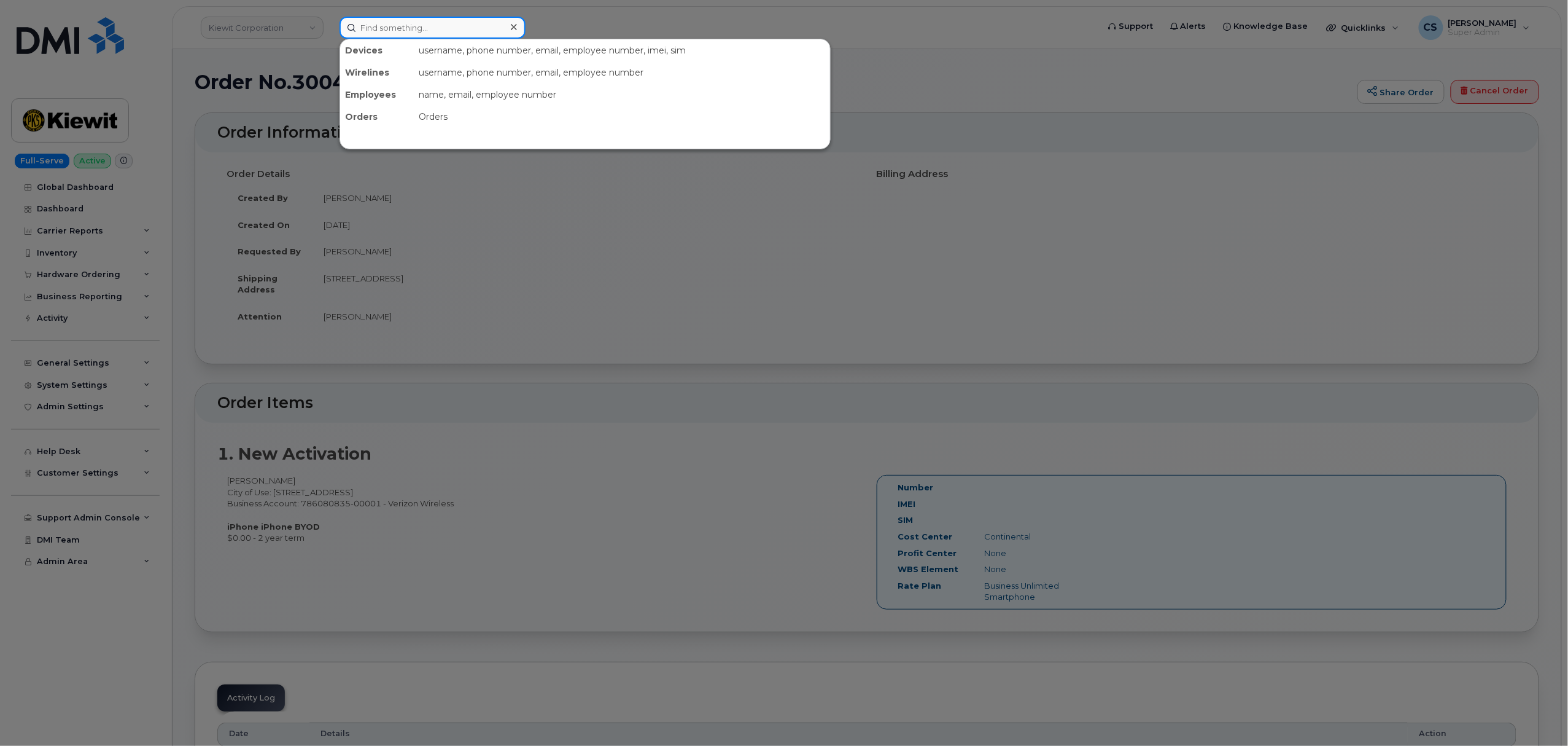
click at [448, 23] on input at bounding box center [433, 28] width 186 height 22
paste input "300452"
type input "300452"
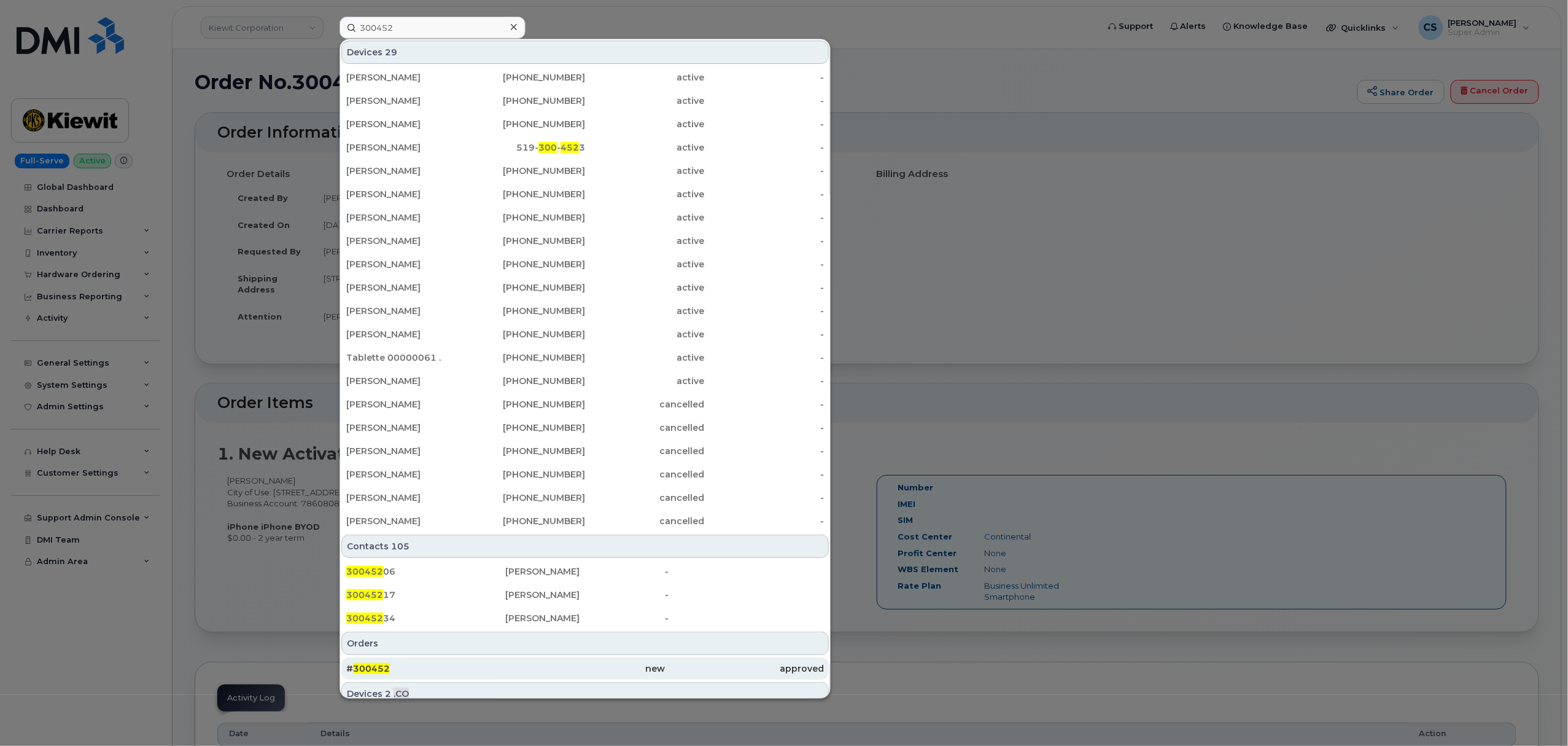
click at [372, 664] on span "300452" at bounding box center [371, 667] width 37 height 11
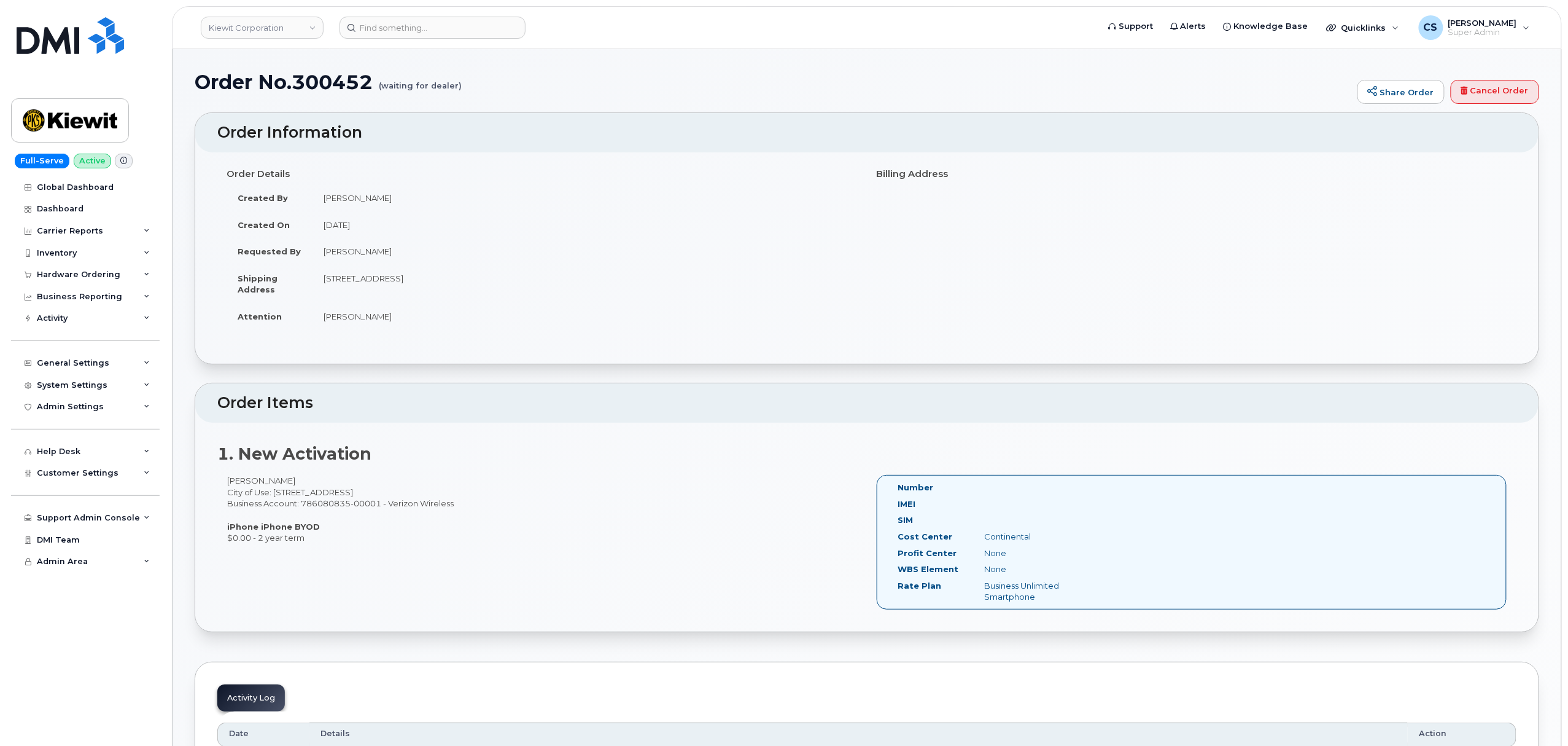
click at [440, 15] on header "[PERSON_NAME] Corporation Support Alerts Knowledge Base Quicklinks Suspend / Ca…" at bounding box center [866, 27] width 1390 height 43
click at [439, 30] on input at bounding box center [433, 28] width 186 height 22
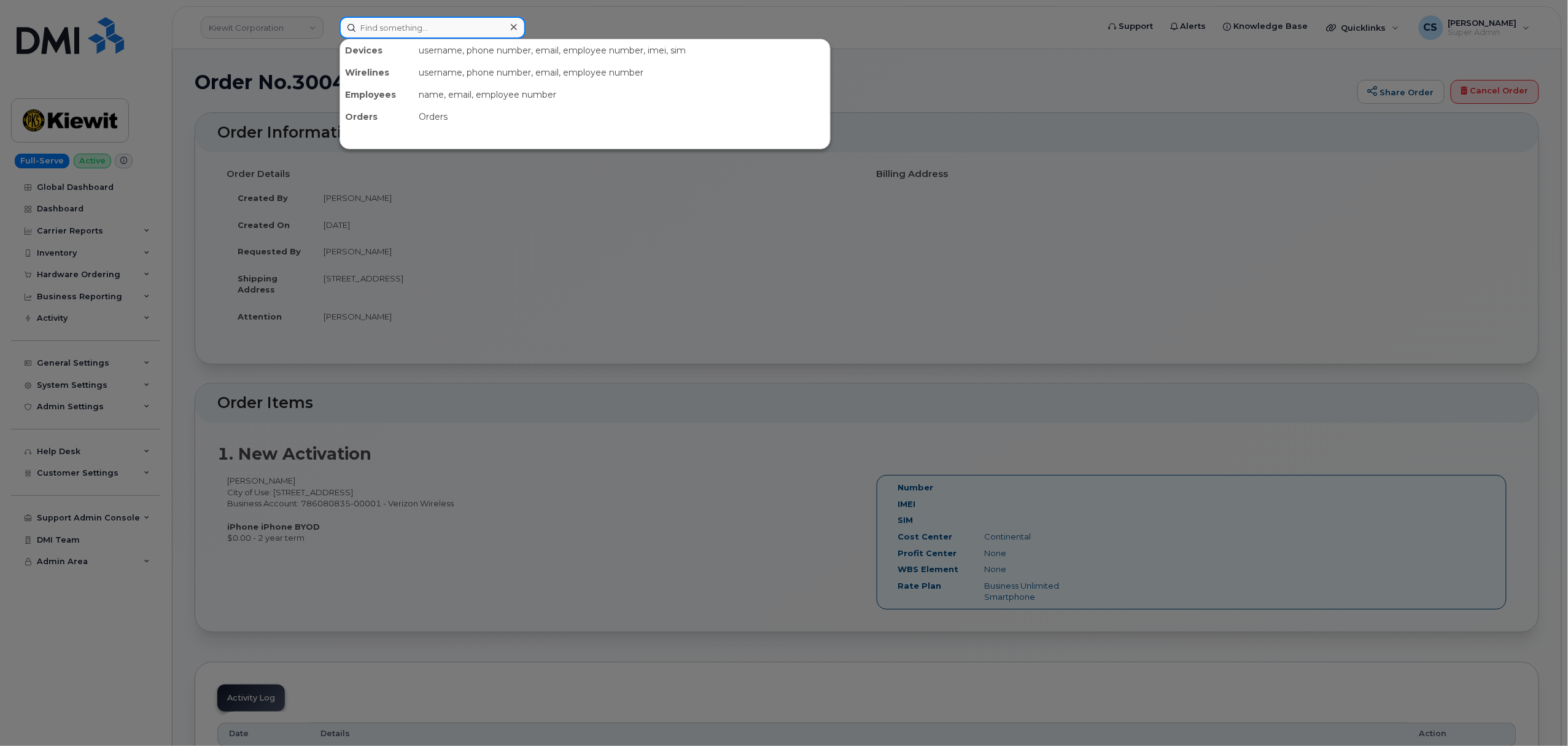
paste input "300451"
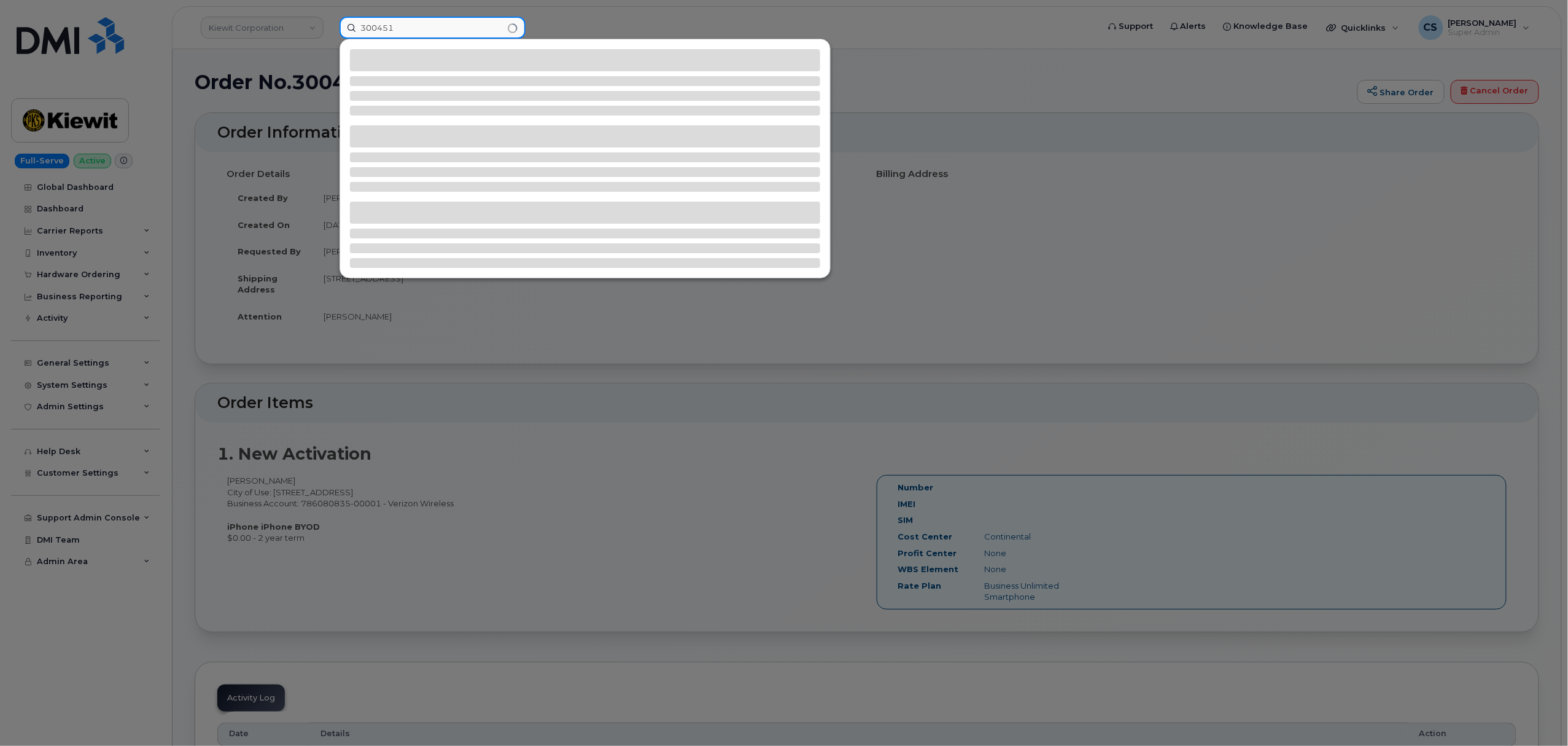
type input "300451"
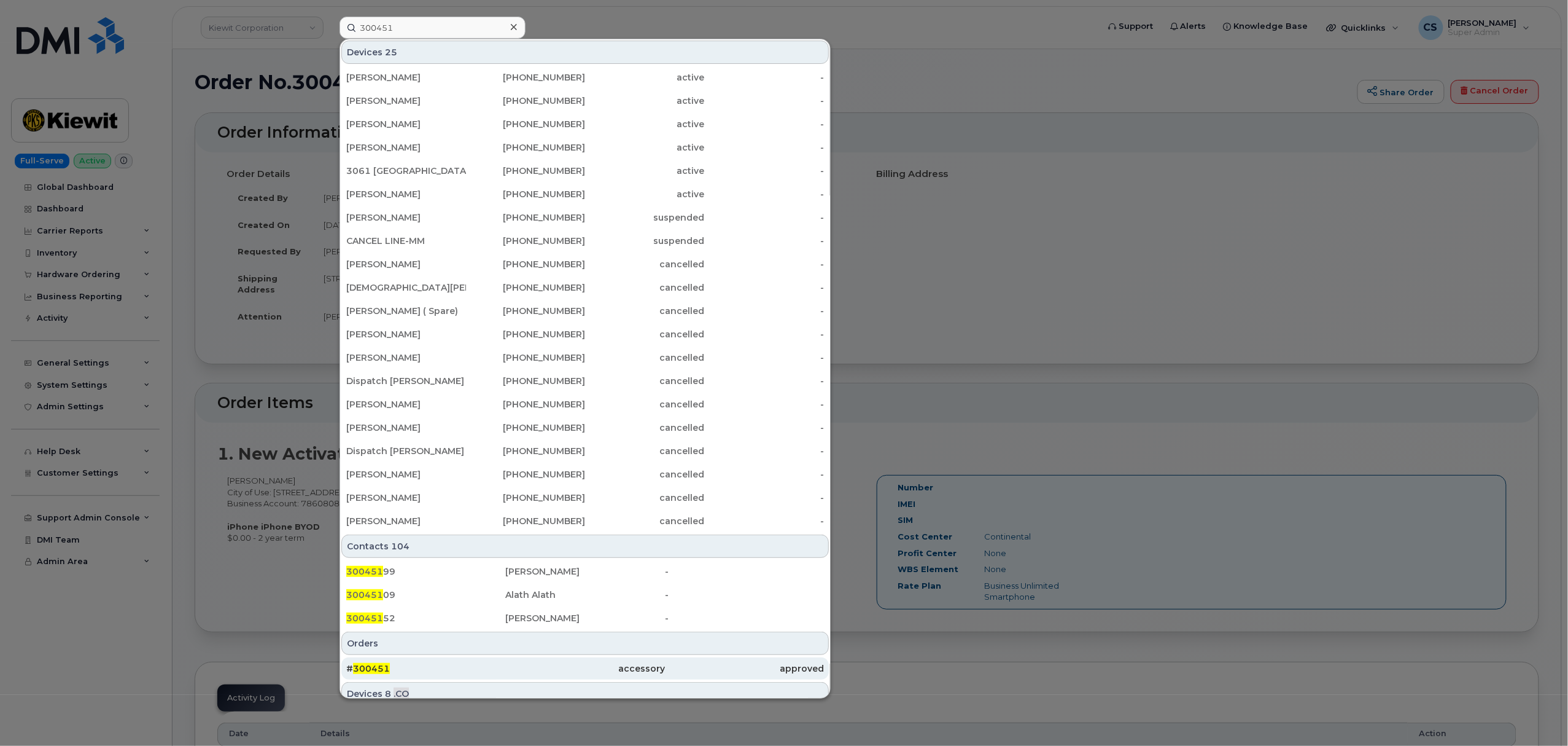
click at [369, 664] on span "300451" at bounding box center [371, 667] width 37 height 11
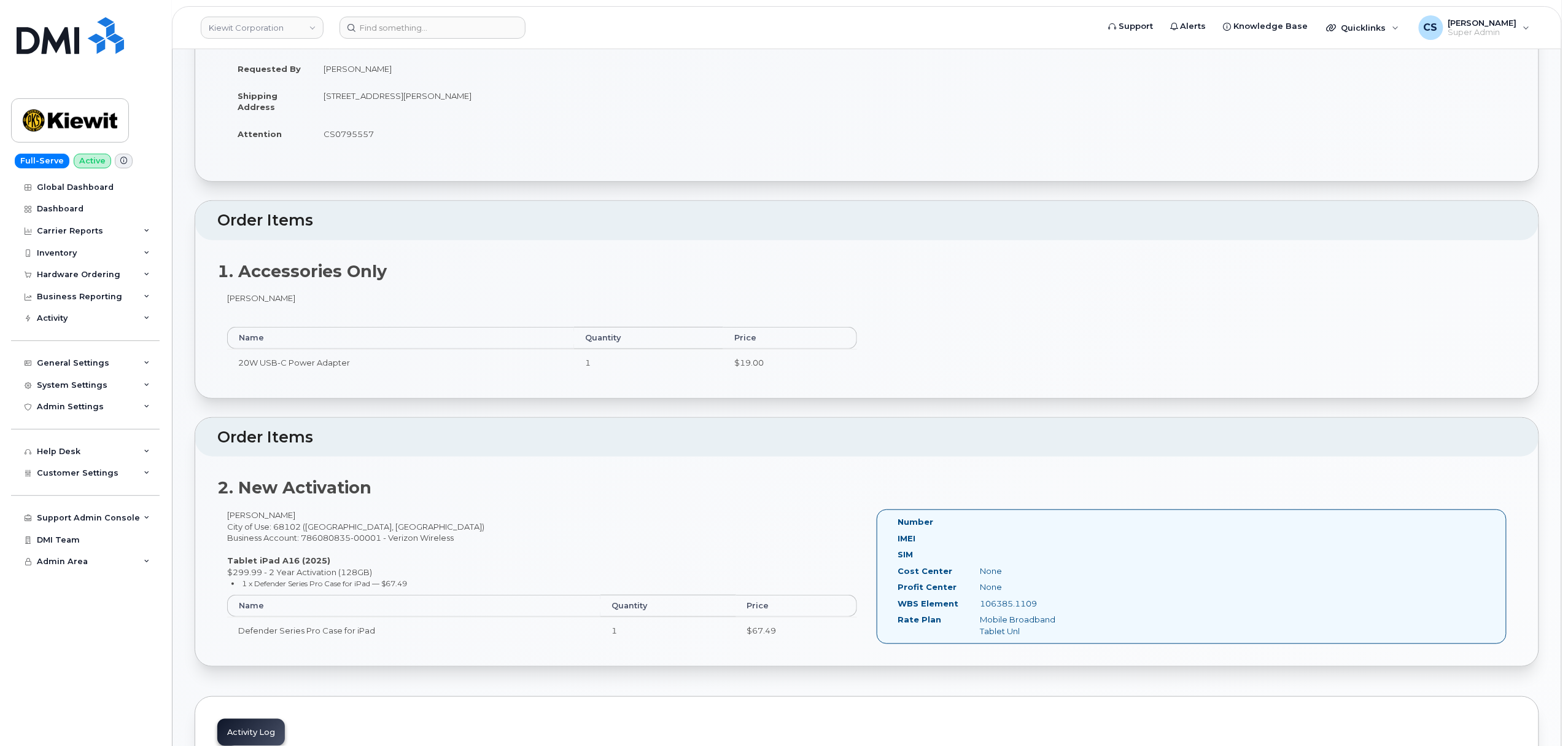
scroll to position [327, 0]
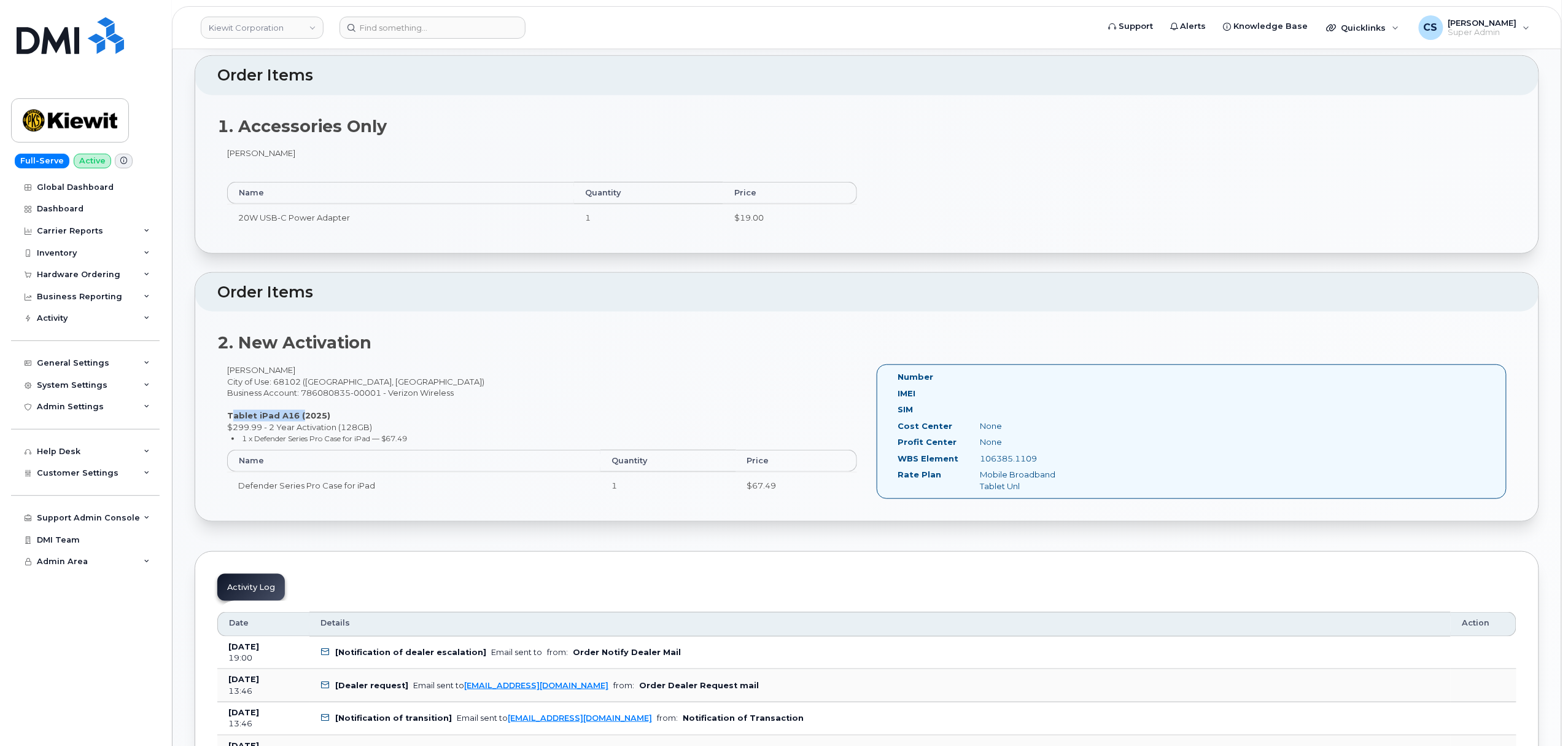
drag, startPoint x: 227, startPoint y: 414, endPoint x: 295, endPoint y: 418, distance: 68.1
click at [295, 418] on strong "Tablet iPad A16 (2025)" at bounding box center [278, 415] width 103 height 10
copy strong "Tablet iPad A16"
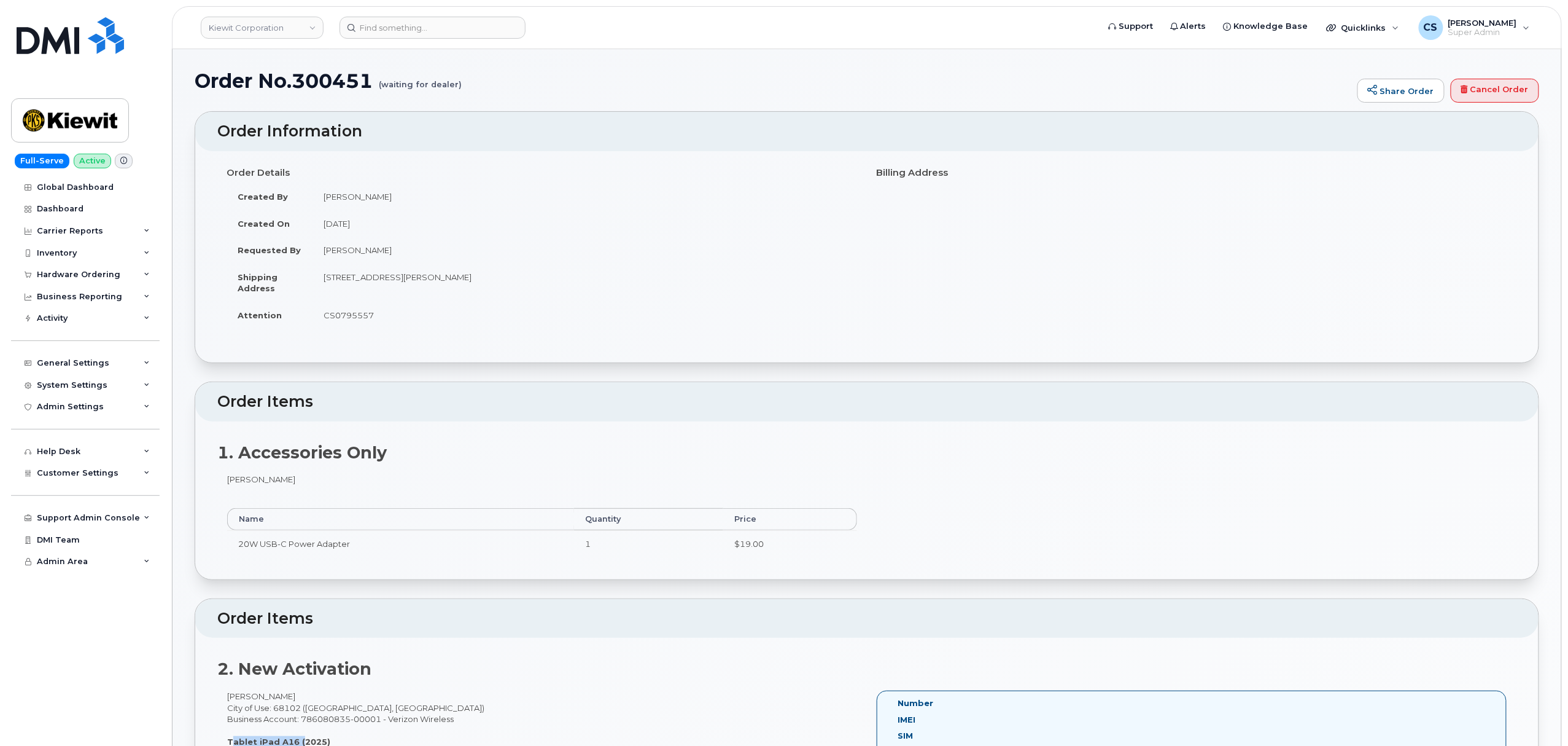
scroll to position [0, 0]
click at [630, 25] on form at bounding box center [715, 28] width 750 height 22
click at [627, 30] on form at bounding box center [715, 28] width 750 height 22
click at [635, 30] on form at bounding box center [715, 28] width 750 height 22
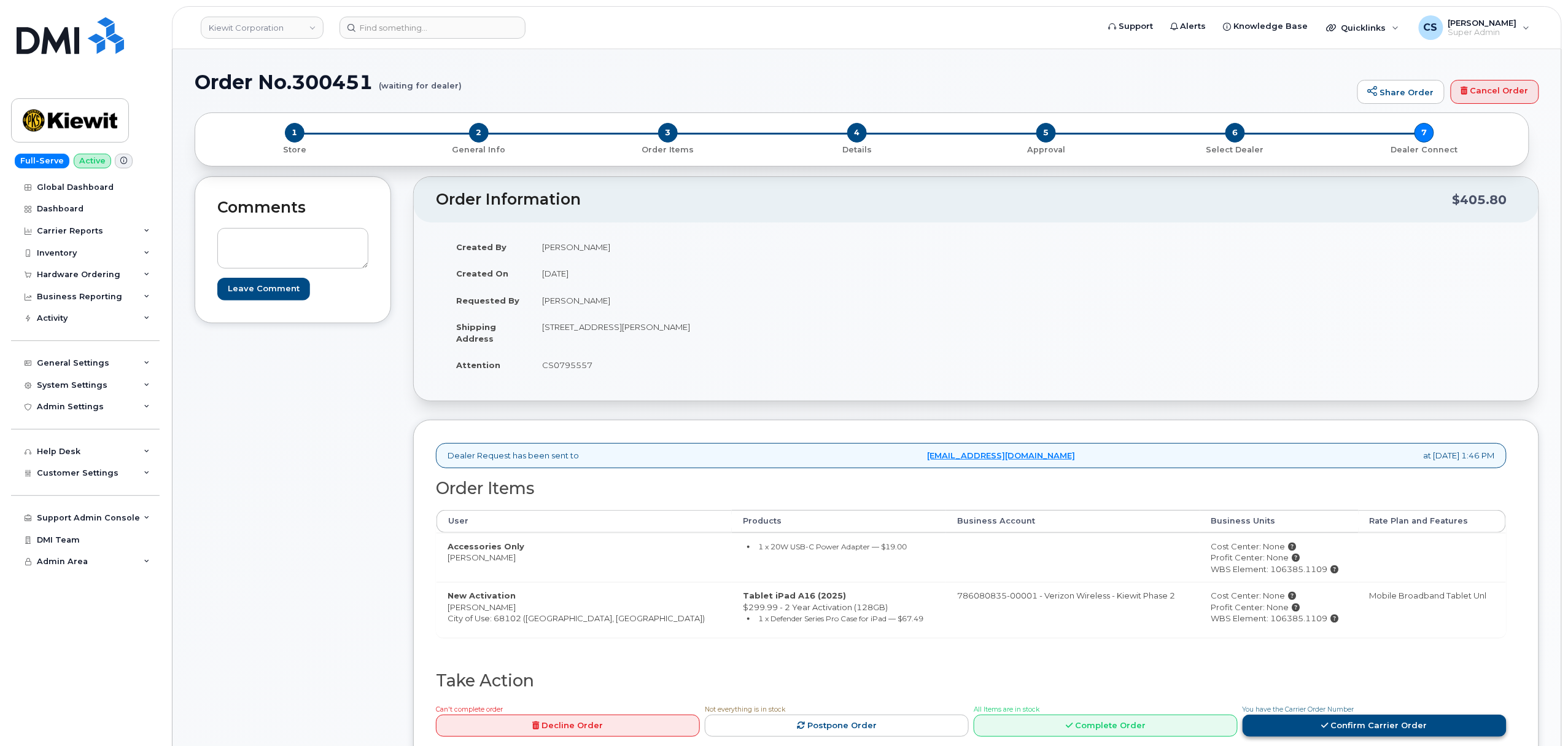
click at [1315, 725] on link "Confirm Carrier Order" at bounding box center [1374, 725] width 264 height 23
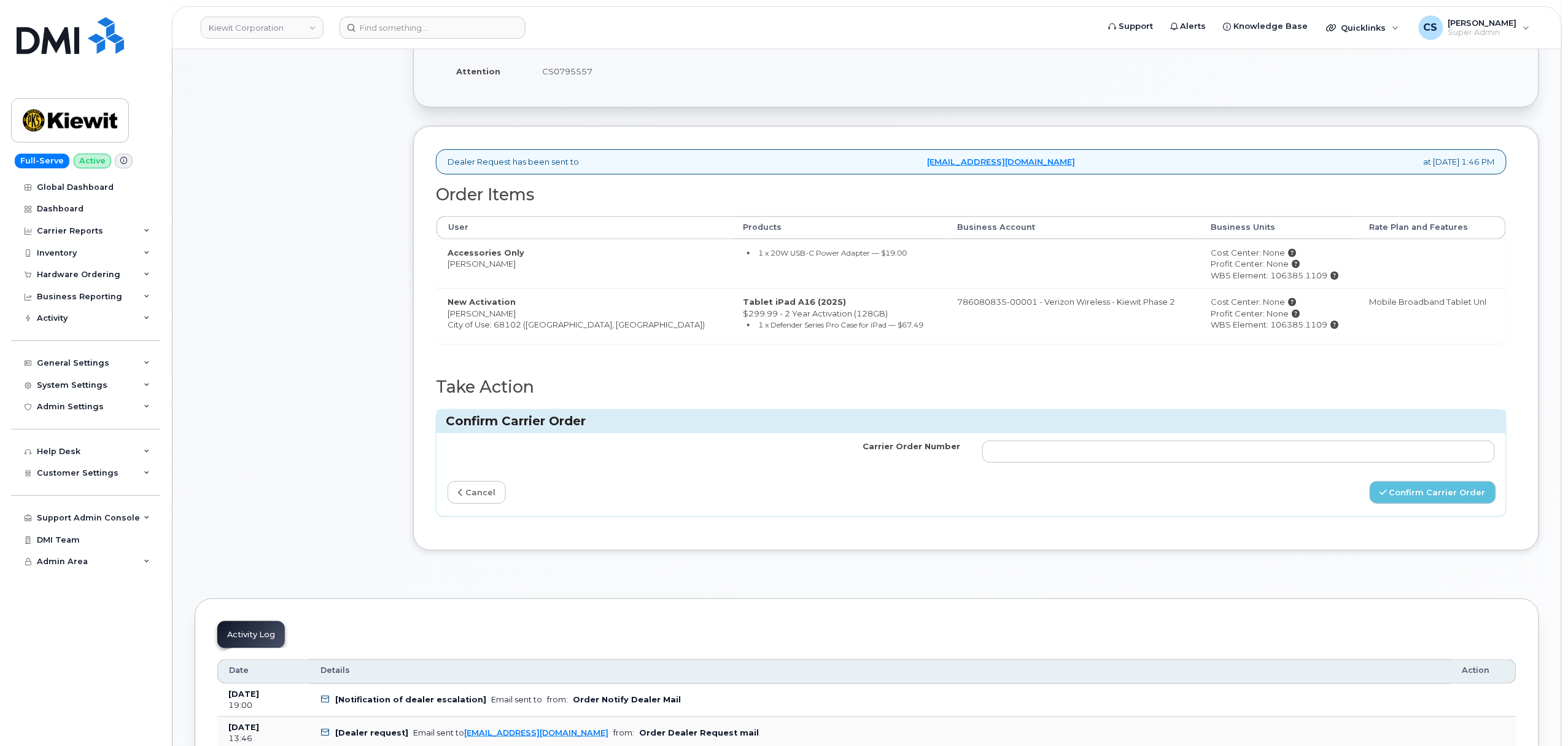
scroll to position [409, 0]
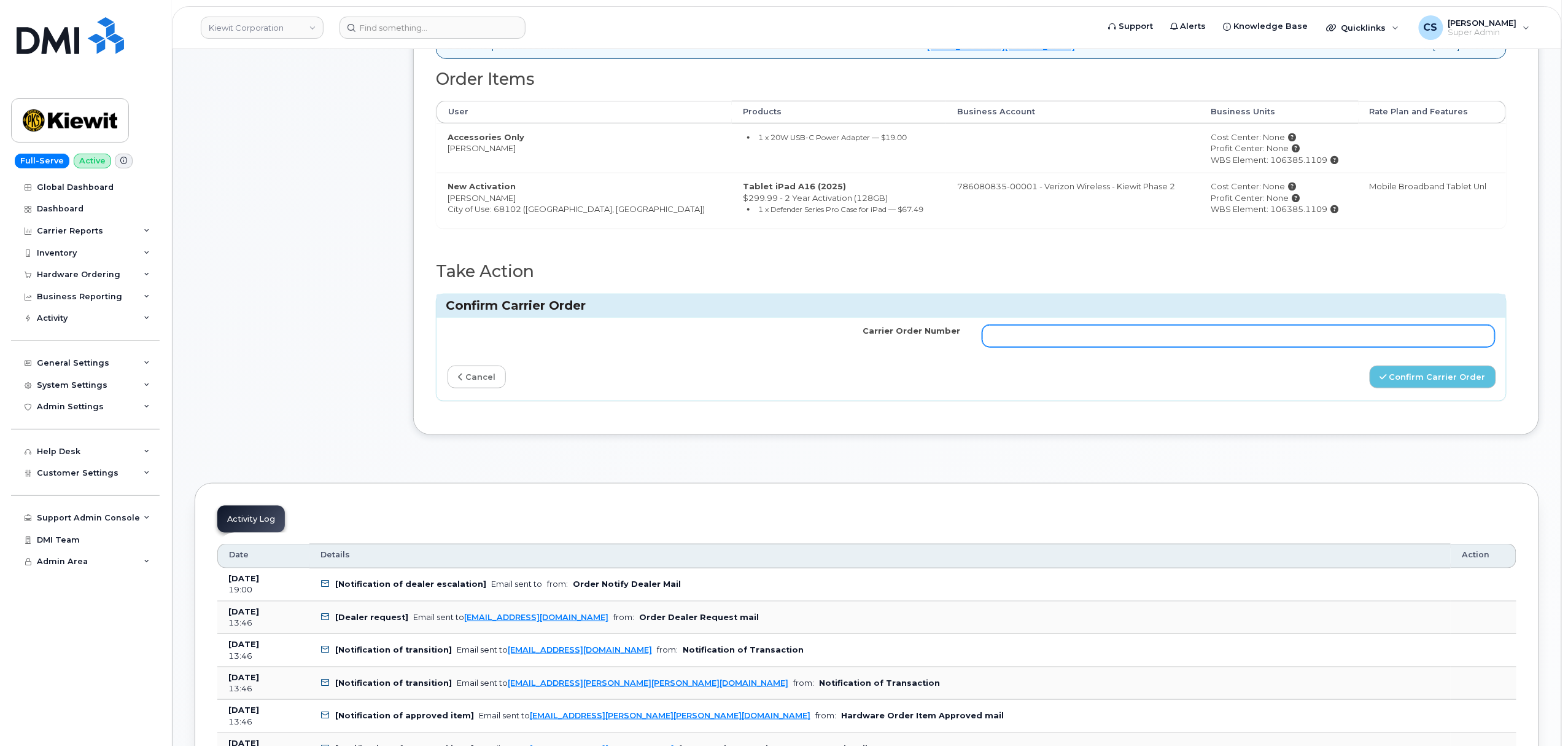
click at [1159, 340] on input "Carrier Order Number" at bounding box center [1238, 336] width 512 height 22
paste input "MB1000501061668"
type input "MB1000501061668"
click at [1434, 378] on button "Confirm Carrier Order" at bounding box center [1432, 376] width 127 height 23
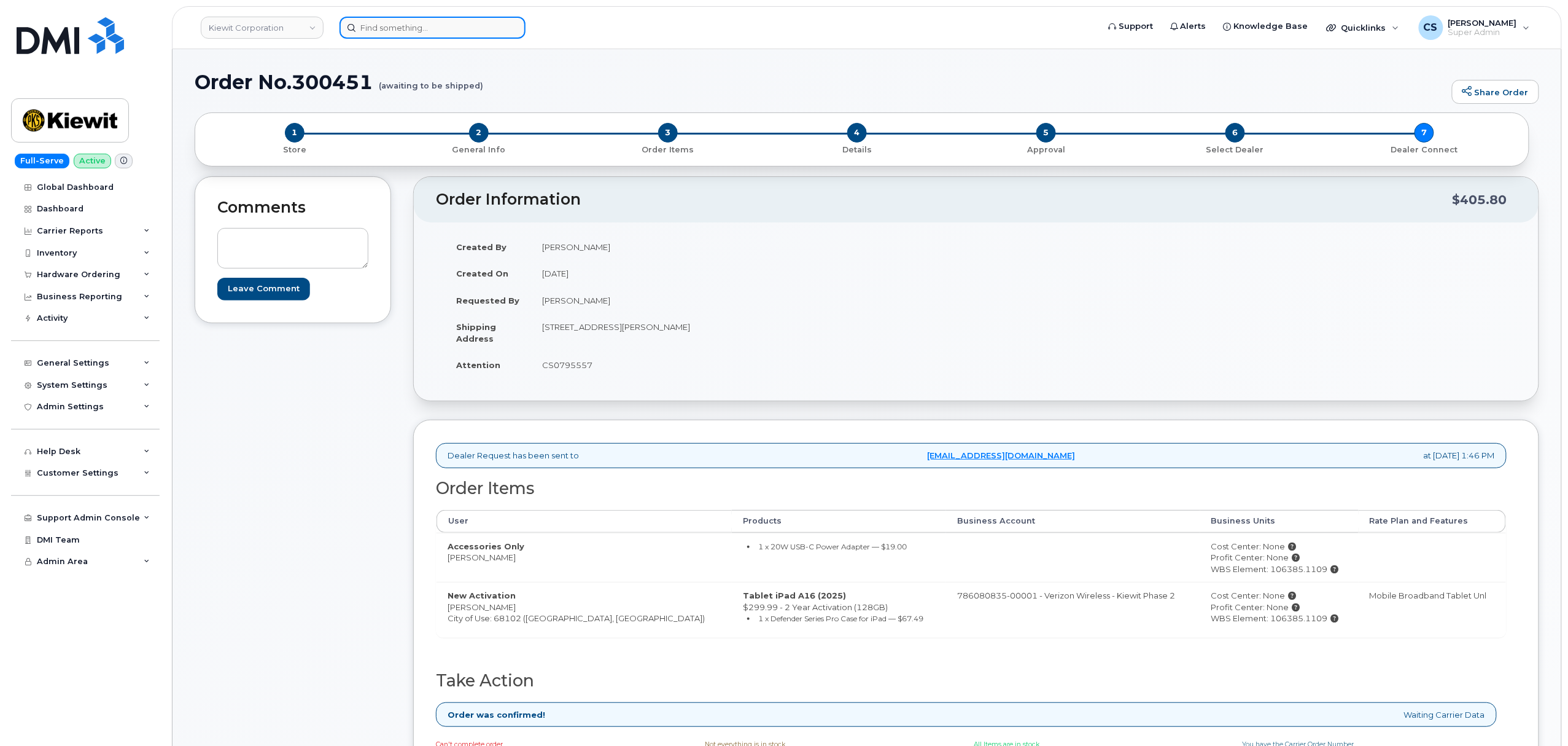
click at [418, 27] on input at bounding box center [433, 28] width 186 height 22
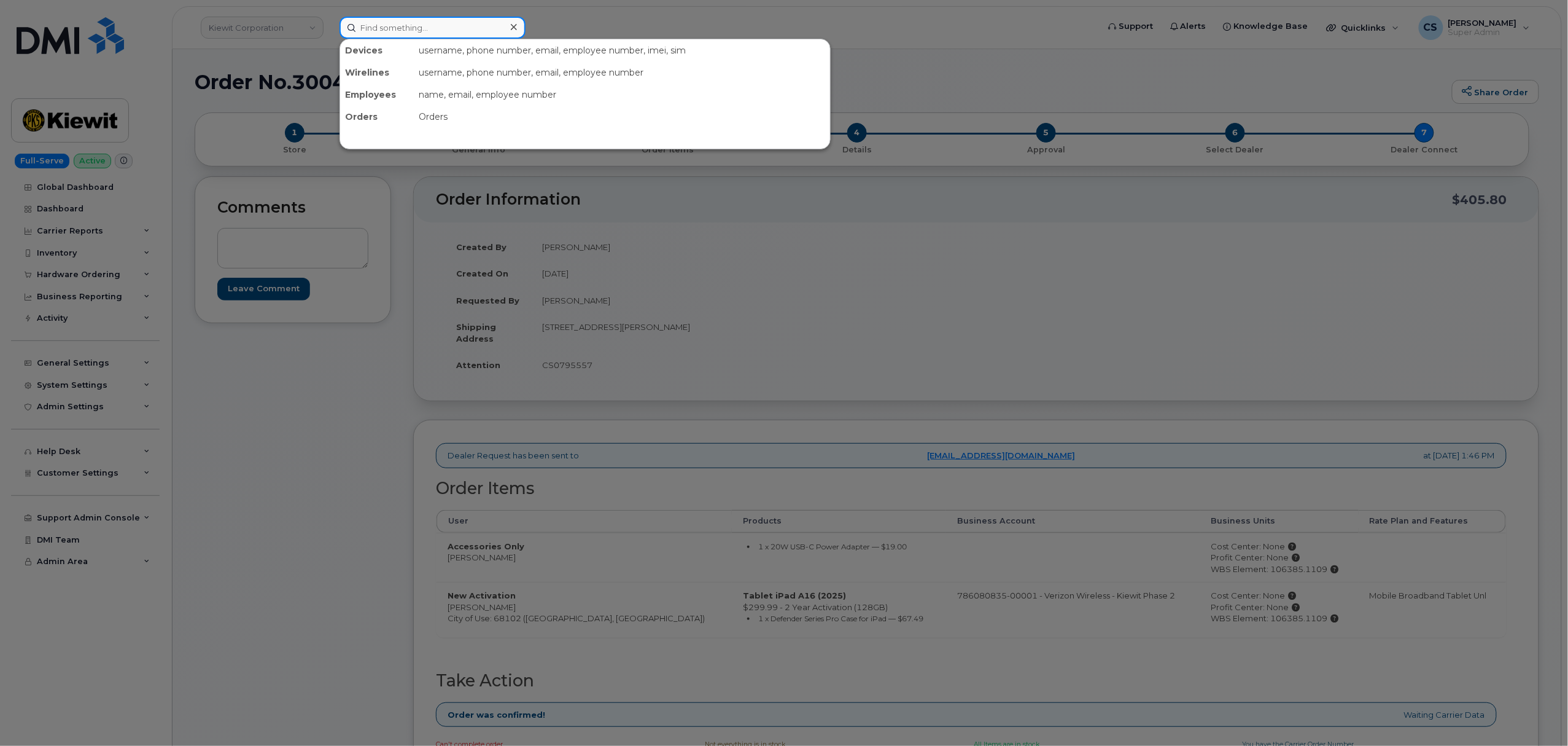
paste input "299987"
type input "299987"
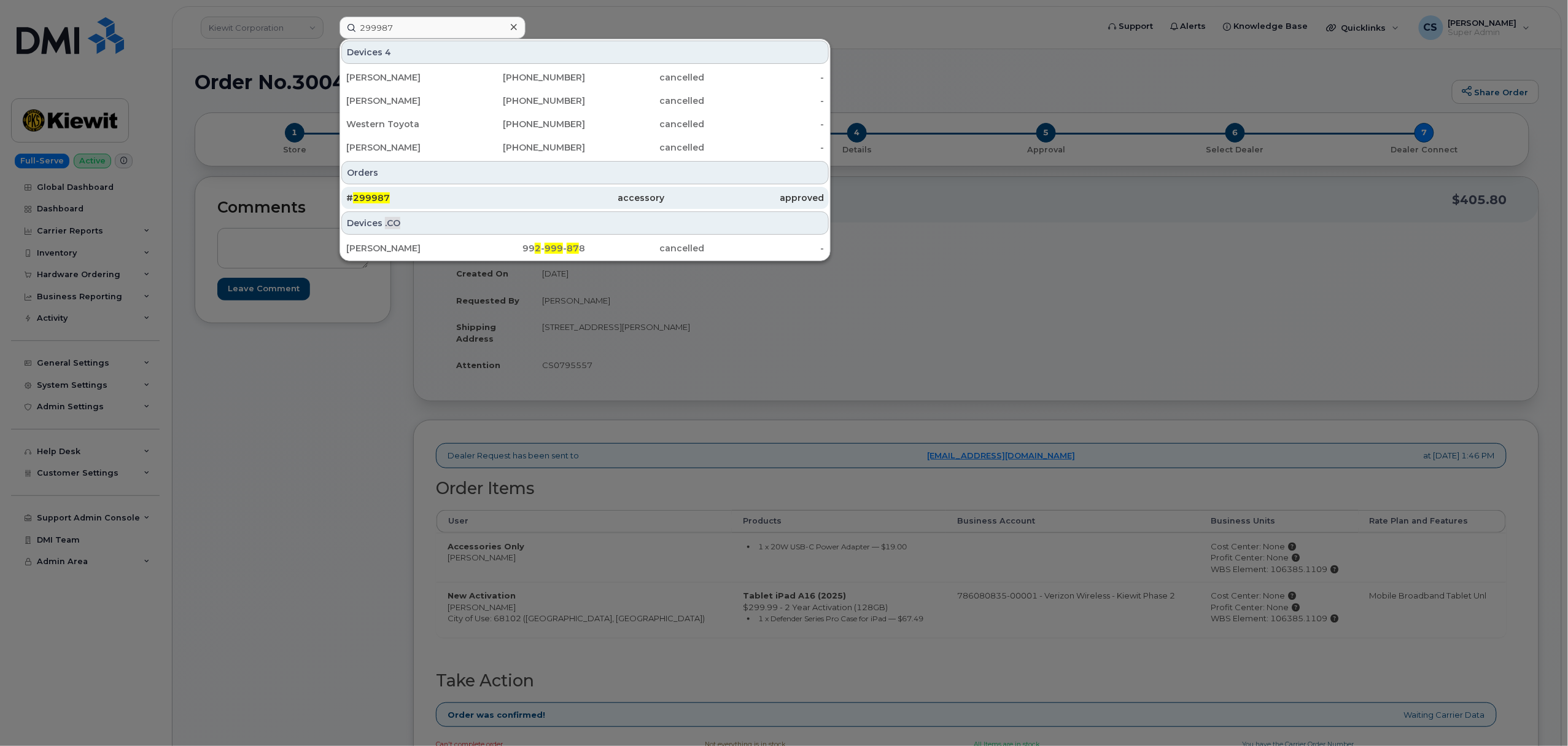
click at [382, 197] on span "299987" at bounding box center [371, 197] width 37 height 11
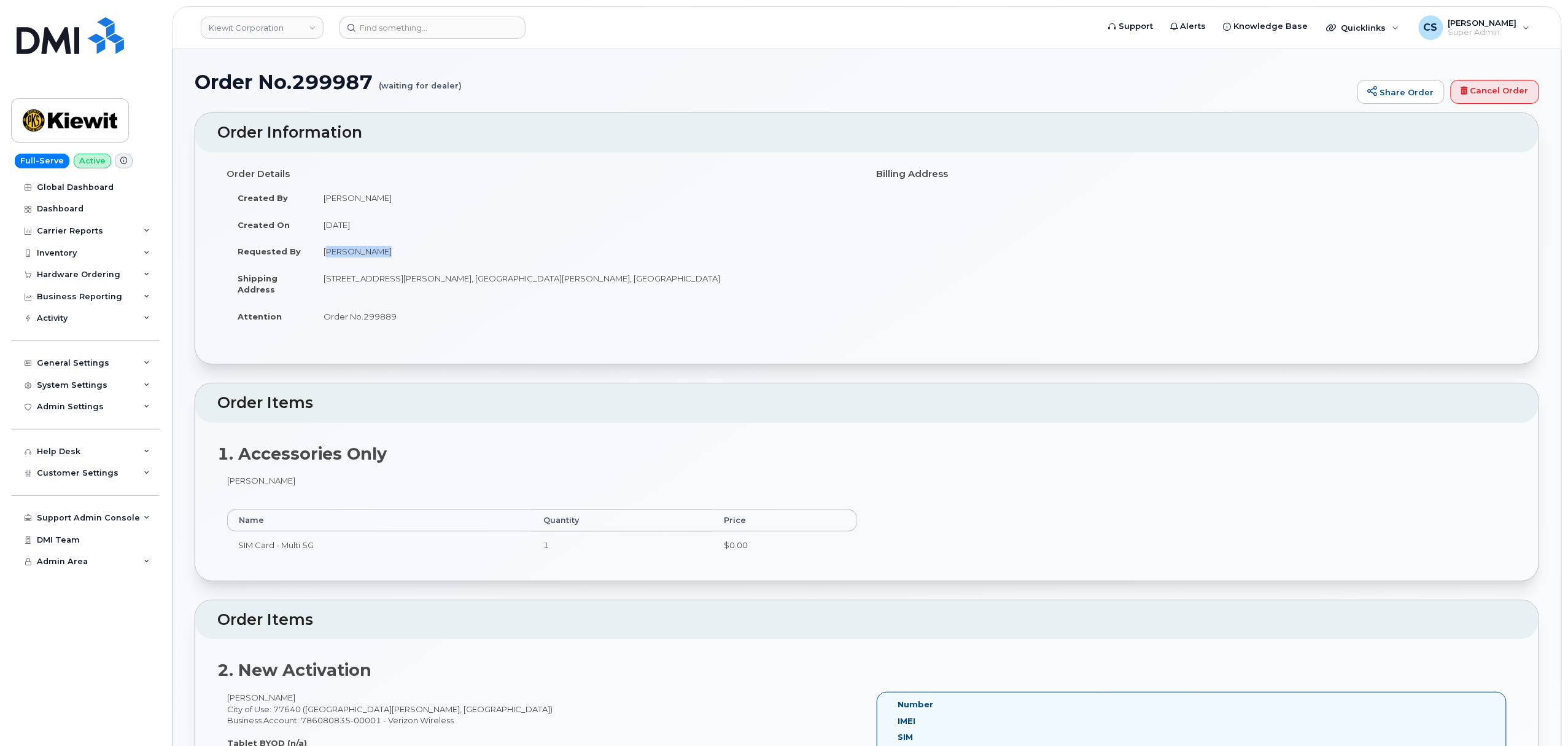
drag, startPoint x: 381, startPoint y: 253, endPoint x: 325, endPoint y: 253, distance: 56.0
click at [325, 253] on td "[PERSON_NAME]" at bounding box center [584, 250] width 545 height 27
copy td "[PERSON_NAME]"
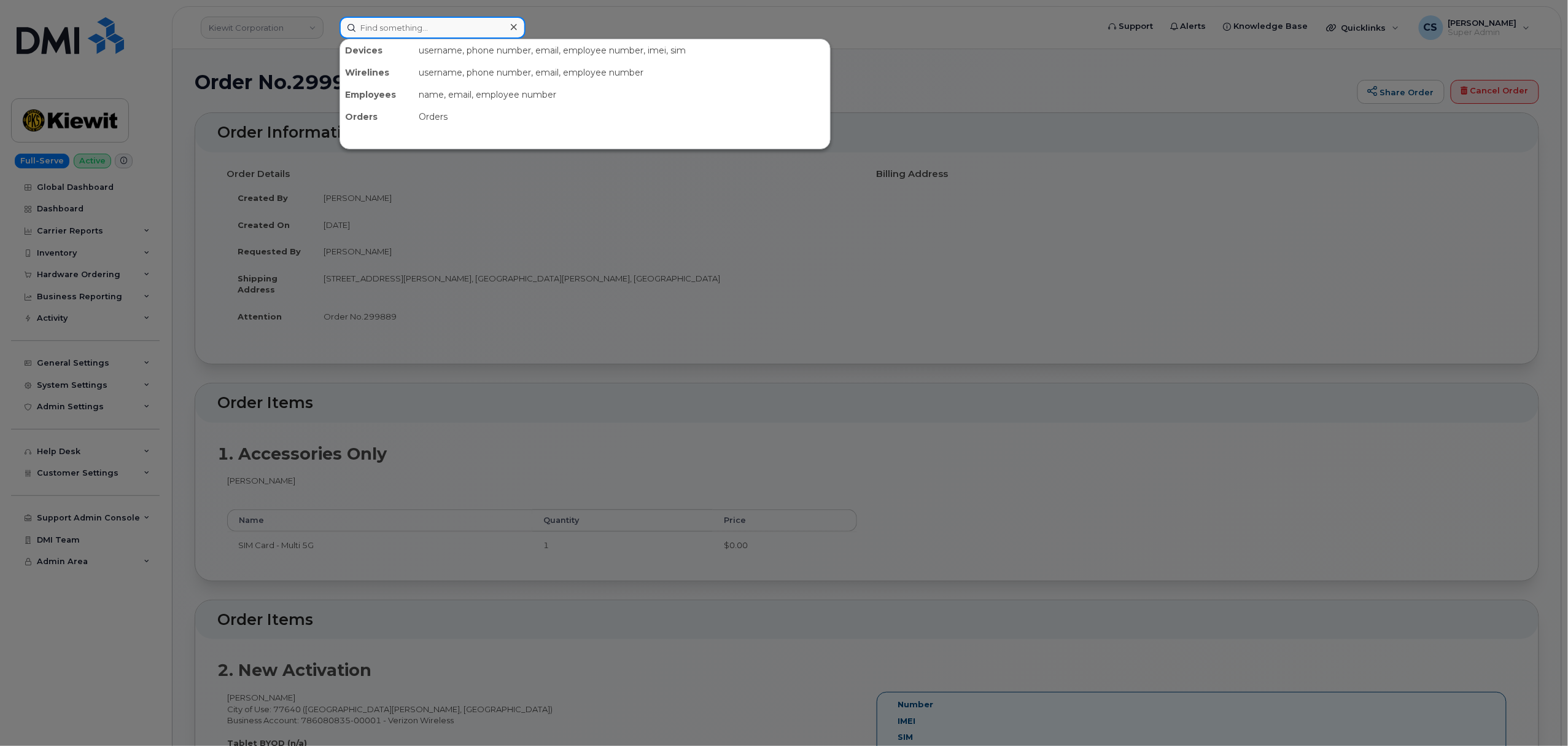
paste input "[PERSON_NAME]"
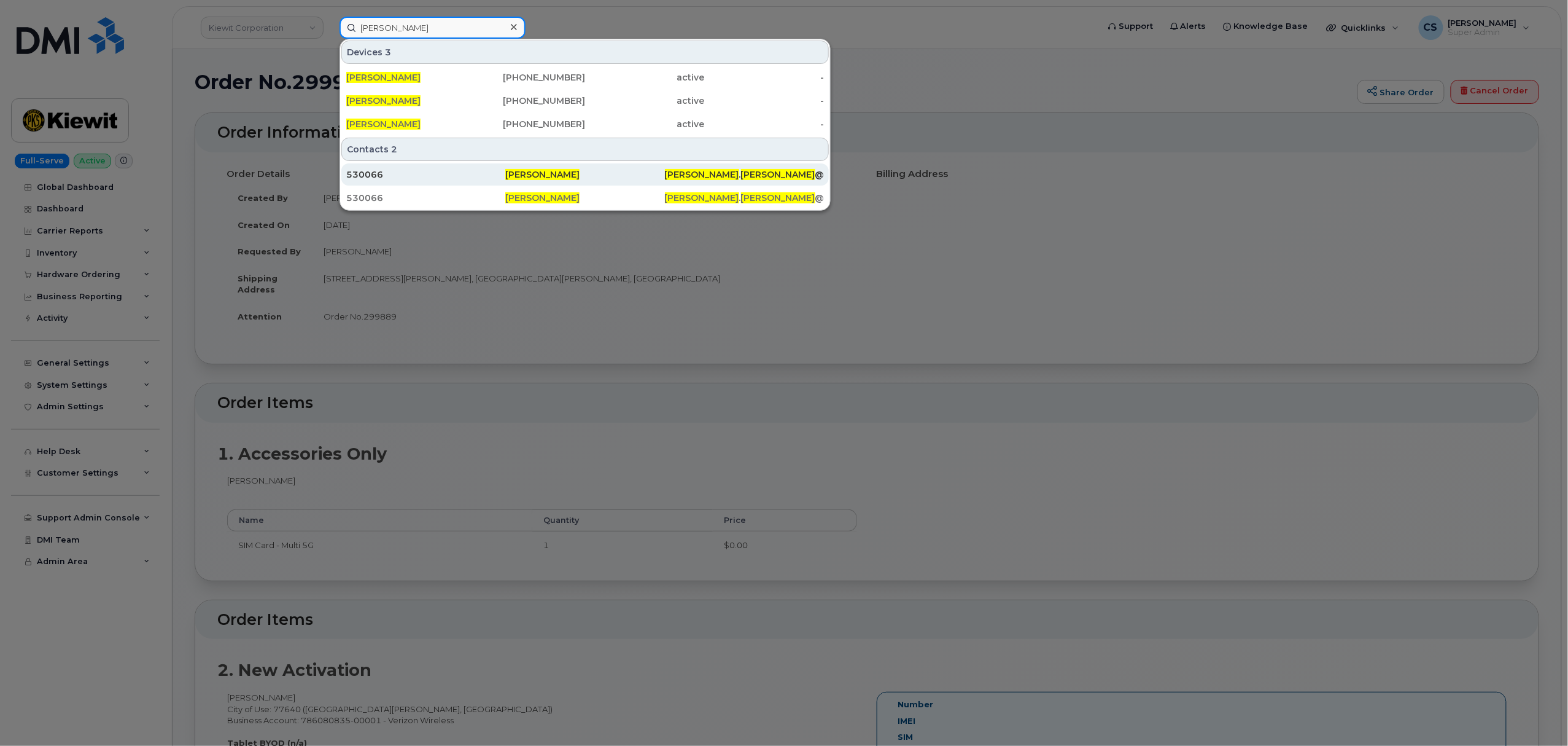
type input "[PERSON_NAME]"
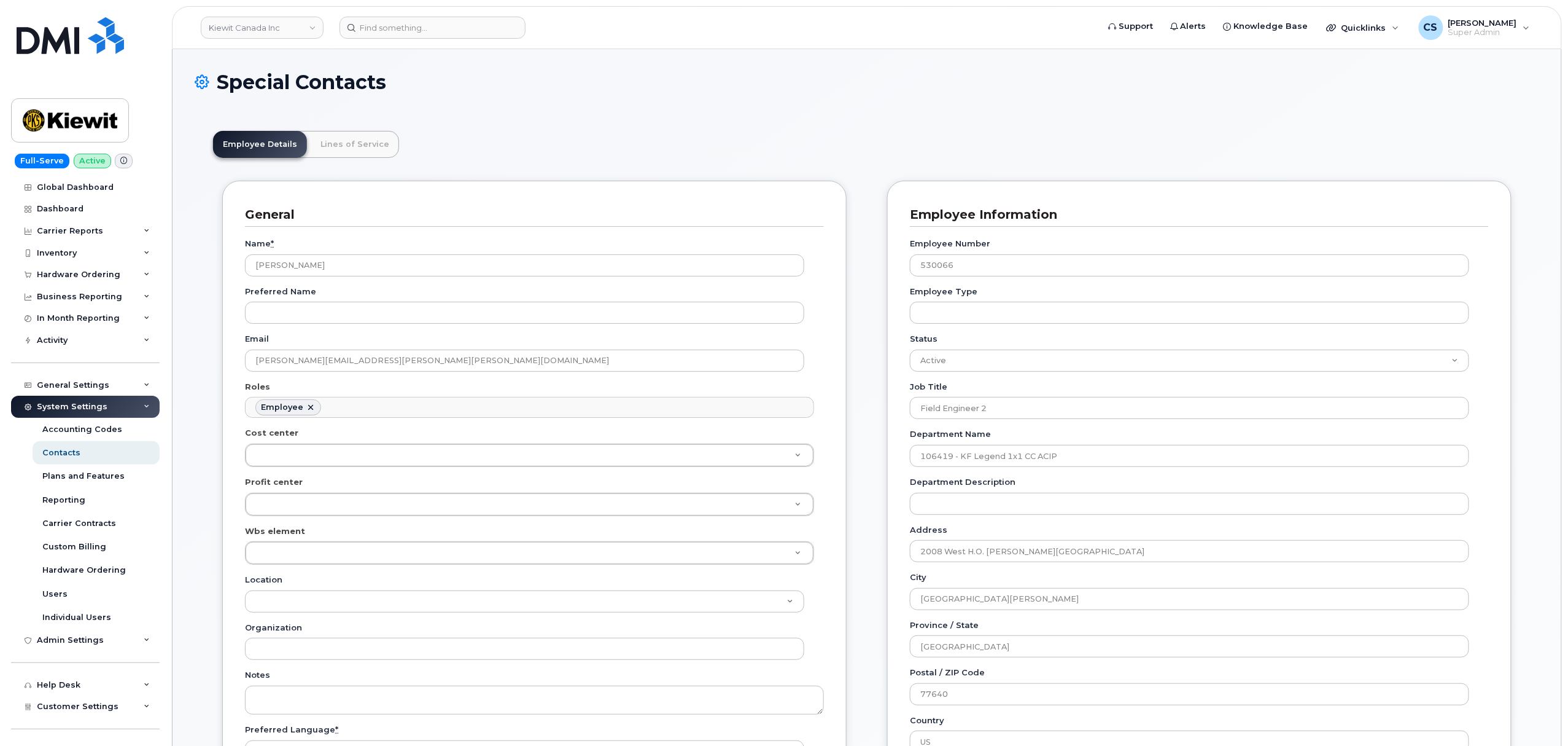
scroll to position [36, 0]
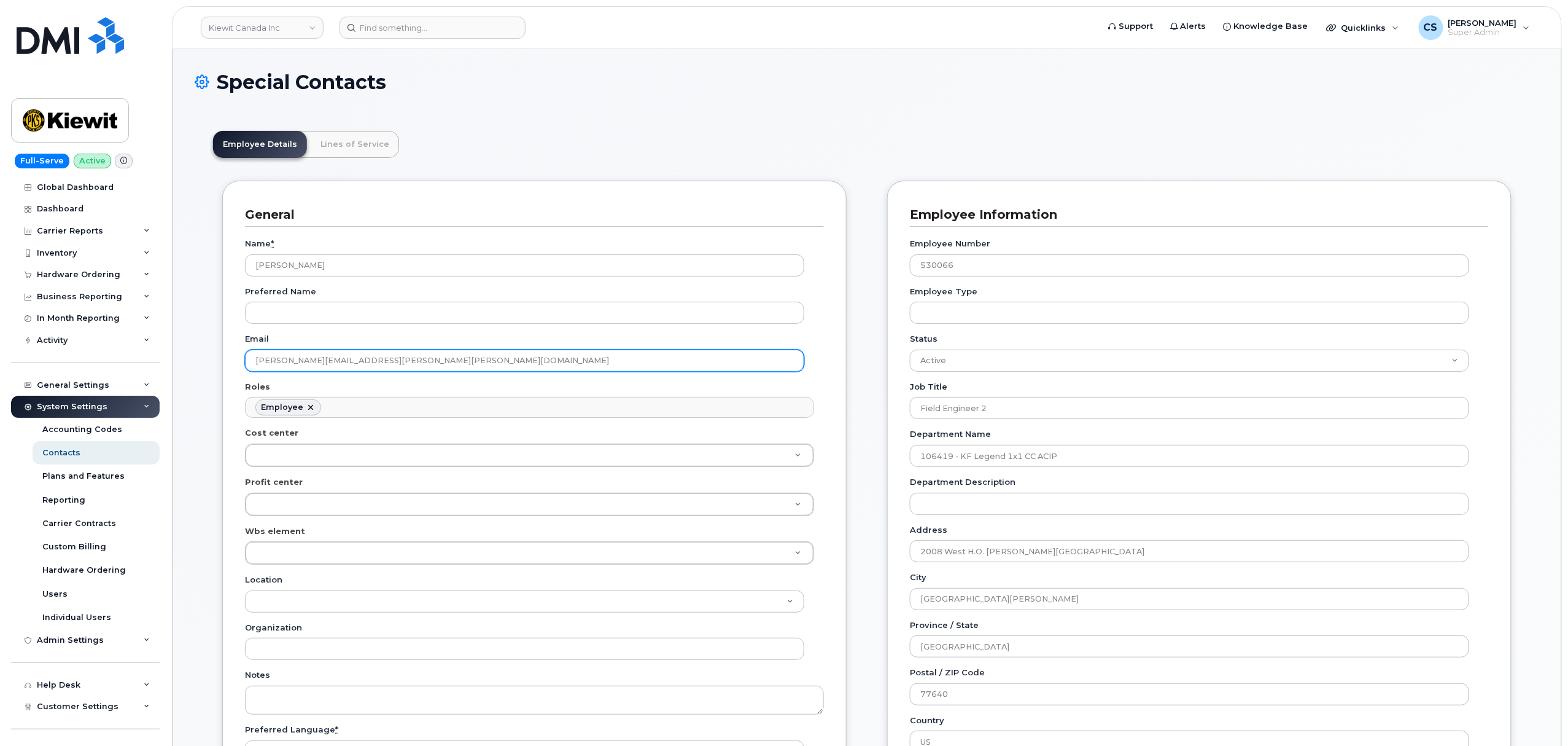
click at [400, 359] on input "LYNN.GARDNER@KIEWIT.COM" at bounding box center [524, 360] width 559 height 22
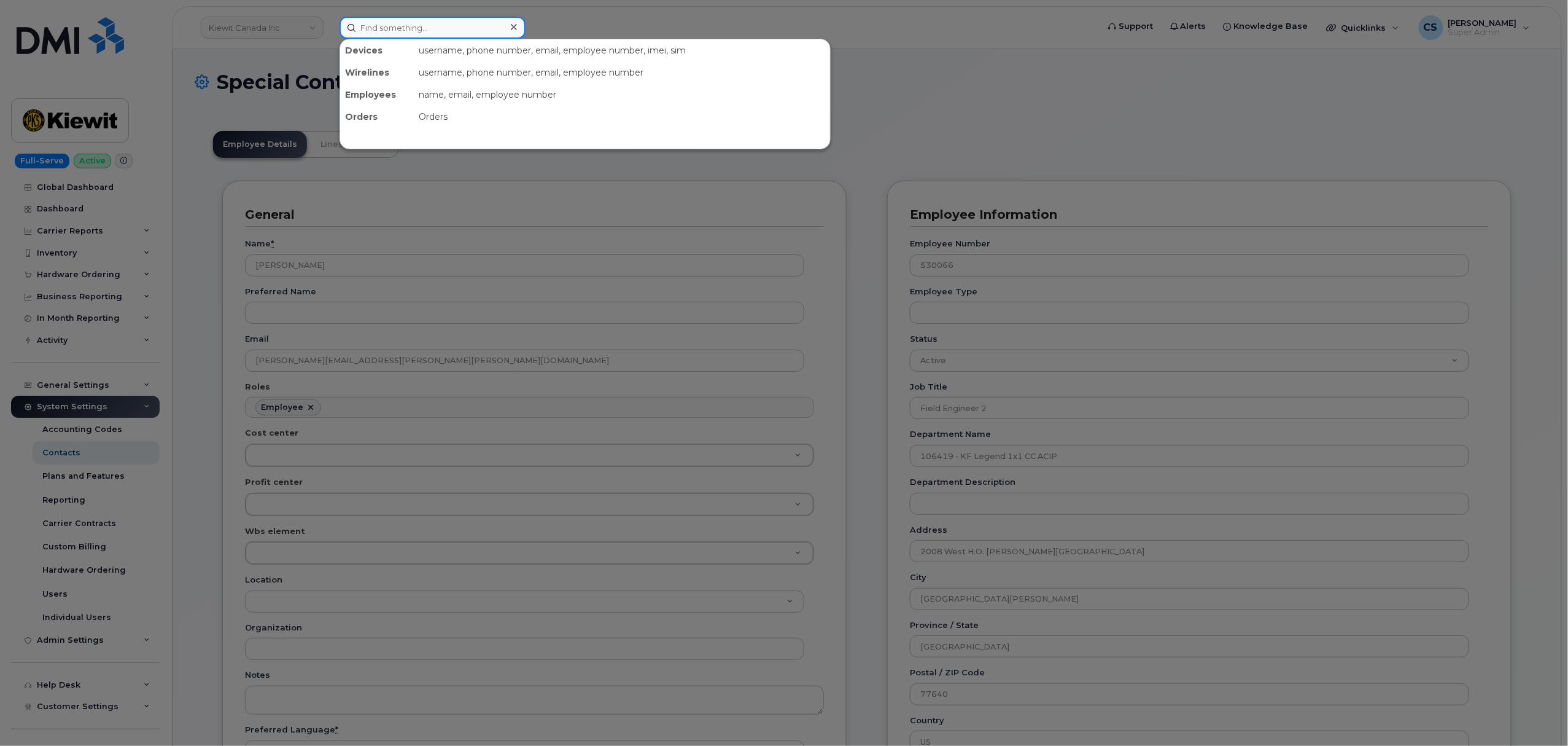
click at [404, 30] on input at bounding box center [433, 28] width 186 height 22
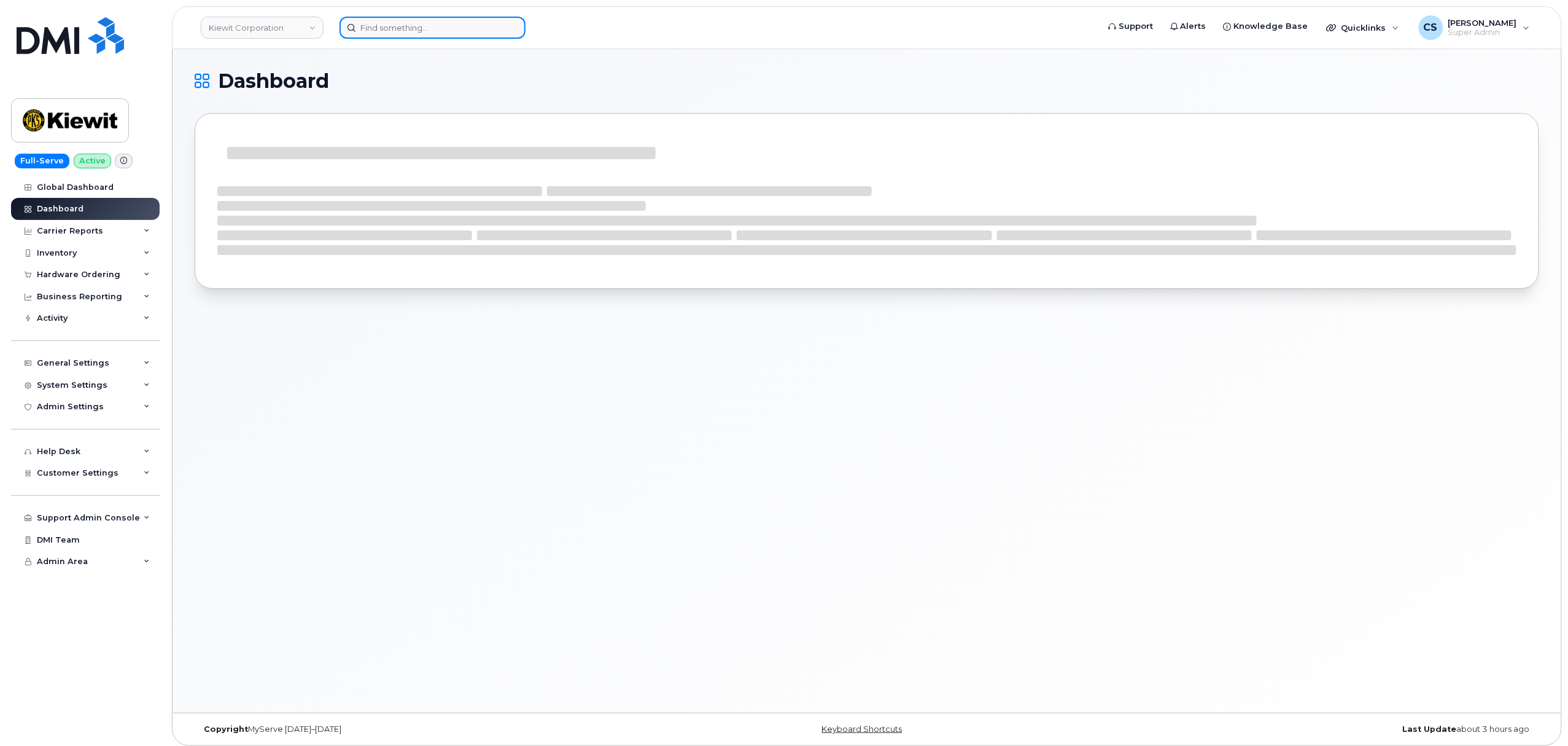
click at [426, 26] on input at bounding box center [433, 28] width 186 height 22
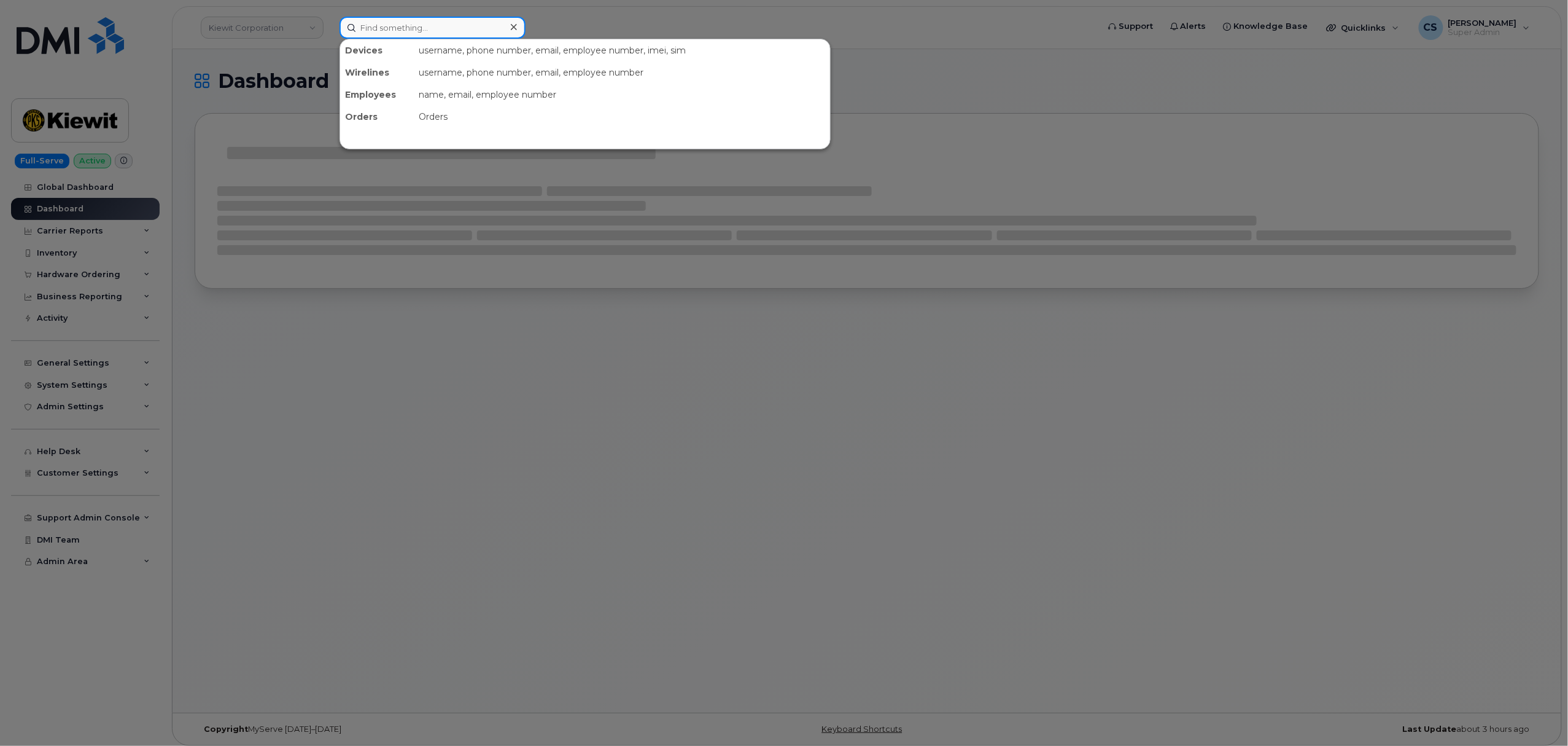
paste input "5033072906"
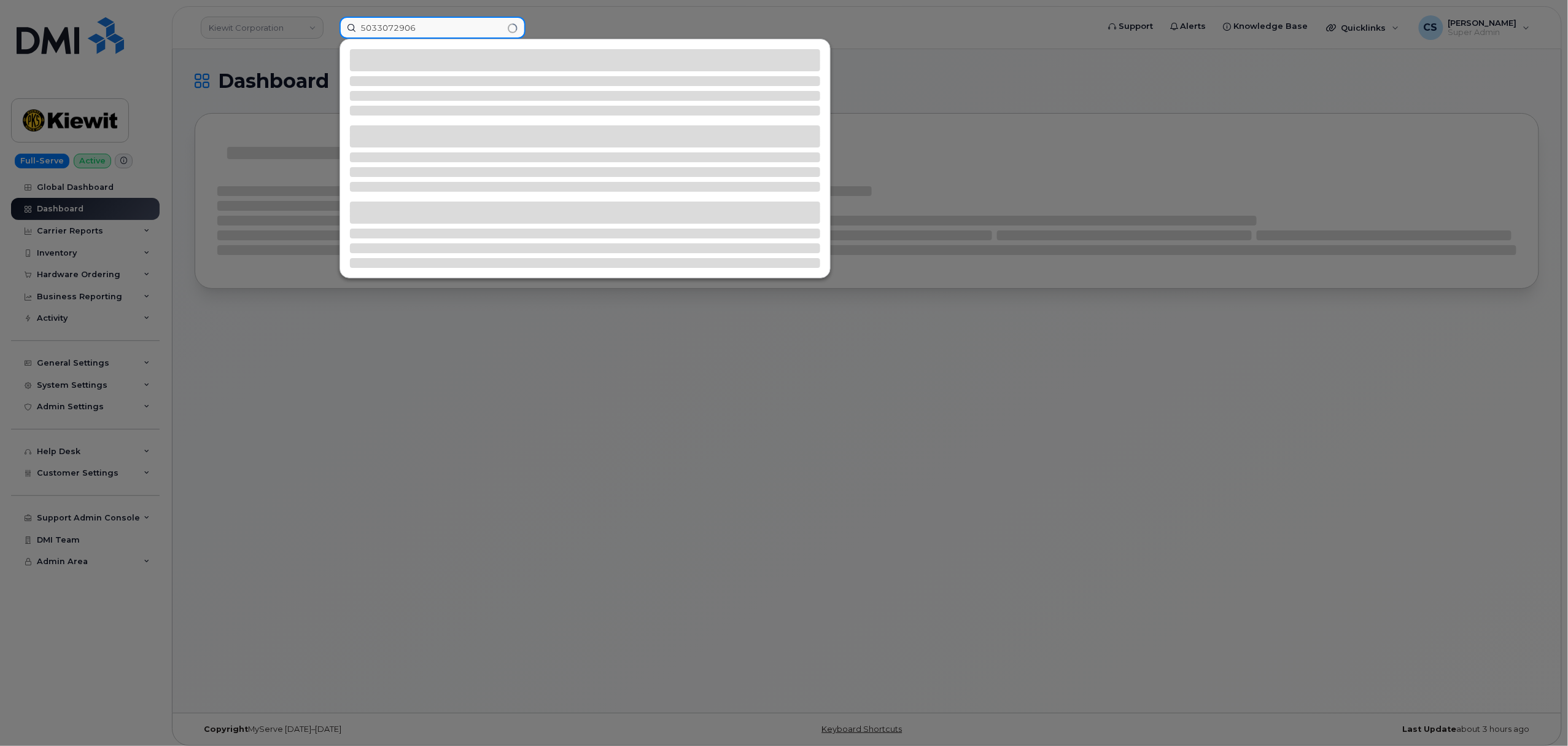
type input "5033072906"
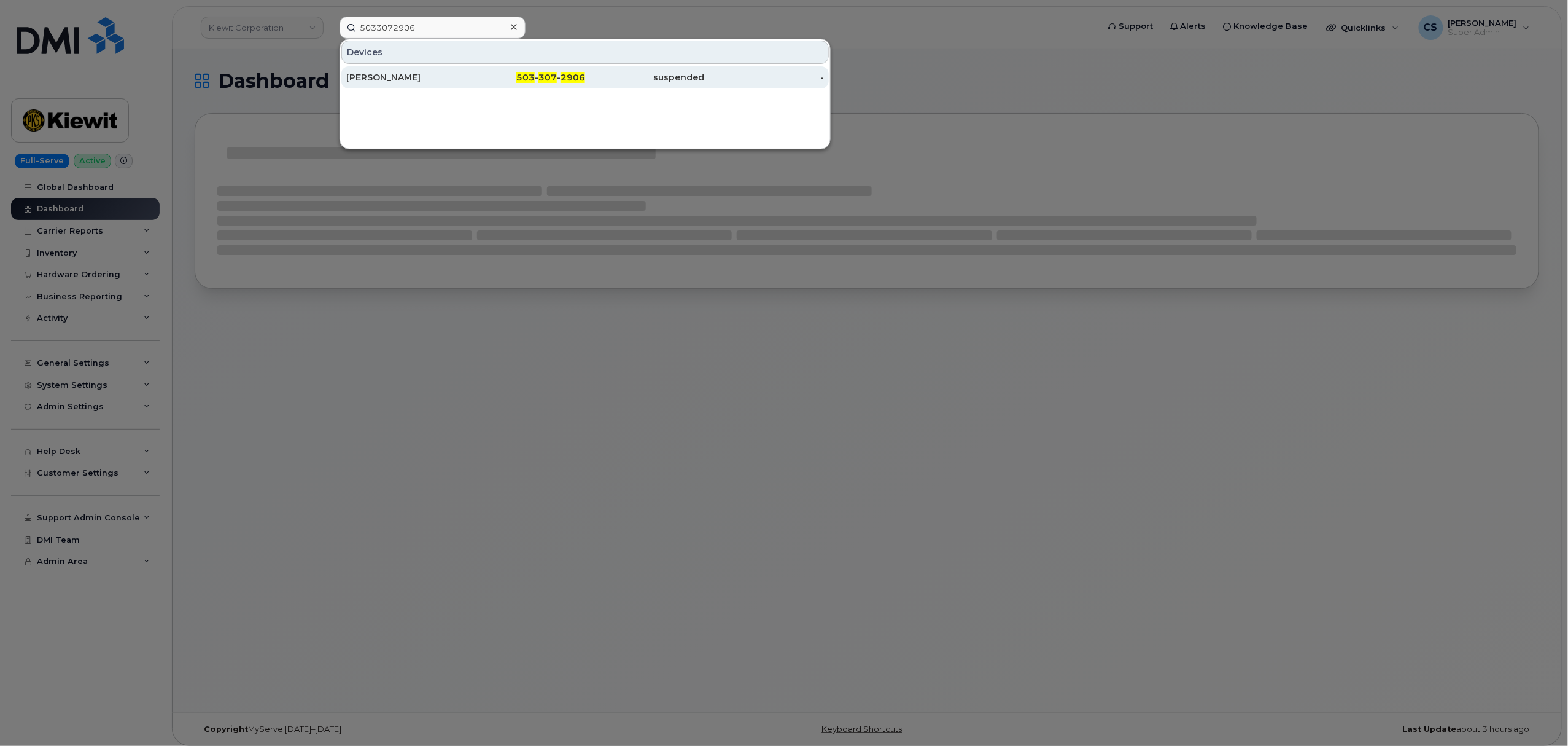
click at [377, 78] on div "[PERSON_NAME]" at bounding box center [406, 77] width 120 height 12
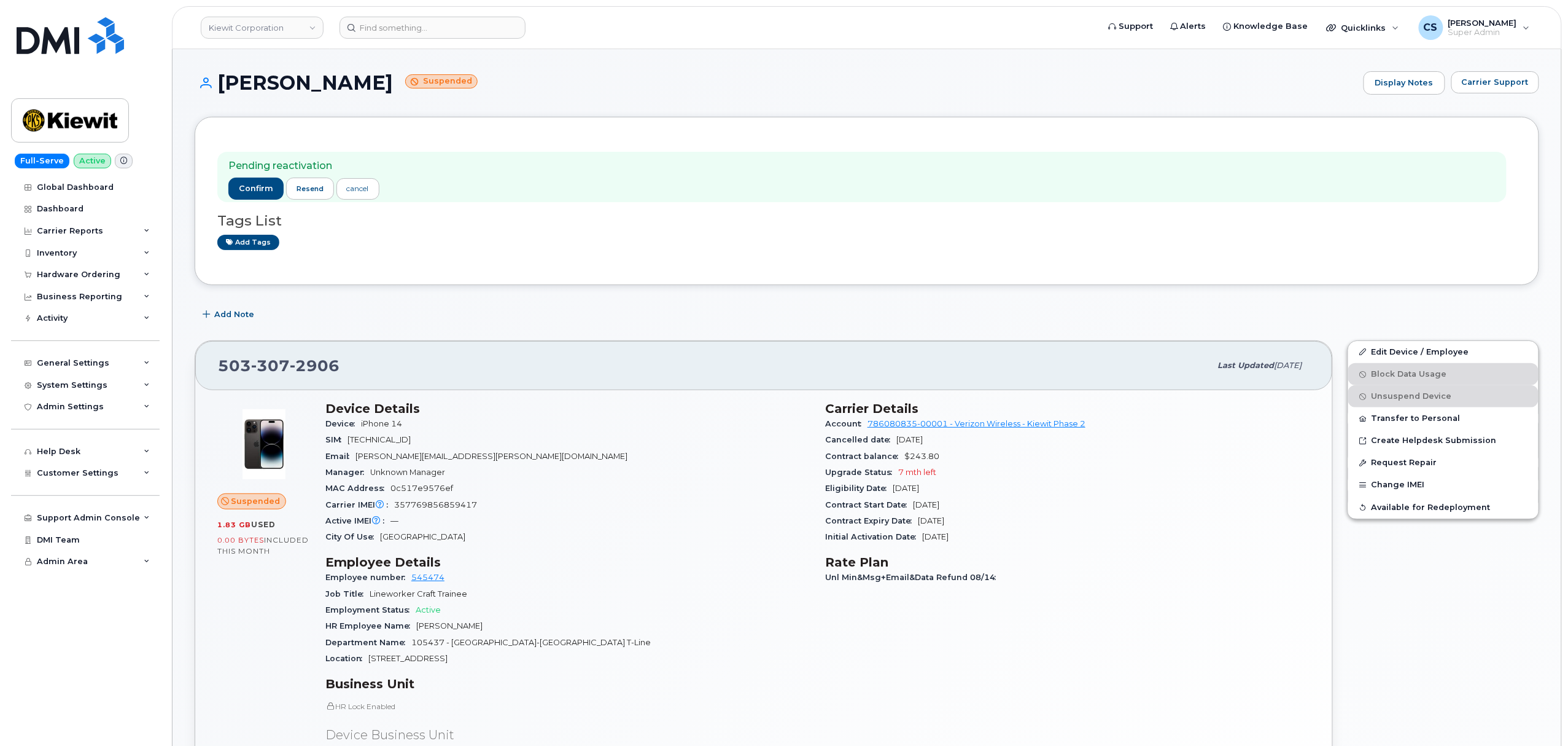
click at [1264, 511] on div "Contract Start Date Apr 22, 2024" at bounding box center [1068, 505] width 484 height 16
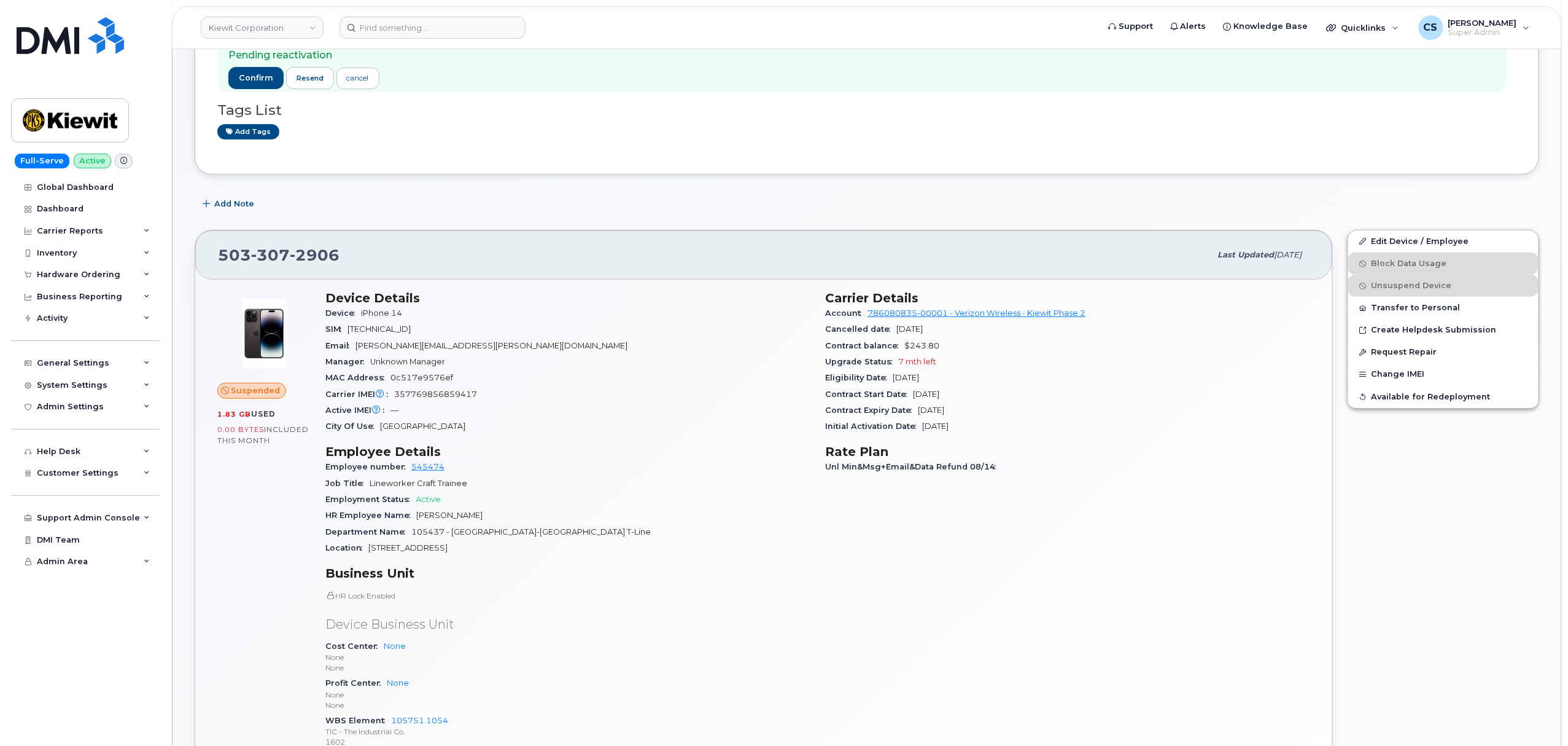
scroll to position [82, 0]
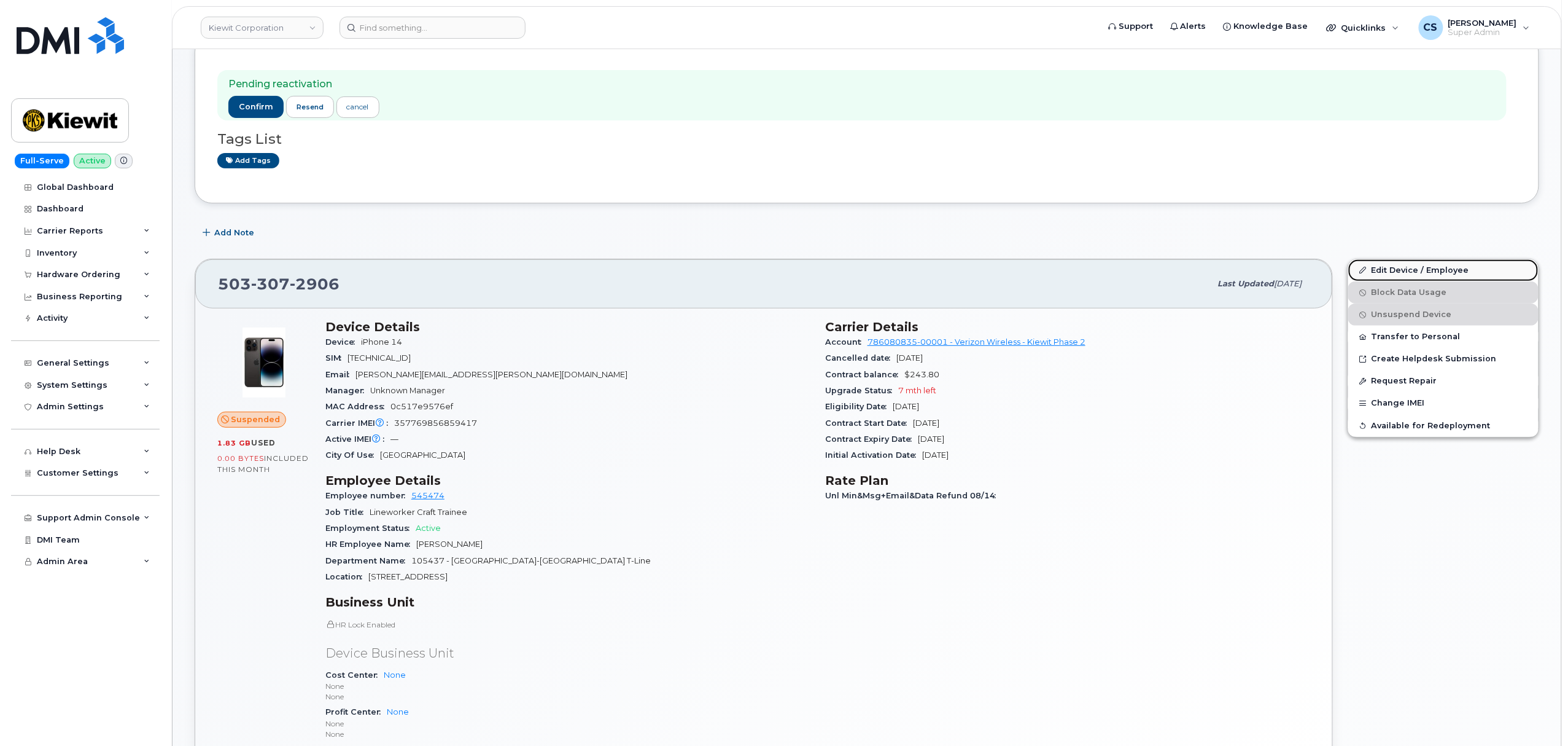
click at [1389, 271] on link "Edit Device / Employee" at bounding box center [1442, 270] width 190 height 22
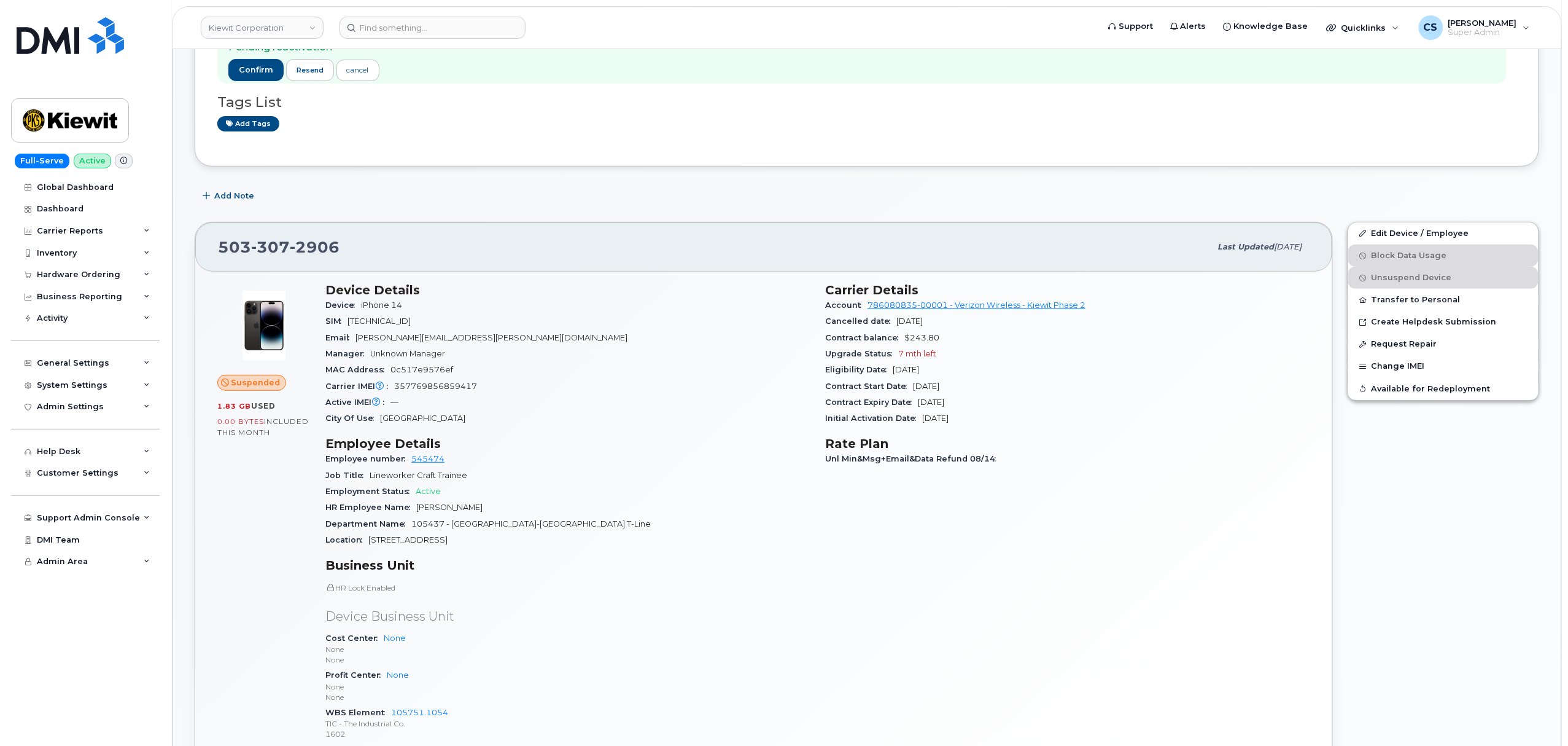
scroll to position [82, 0]
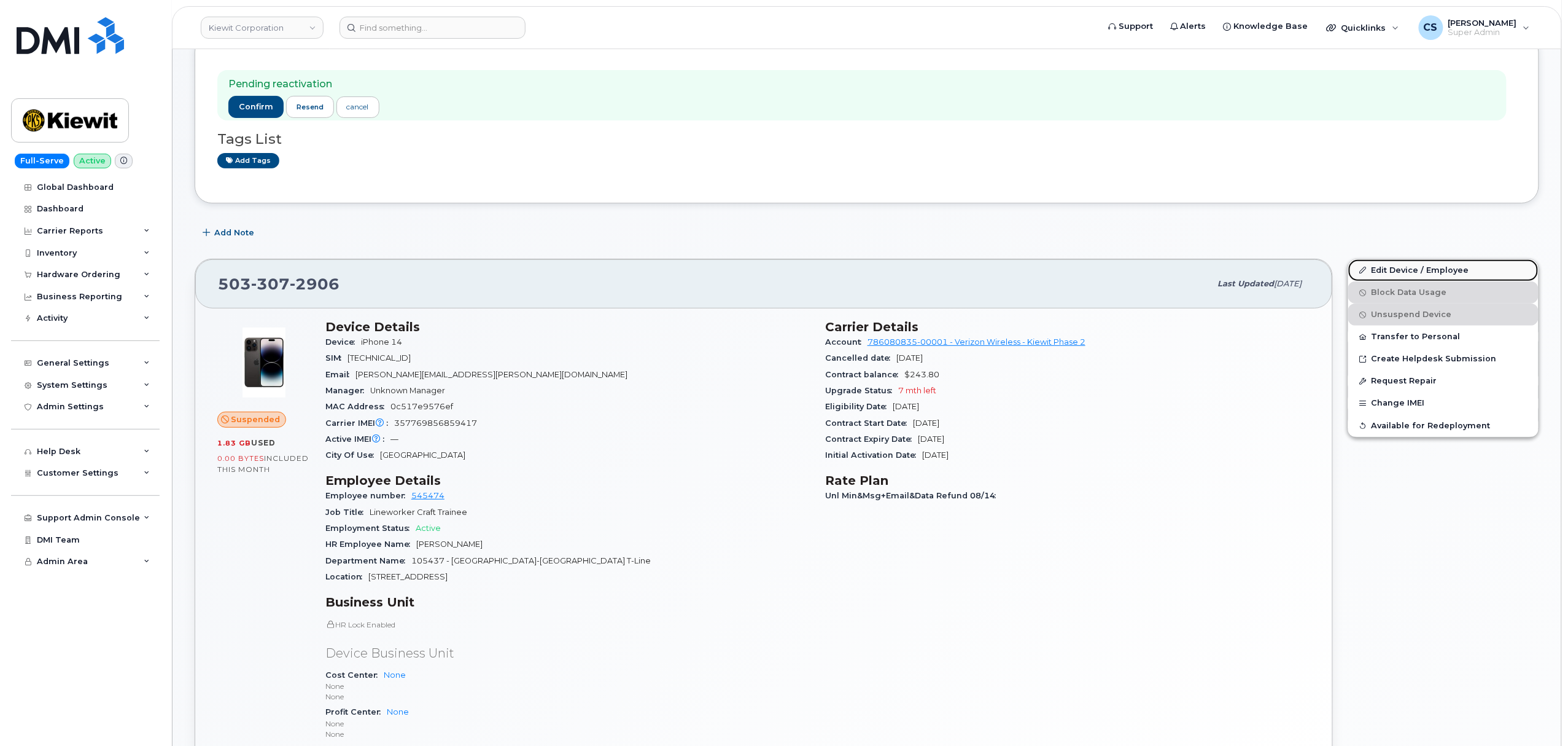
click at [1410, 270] on link "Edit Device / Employee" at bounding box center [1442, 270] width 190 height 22
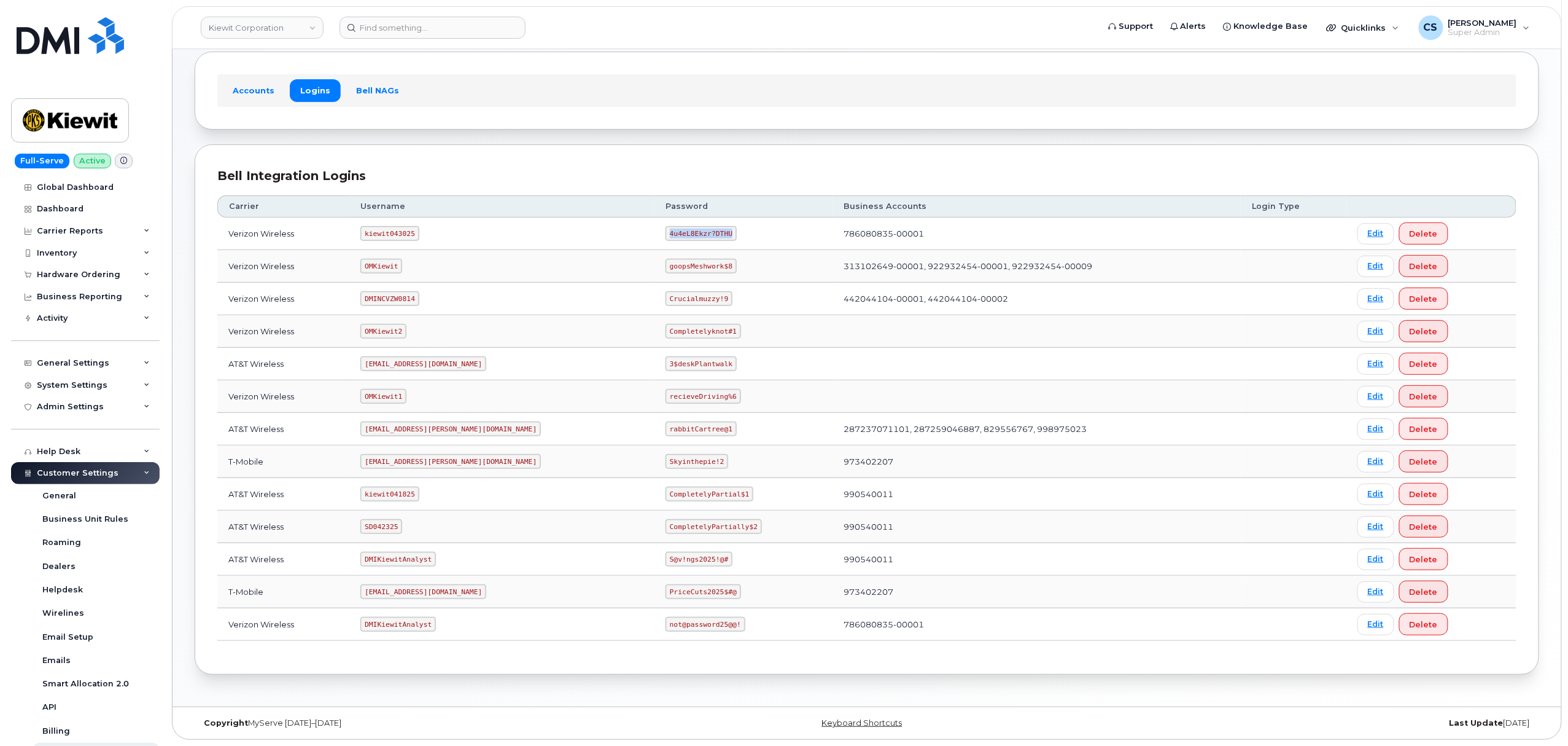
scroll to position [178, 0]
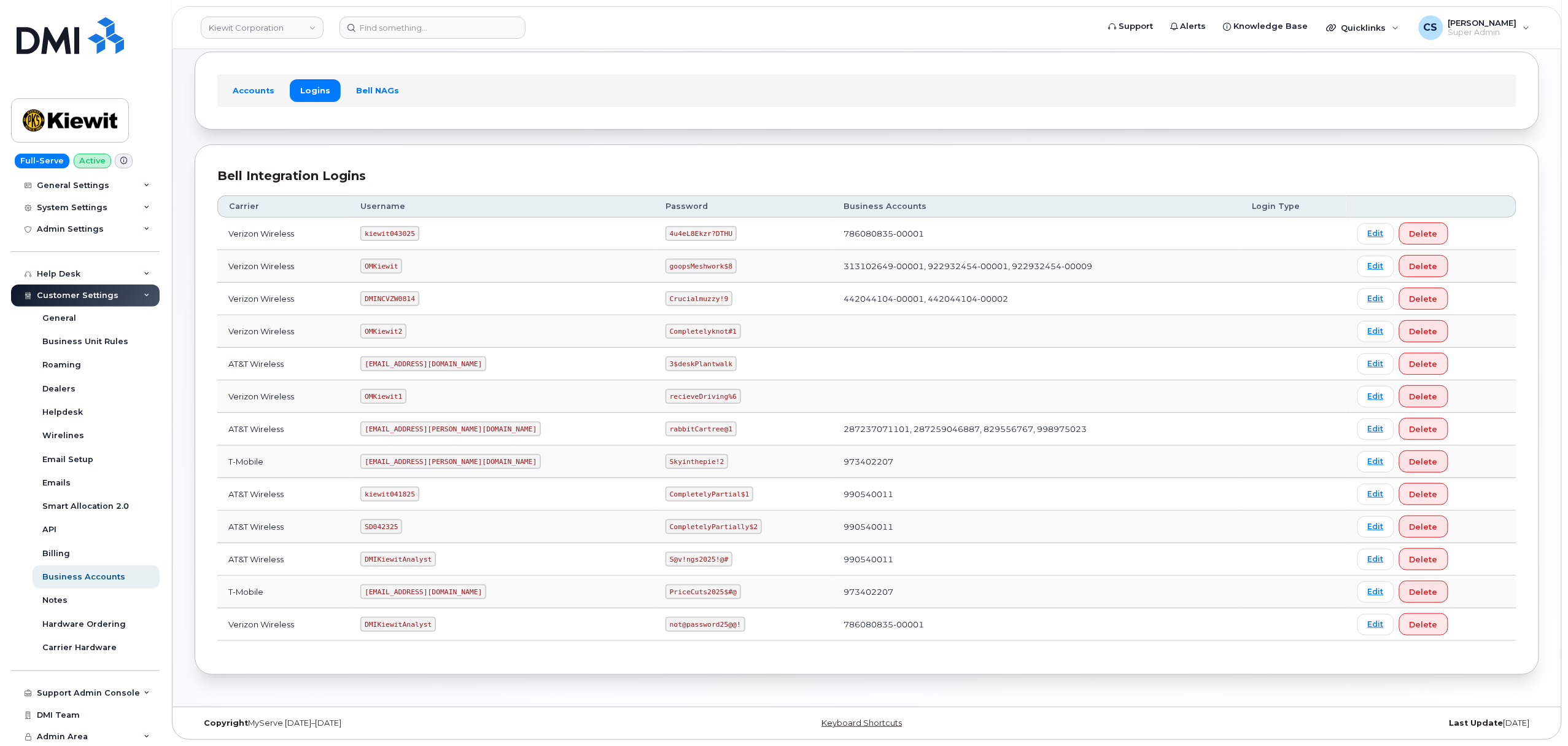
click at [399, 228] on code "kiewit043025" at bounding box center [389, 233] width 58 height 15
copy code "kiewit043025"
drag, startPoint x: 670, startPoint y: 229, endPoint x: 599, endPoint y: 222, distance: 71.3
click at [654, 222] on td "4u4eL8Ekzr?DTHU" at bounding box center [743, 233] width 178 height 33
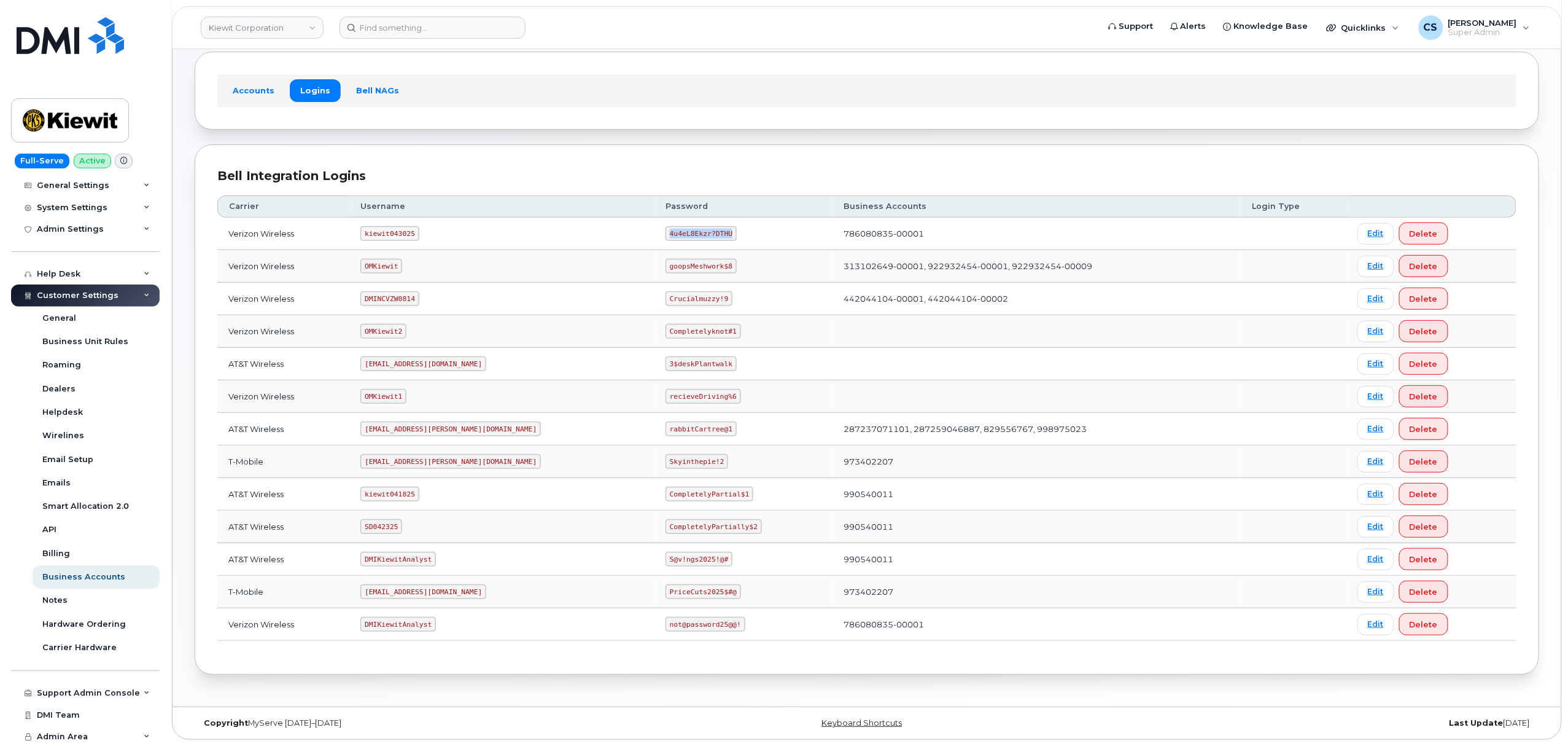
copy code "4u4eL8Ekzr?DTHU"
click at [392, 264] on code "OMKiewit" at bounding box center [381, 265] width 42 height 15
copy code "OMKiewit"
drag, startPoint x: 671, startPoint y: 263, endPoint x: 608, endPoint y: 261, distance: 63.0
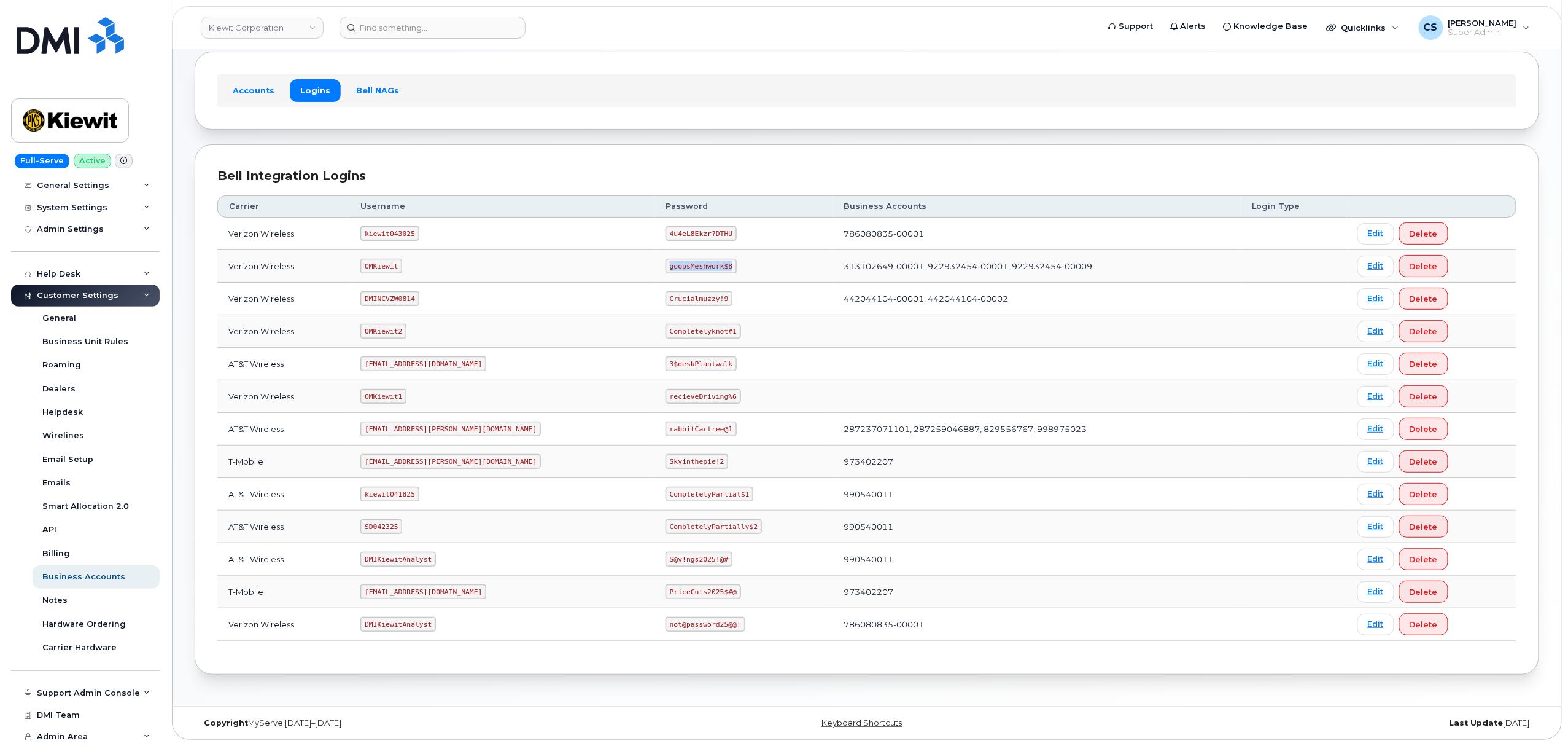
click at [654, 261] on td "goopsMeshwork$8" at bounding box center [743, 266] width 178 height 33
copy code "goopsMeshwork$8"
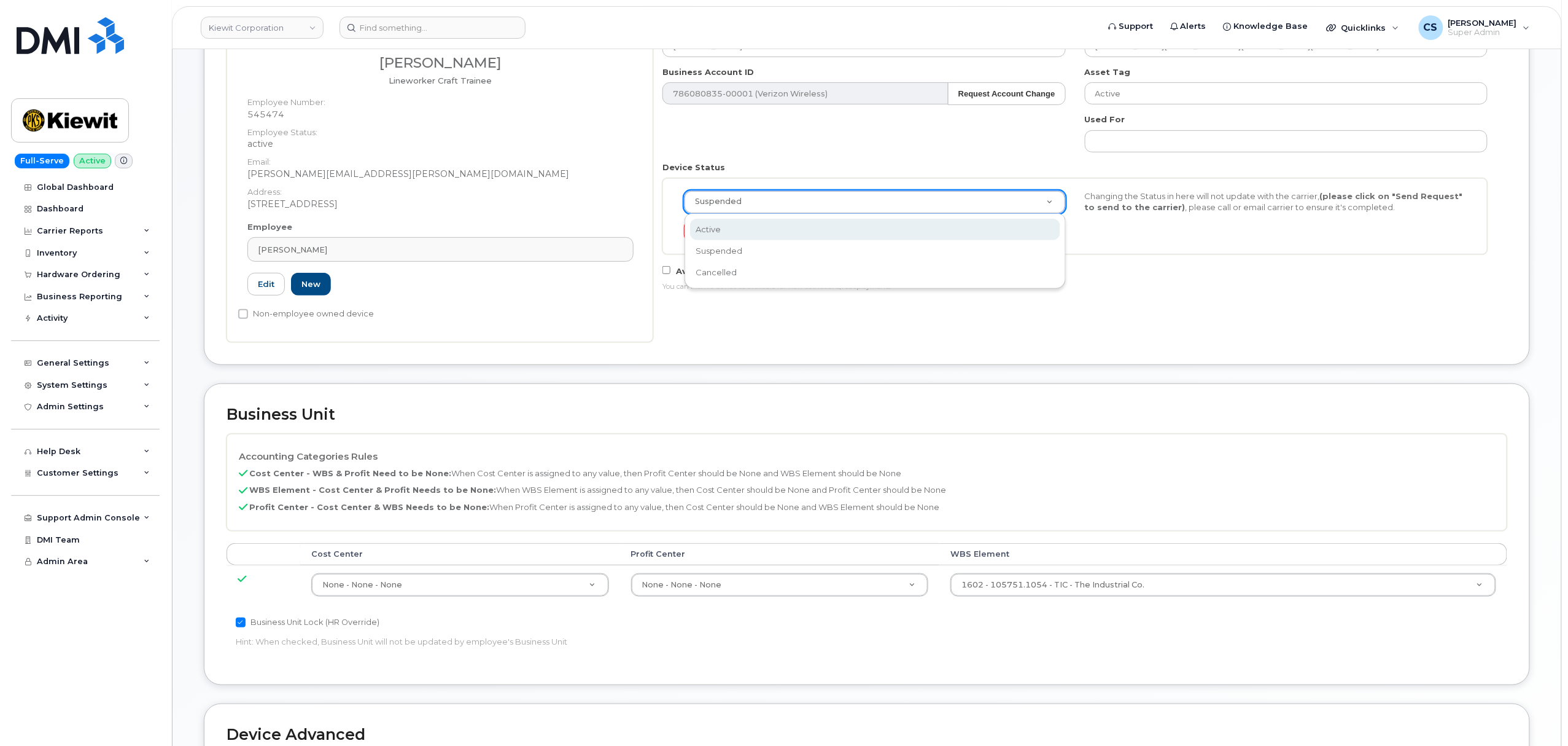
scroll to position [0, 4]
click at [1018, 216] on div "Active Suspended Cancelled" at bounding box center [875, 251] width 381 height 76
select select "active"
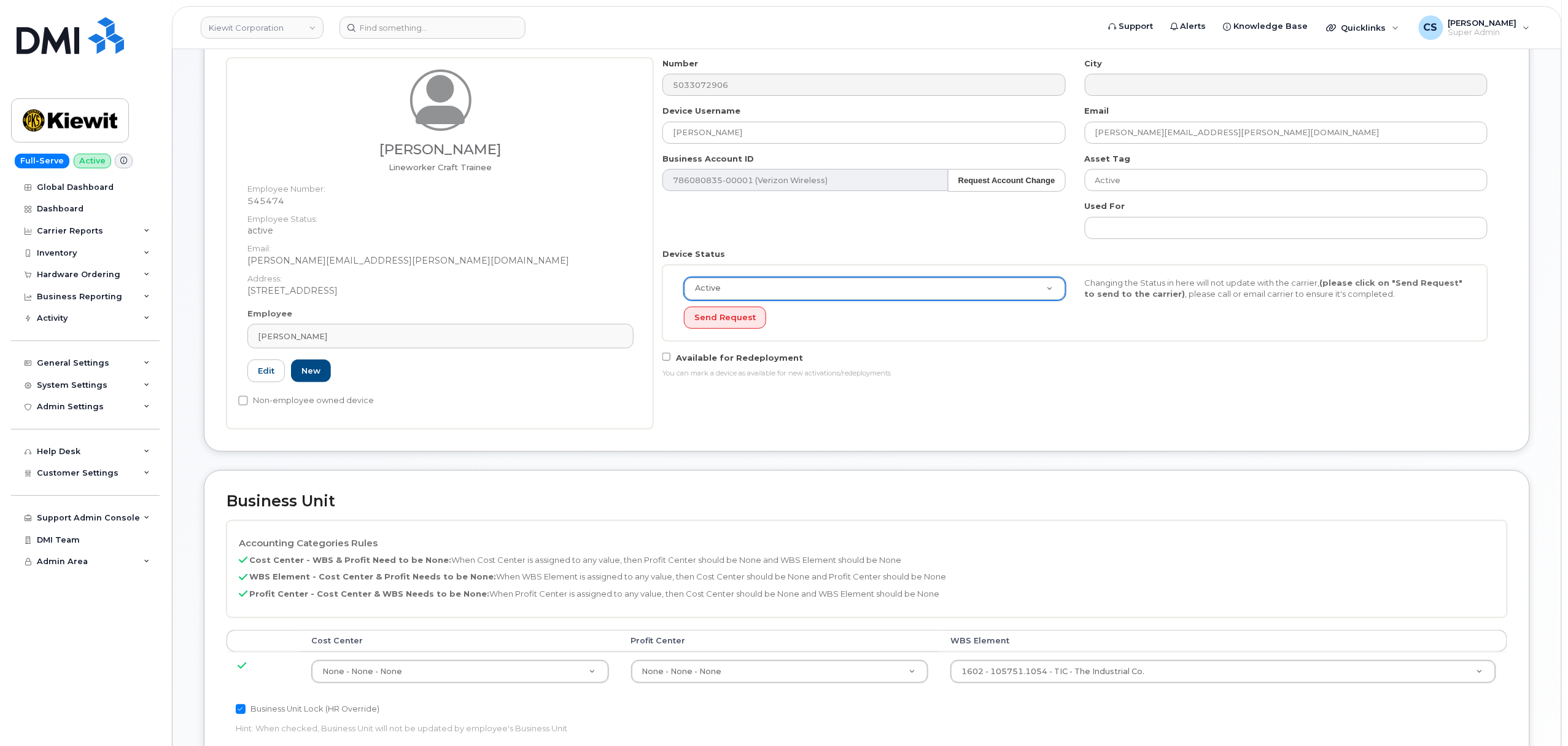
scroll to position [0, 0]
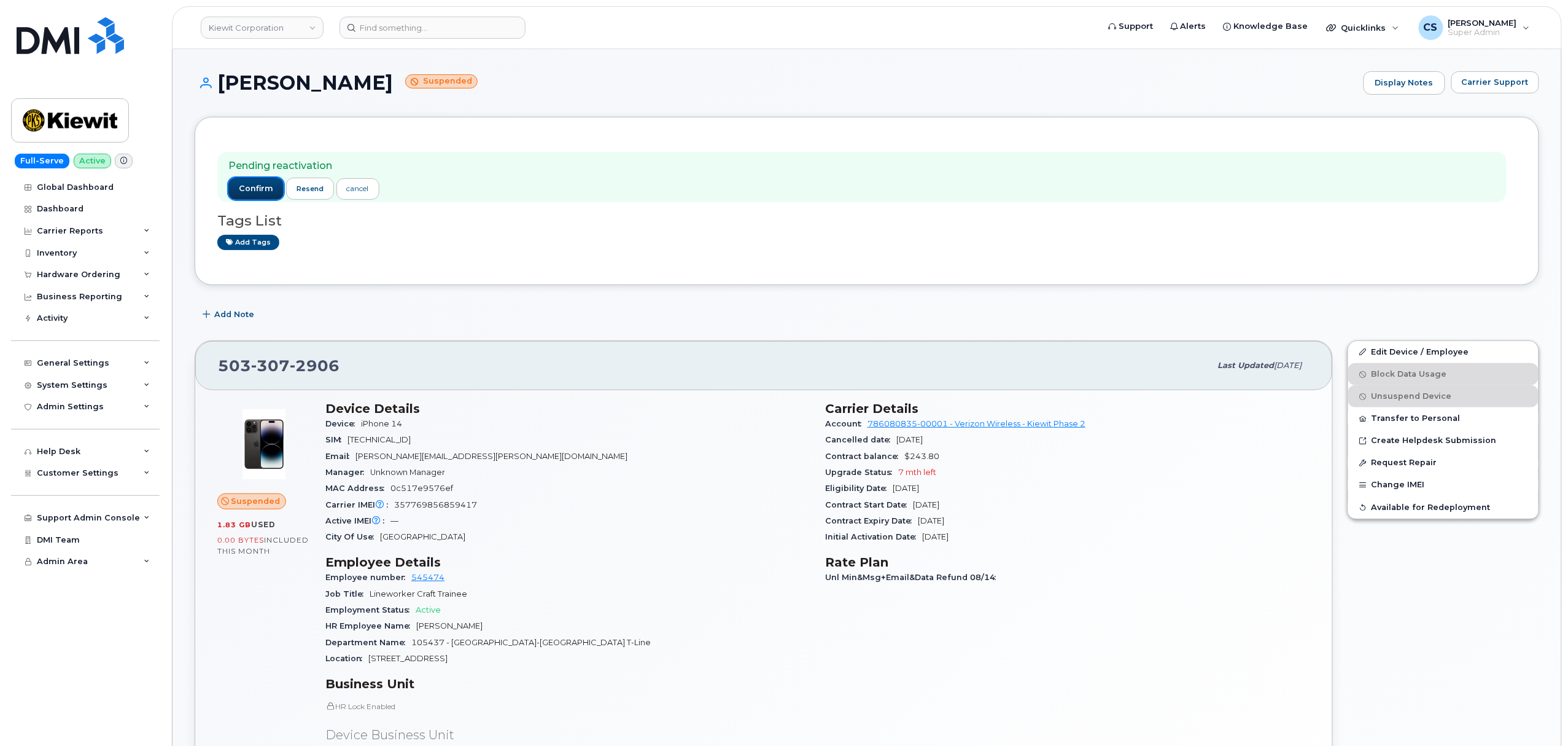
click at [251, 187] on span "confirm" at bounding box center [256, 187] width 34 height 11
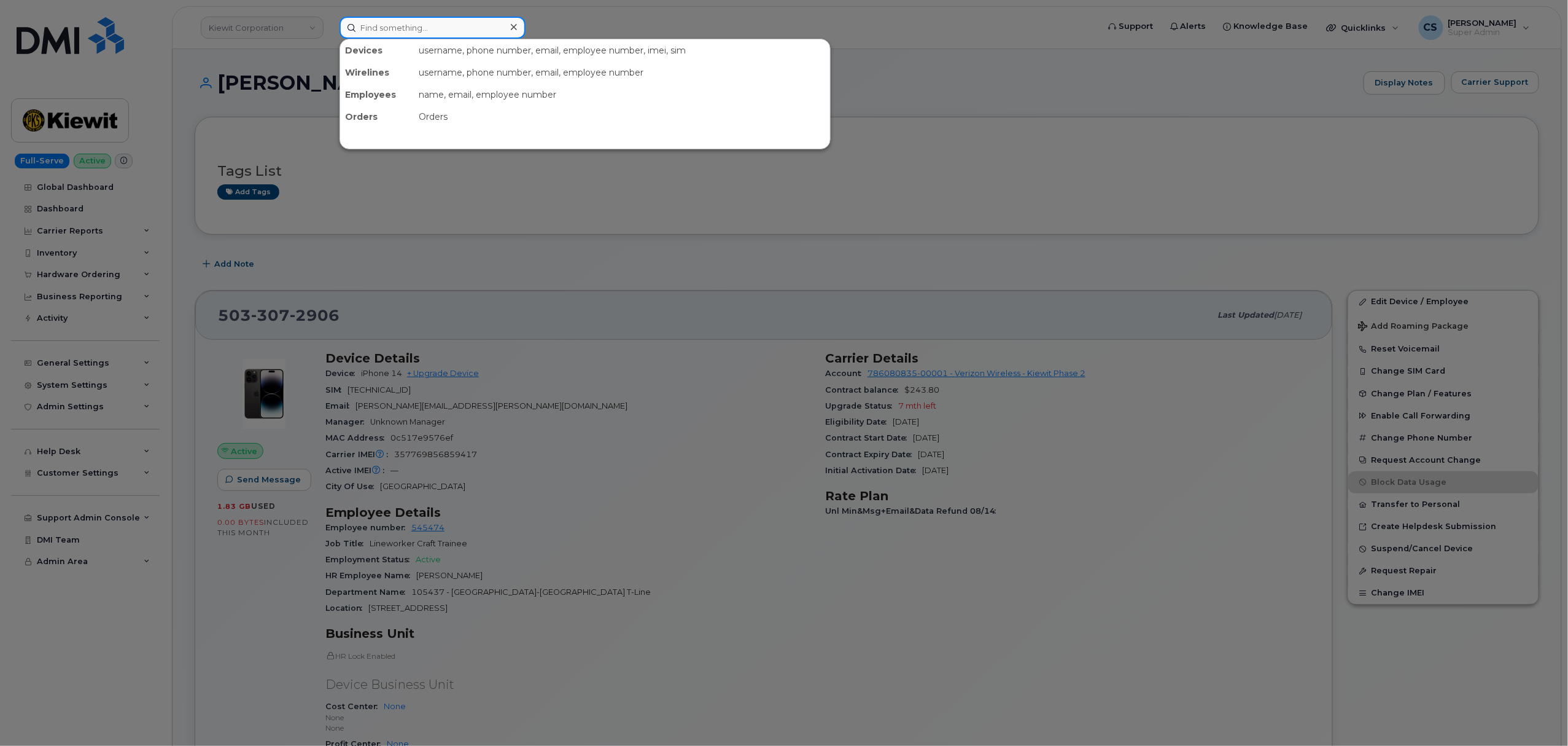
click at [394, 28] on input at bounding box center [433, 28] width 186 height 22
paste input "[PHONE_NUMBER]"
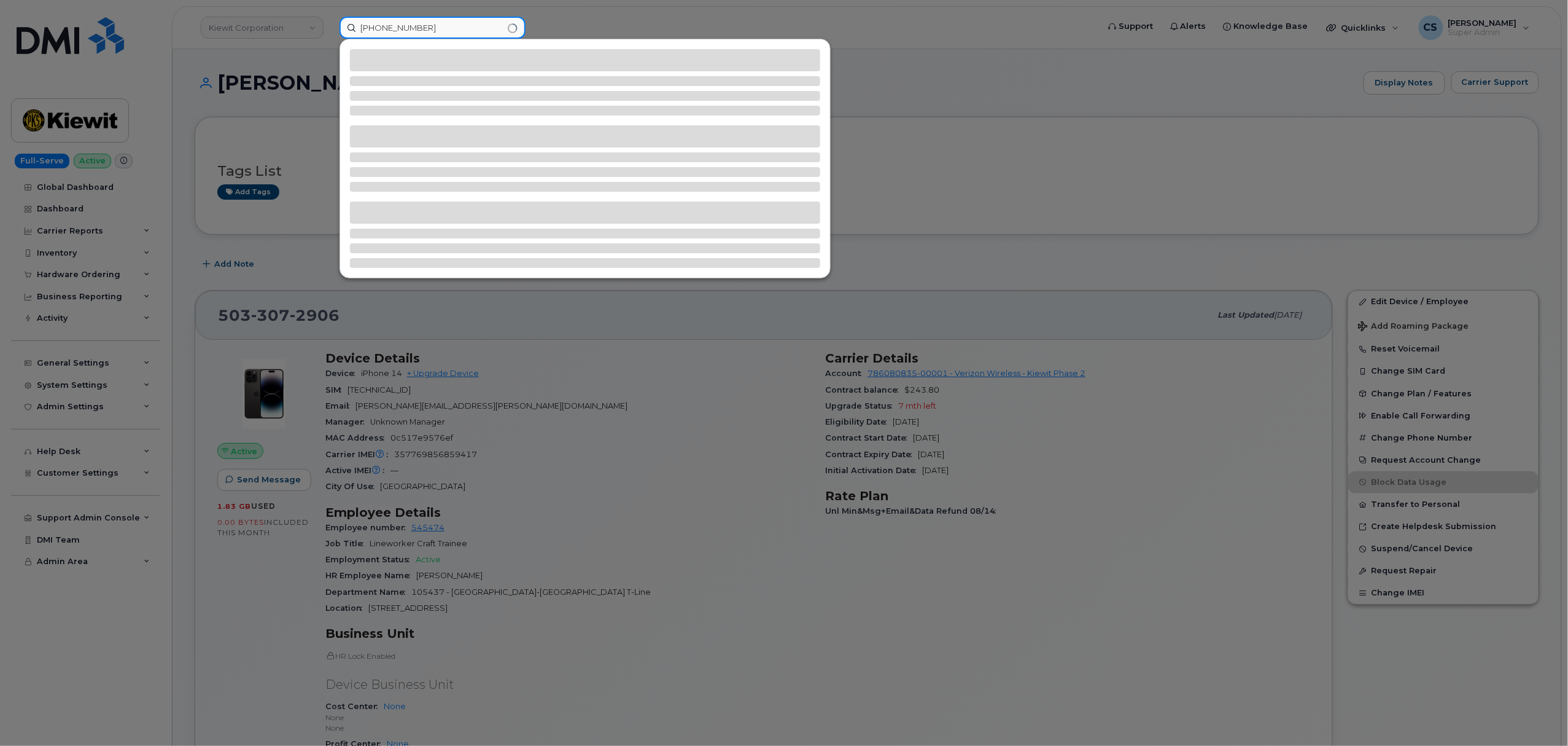
type input "631-461-0124"
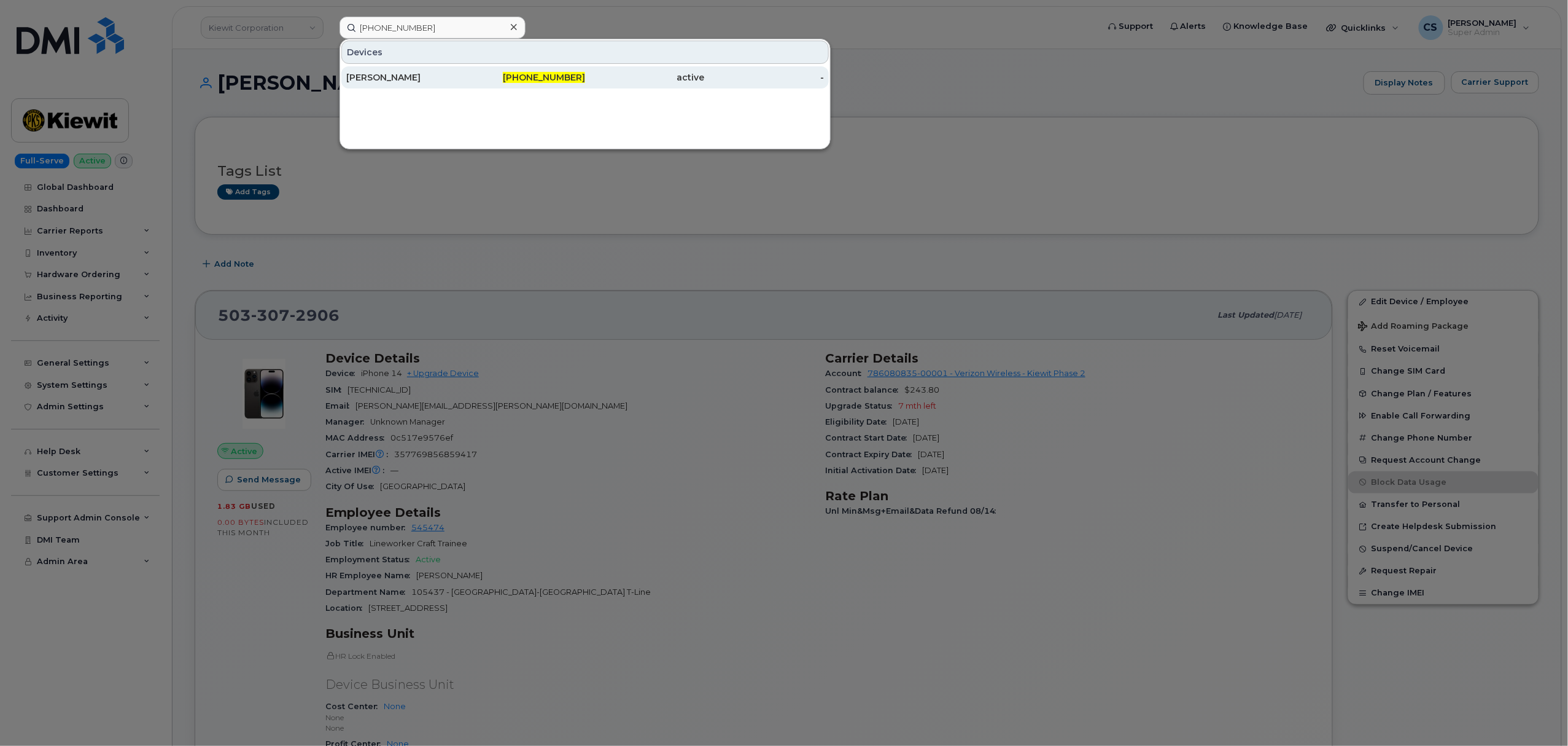
click at [542, 77] on span "631-461-0124" at bounding box center [543, 77] width 83 height 11
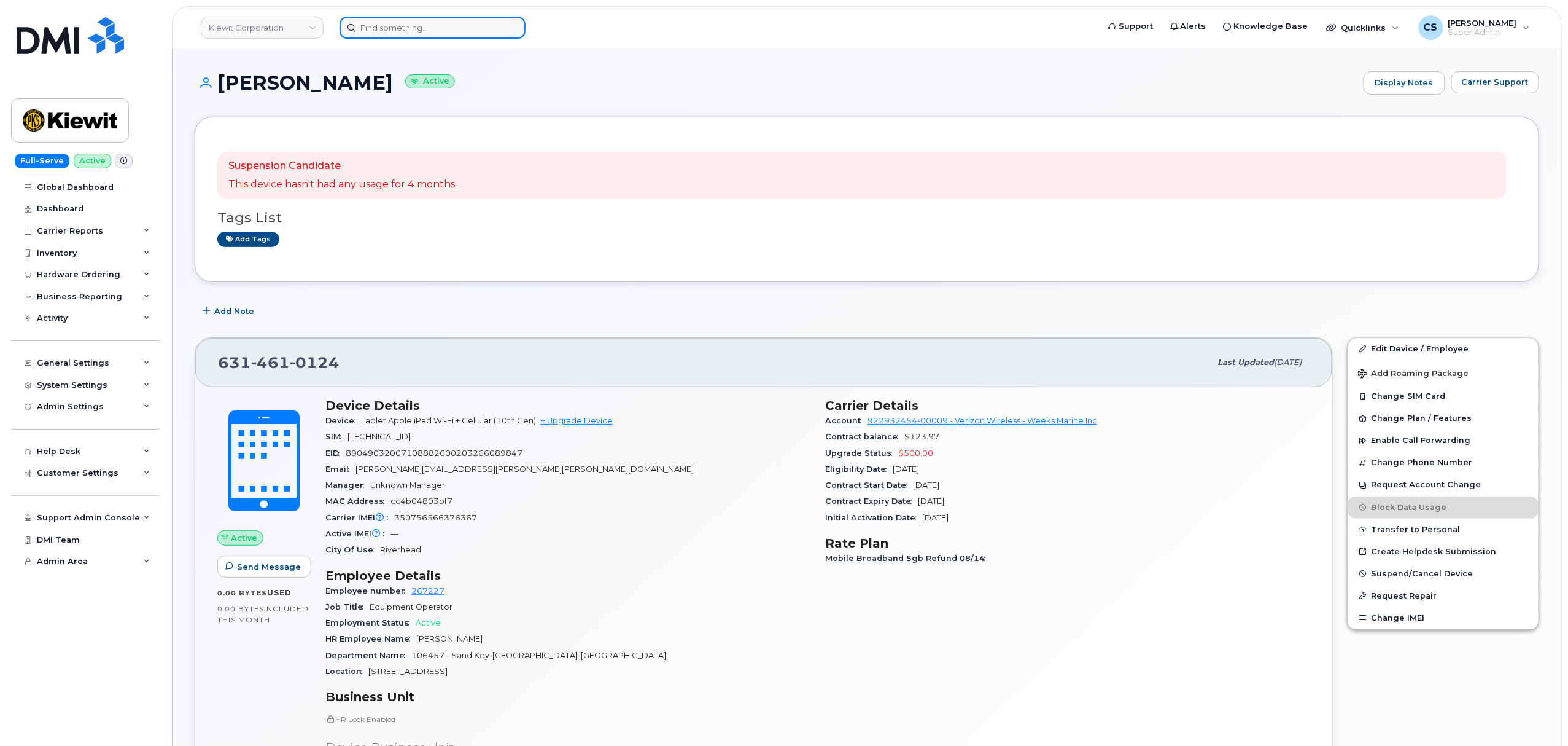
click at [403, 30] on input at bounding box center [433, 28] width 186 height 22
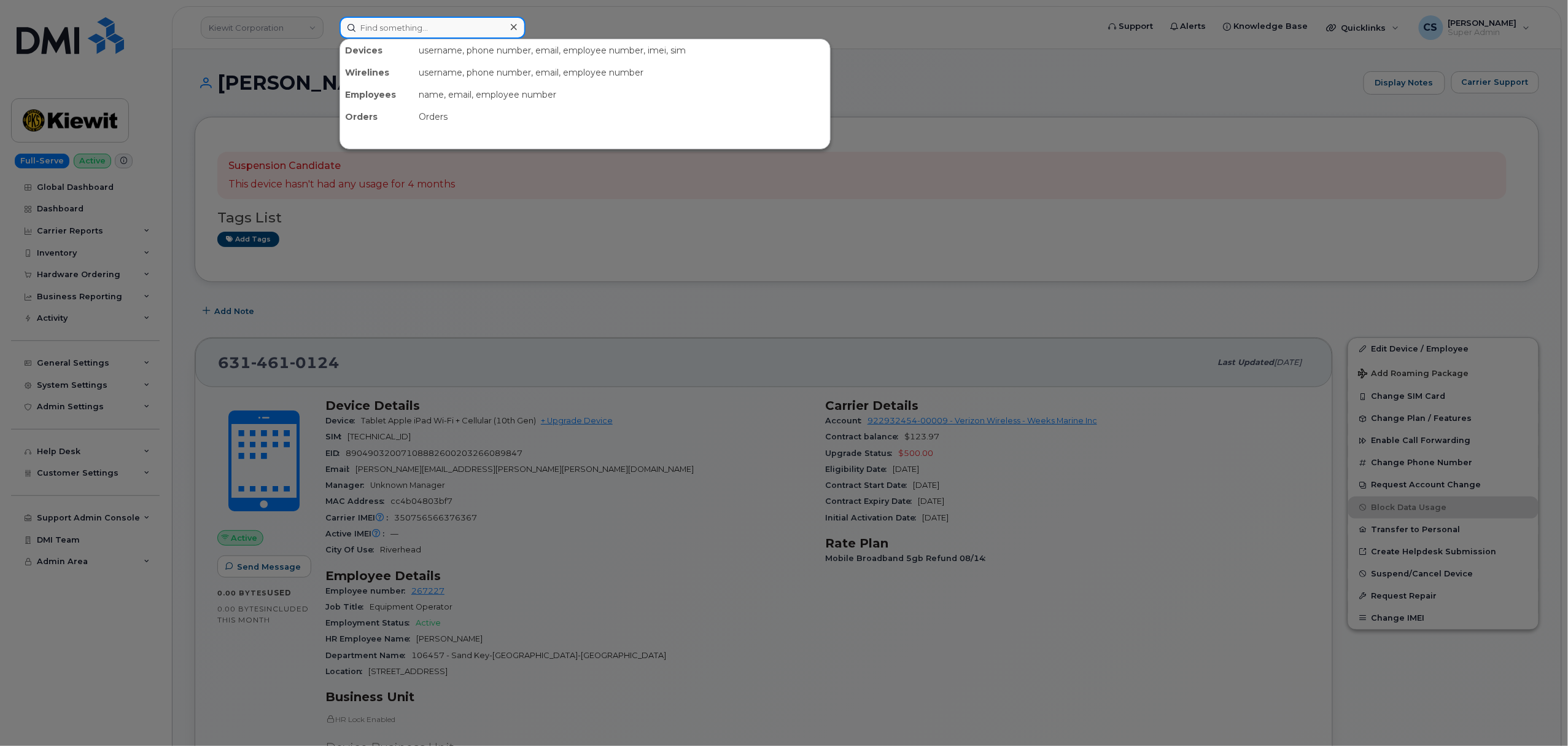
paste input "300443"
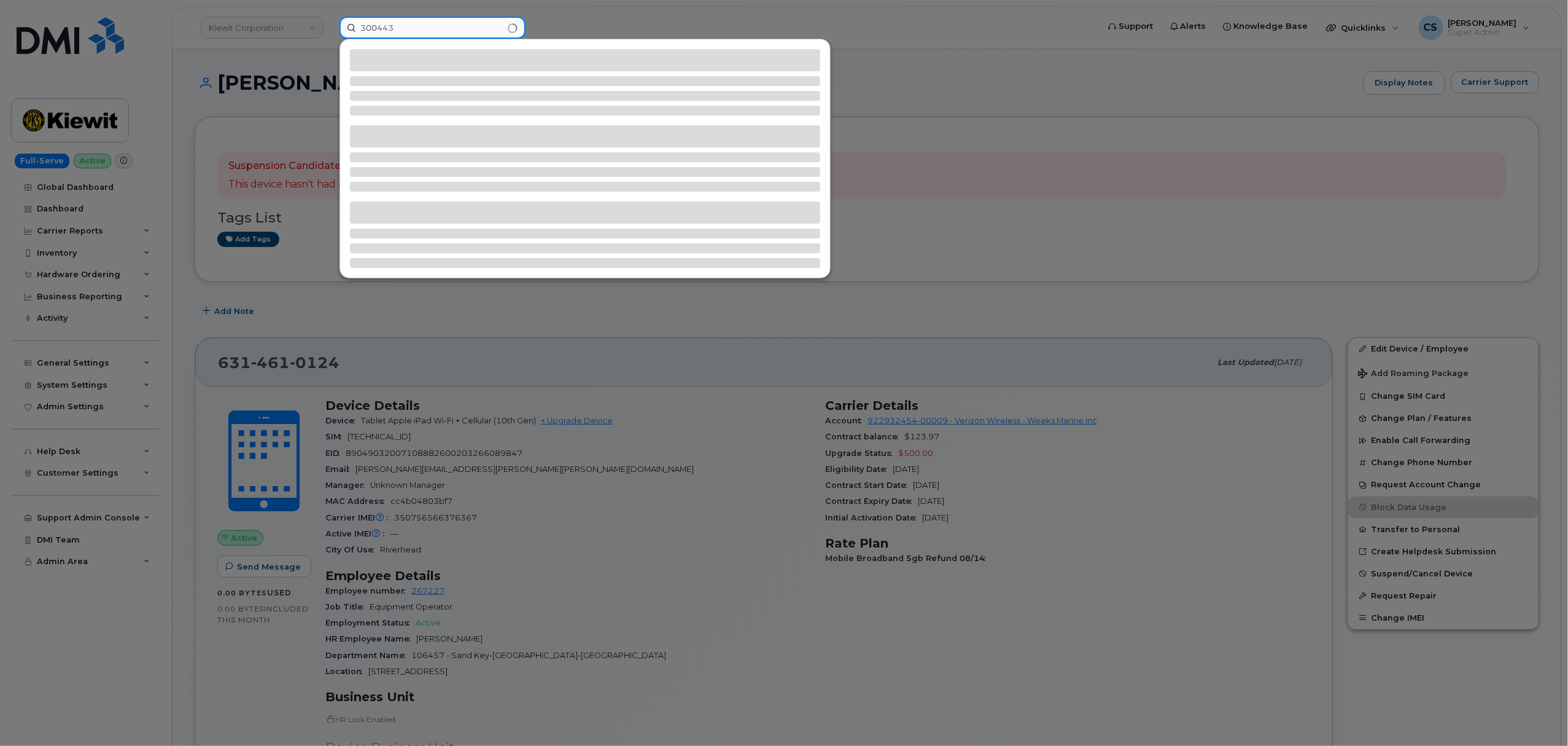
type input "300443"
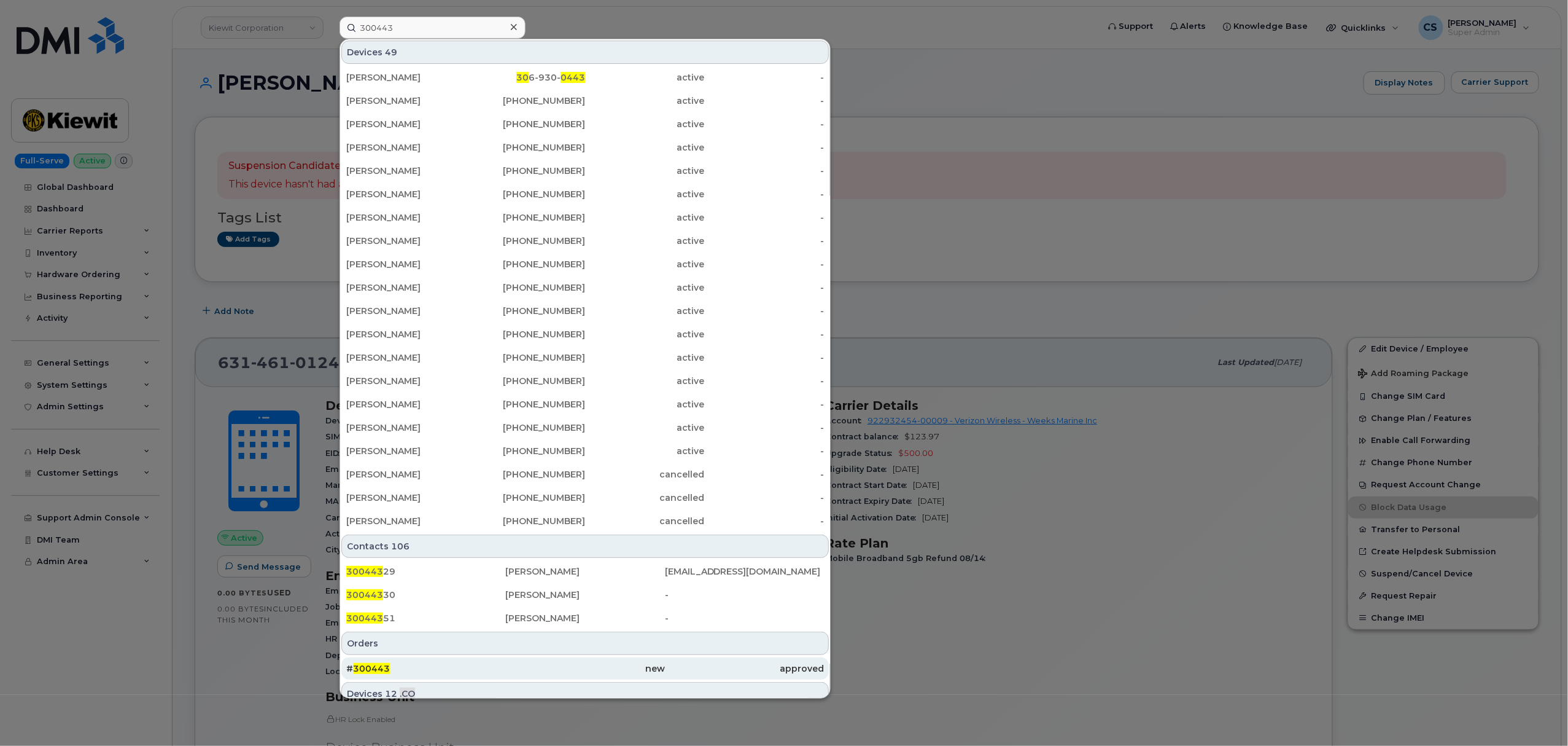
click at [376, 665] on span "300443" at bounding box center [371, 667] width 37 height 11
